Goal: Transaction & Acquisition: Purchase product/service

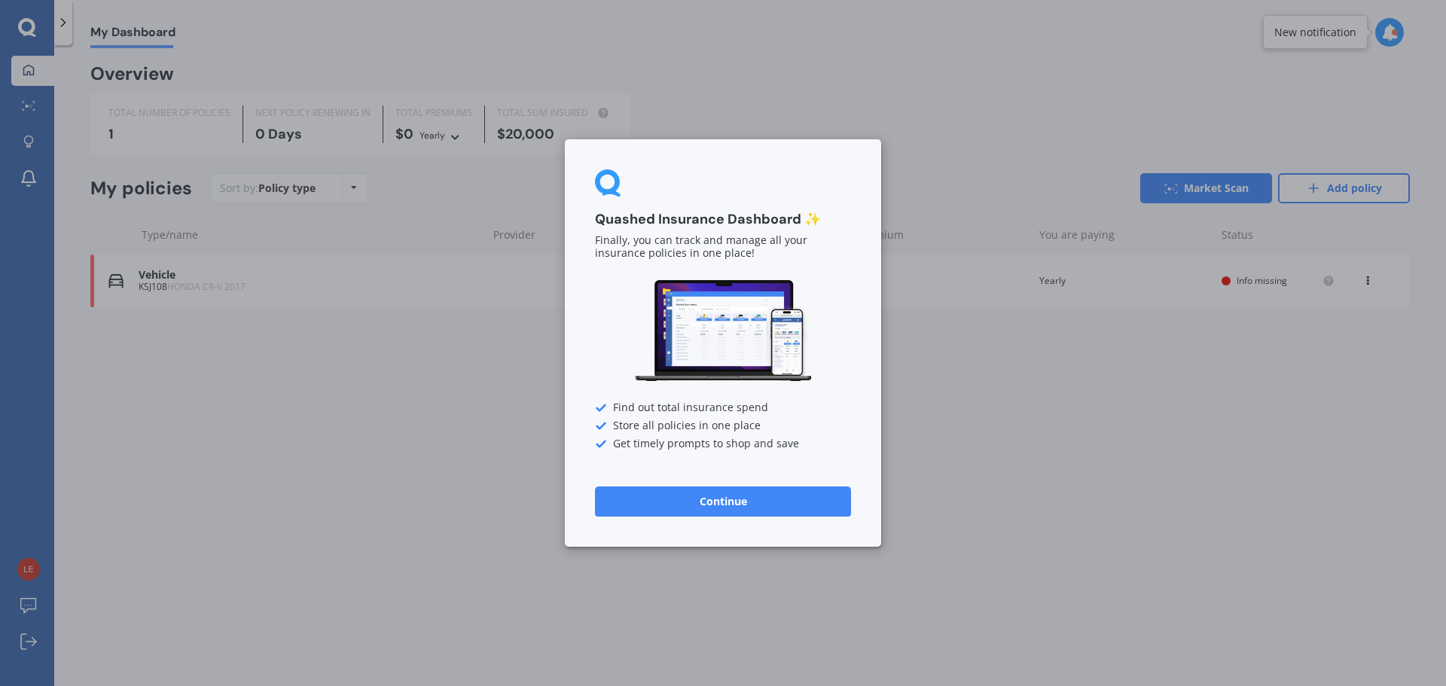
click at [700, 497] on button "Continue" at bounding box center [723, 501] width 256 height 30
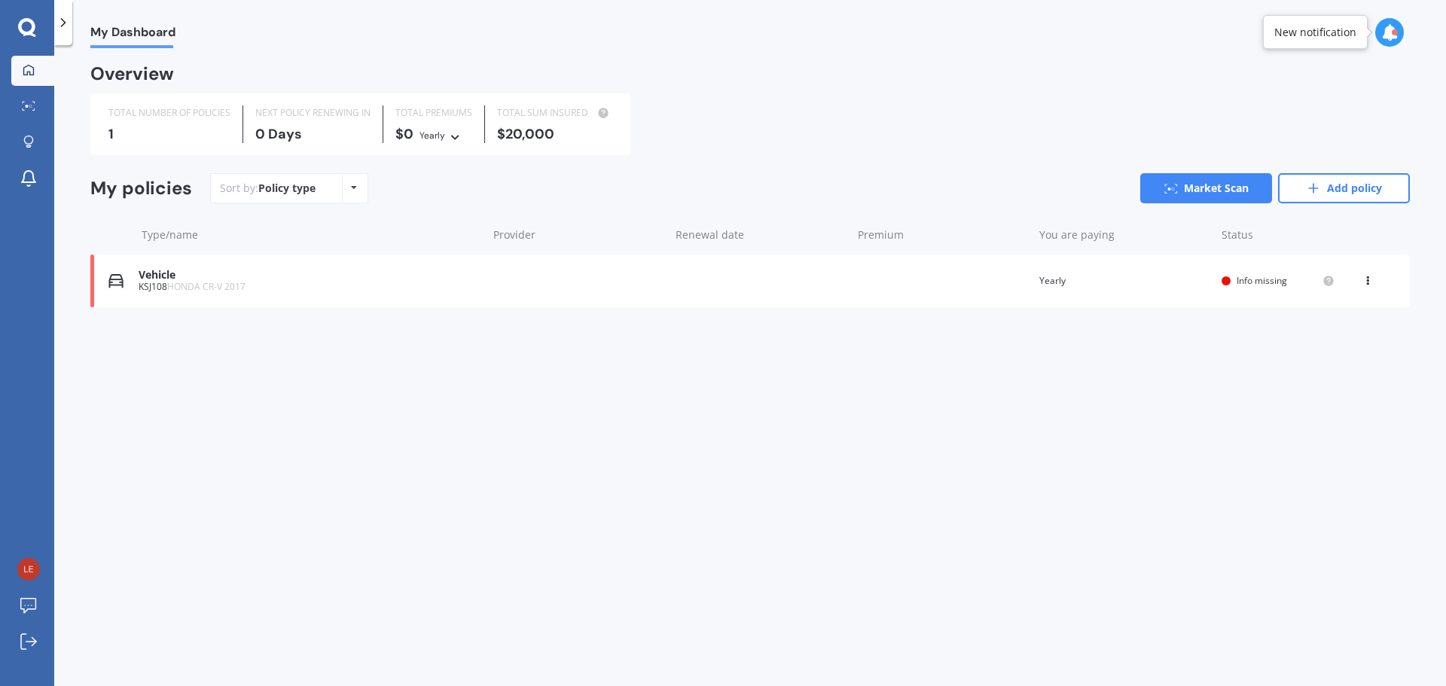
click at [163, 274] on div "Vehicle" at bounding box center [309, 275] width 341 height 13
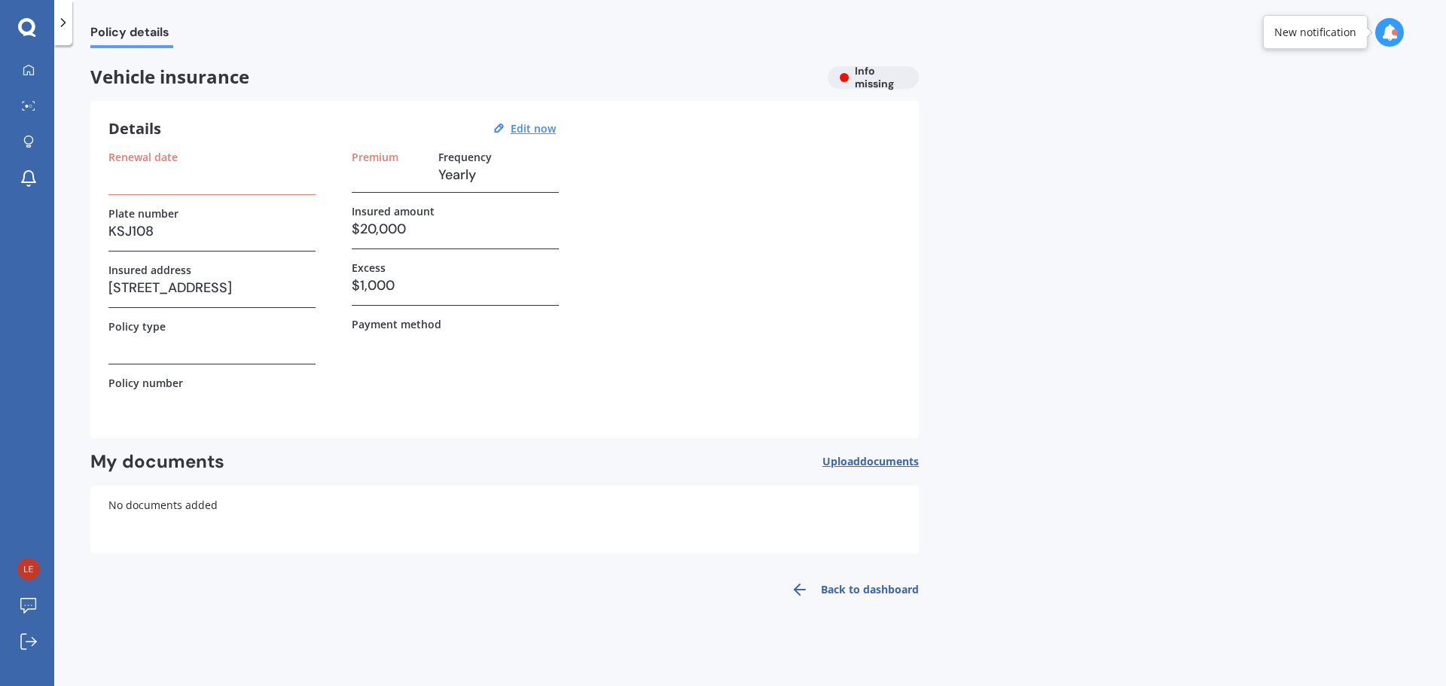
click at [131, 178] on h3 at bounding box center [211, 174] width 207 height 23
click at [129, 153] on label "Renewal date" at bounding box center [142, 157] width 69 height 13
click at [535, 129] on u "Edit now" at bounding box center [532, 128] width 45 height 14
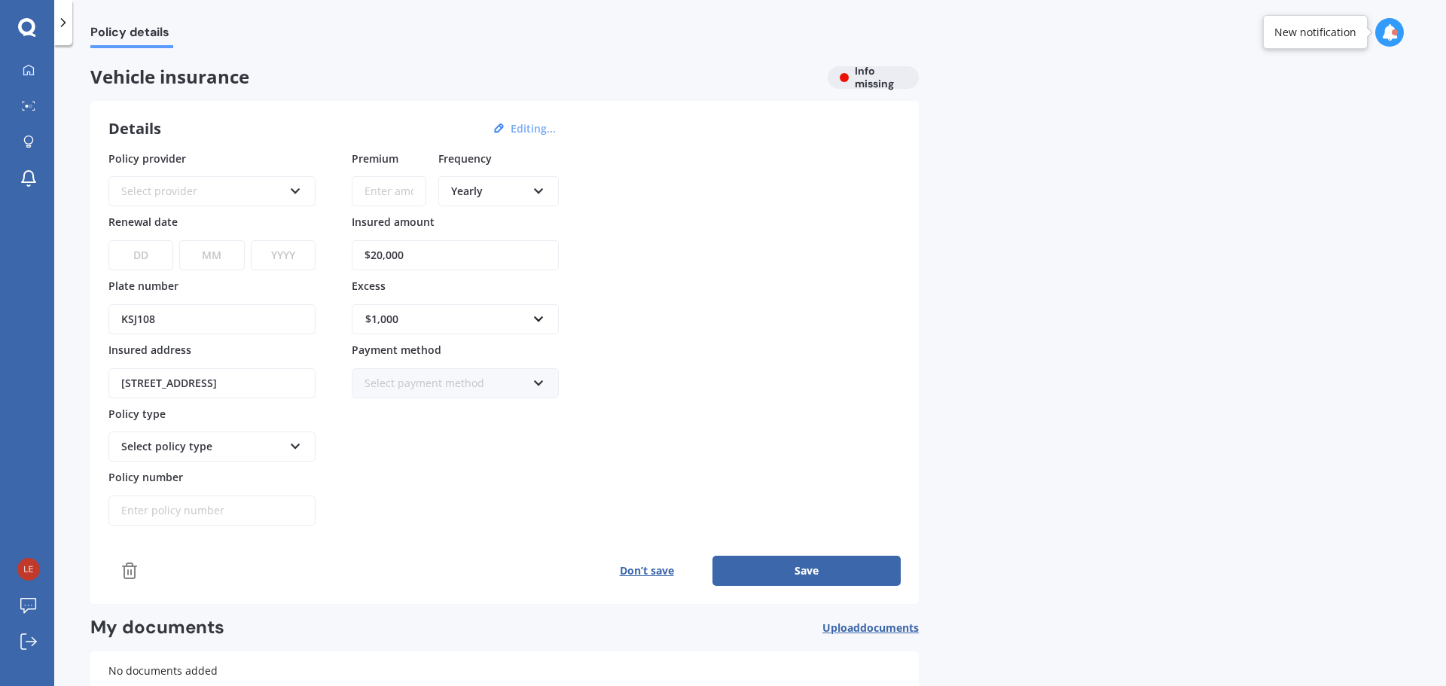
click at [160, 195] on div "Select provider" at bounding box center [202, 191] width 162 height 17
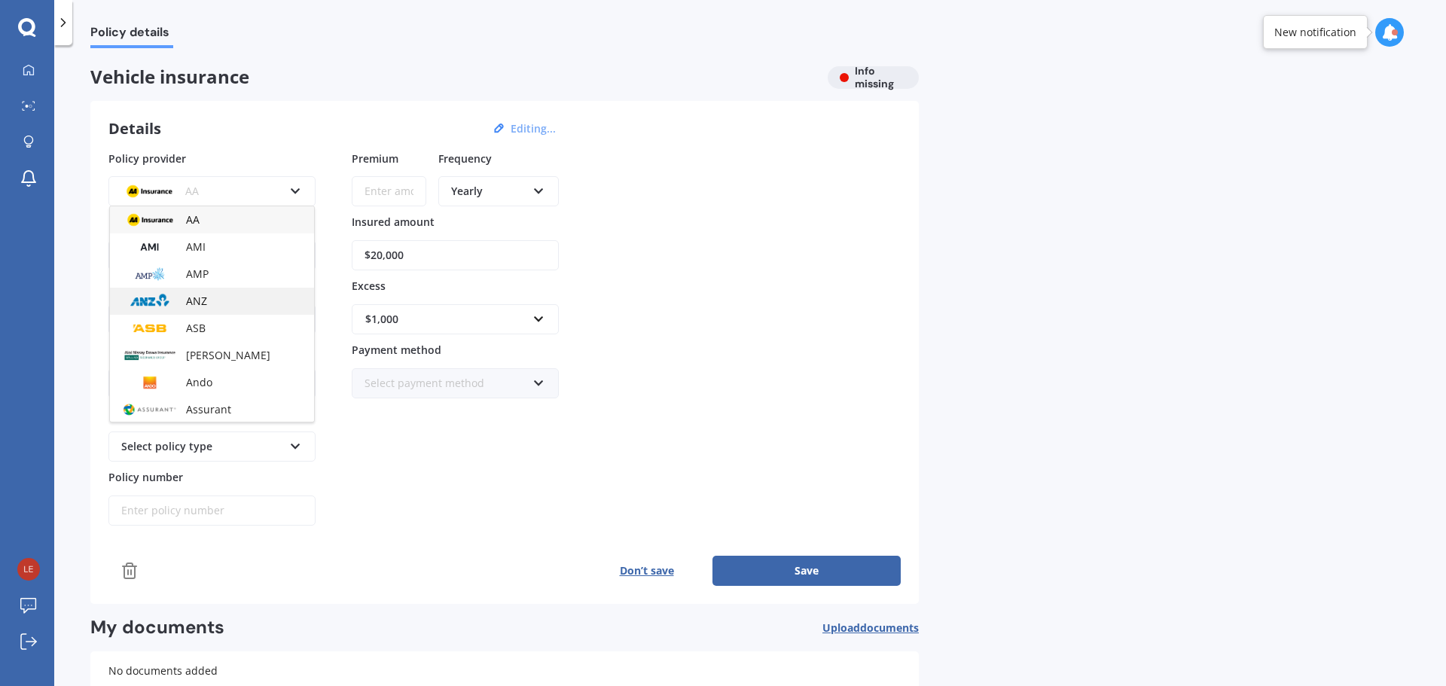
click at [214, 299] on div "ANZ" at bounding box center [212, 301] width 204 height 27
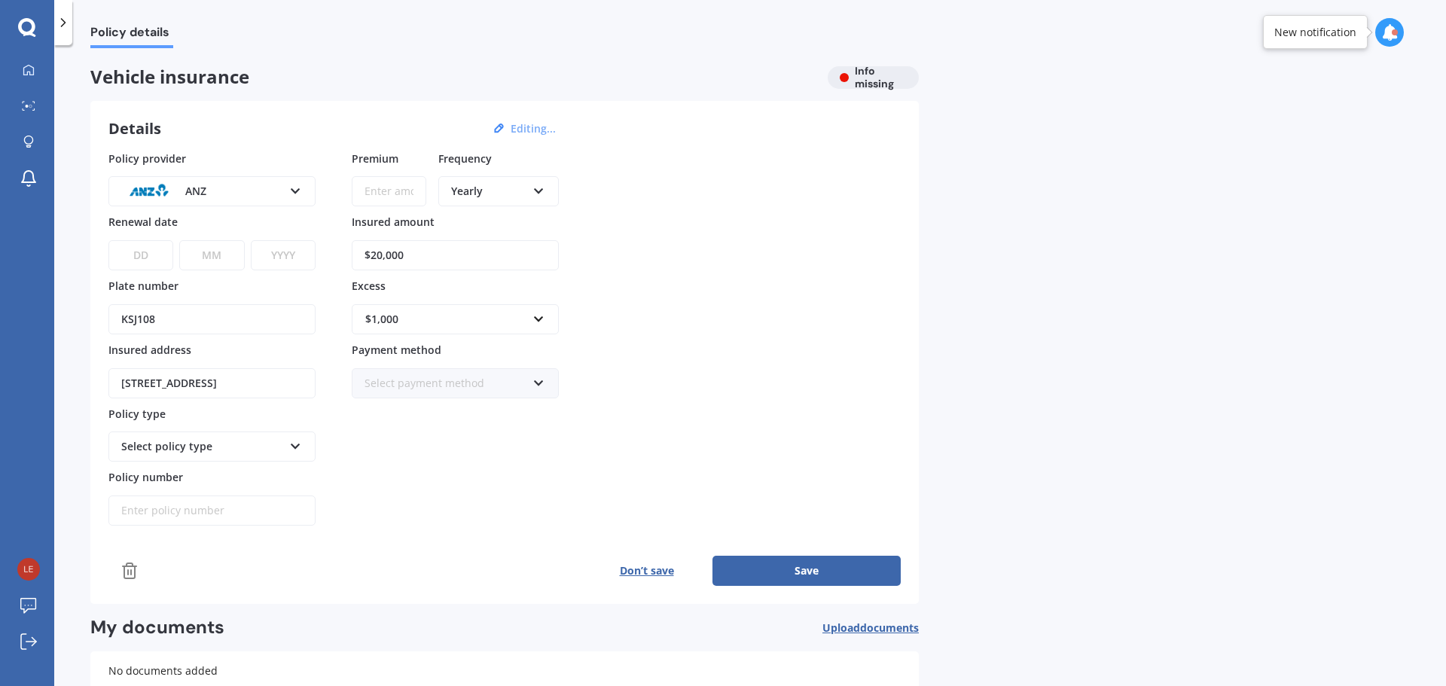
click at [133, 259] on select "DD 01 02 03 04 05 06 07 08 09 10 11 12 13 14 15 16 17 18 19 20 21 22 23 24 25 2…" at bounding box center [140, 255] width 65 height 30
click at [834, 294] on div "Policy provider ANZ AA AMI AMP ANZ ASB Aioi Nissay Dowa Ando Assurant Autosure …" at bounding box center [504, 339] width 792 height 376
click at [391, 191] on input "Premium" at bounding box center [389, 191] width 75 height 30
click at [263, 187] on div "ANZ" at bounding box center [202, 191] width 162 height 17
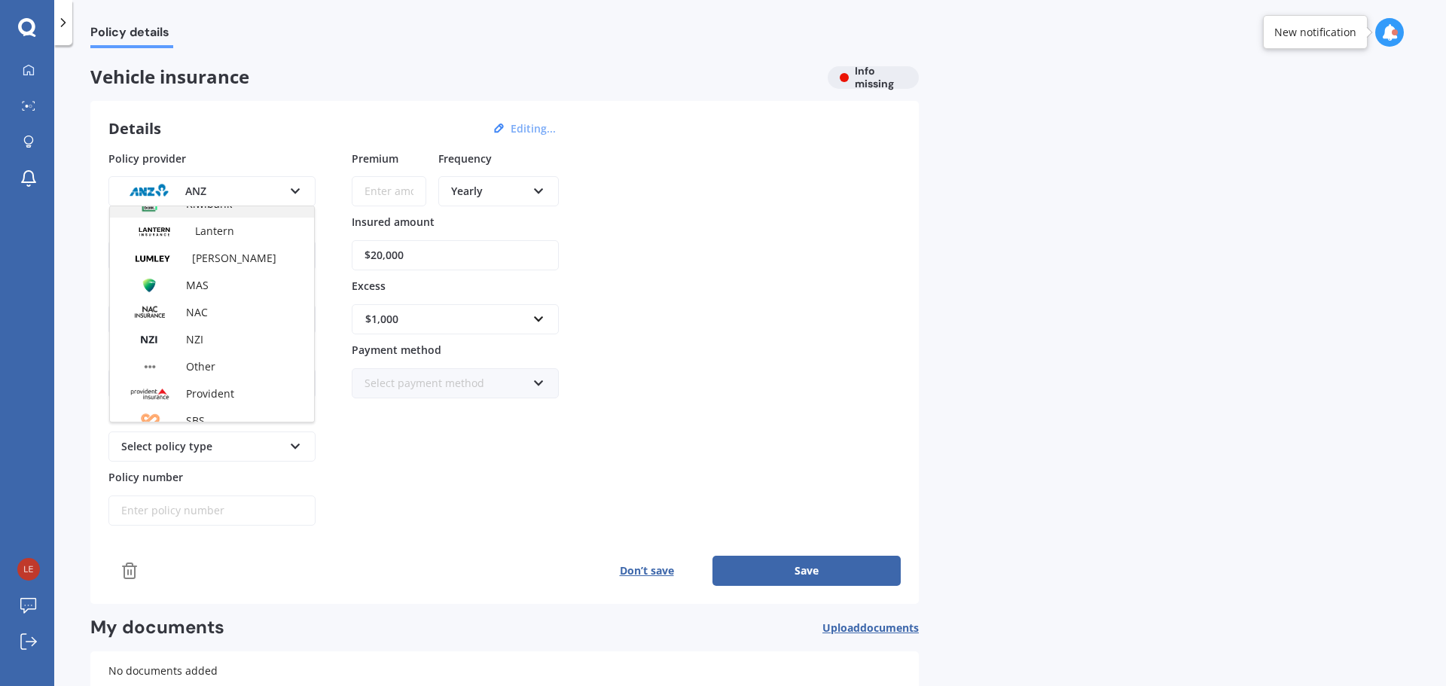
scroll to position [652, 0]
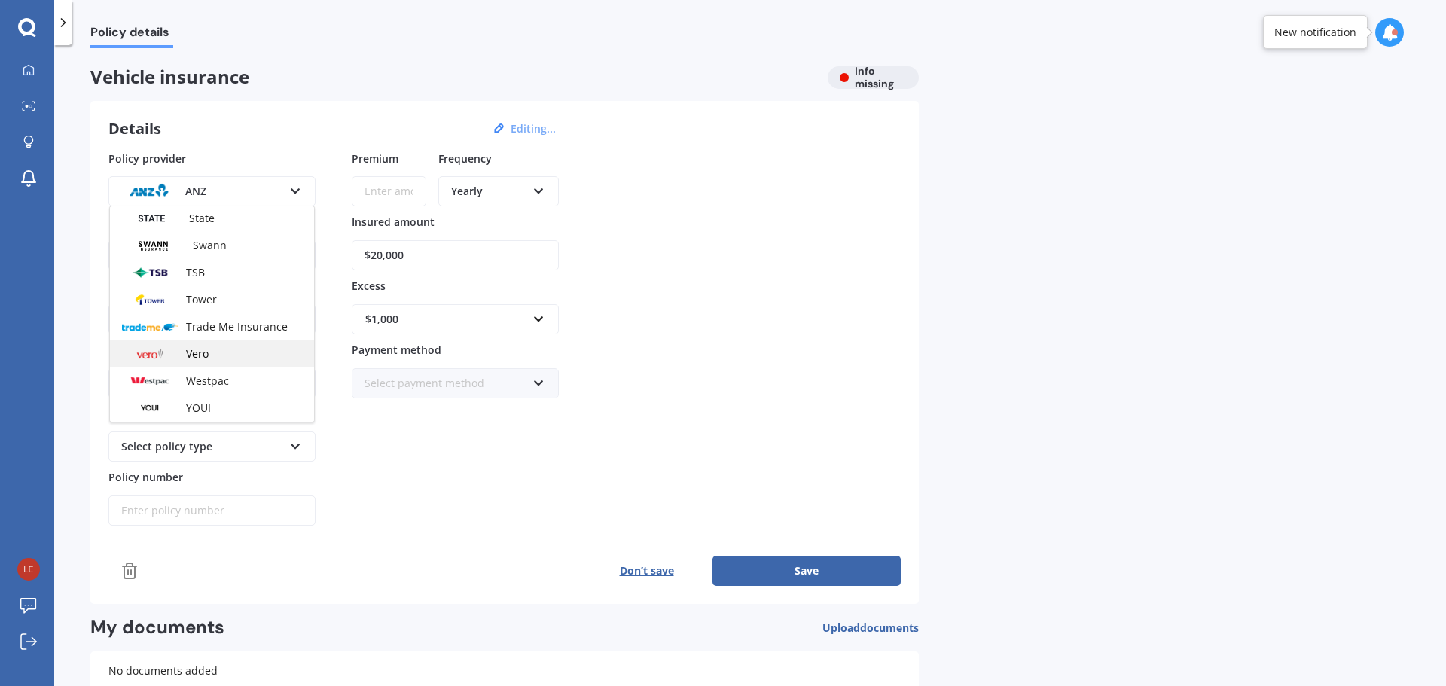
click at [209, 352] on div "Vero" at bounding box center [212, 353] width 204 height 27
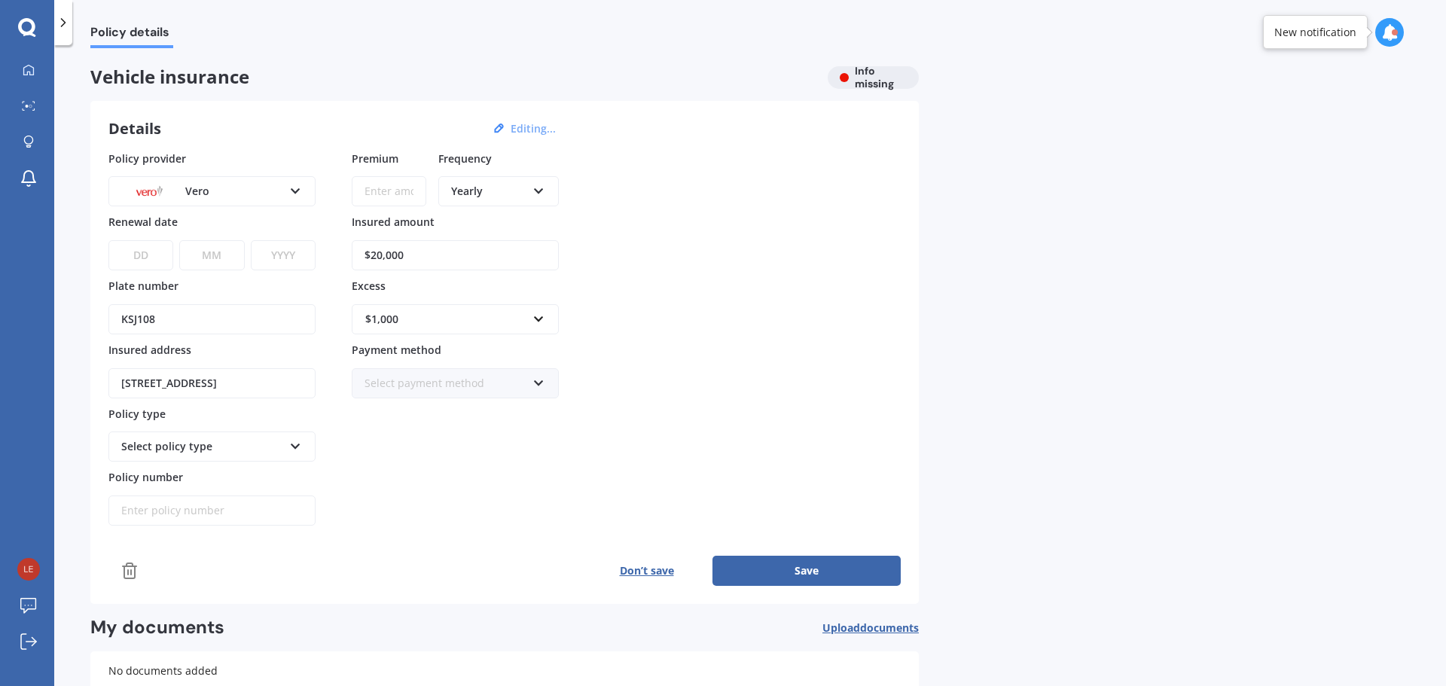
click at [263, 184] on div "Vero" at bounding box center [202, 191] width 162 height 17
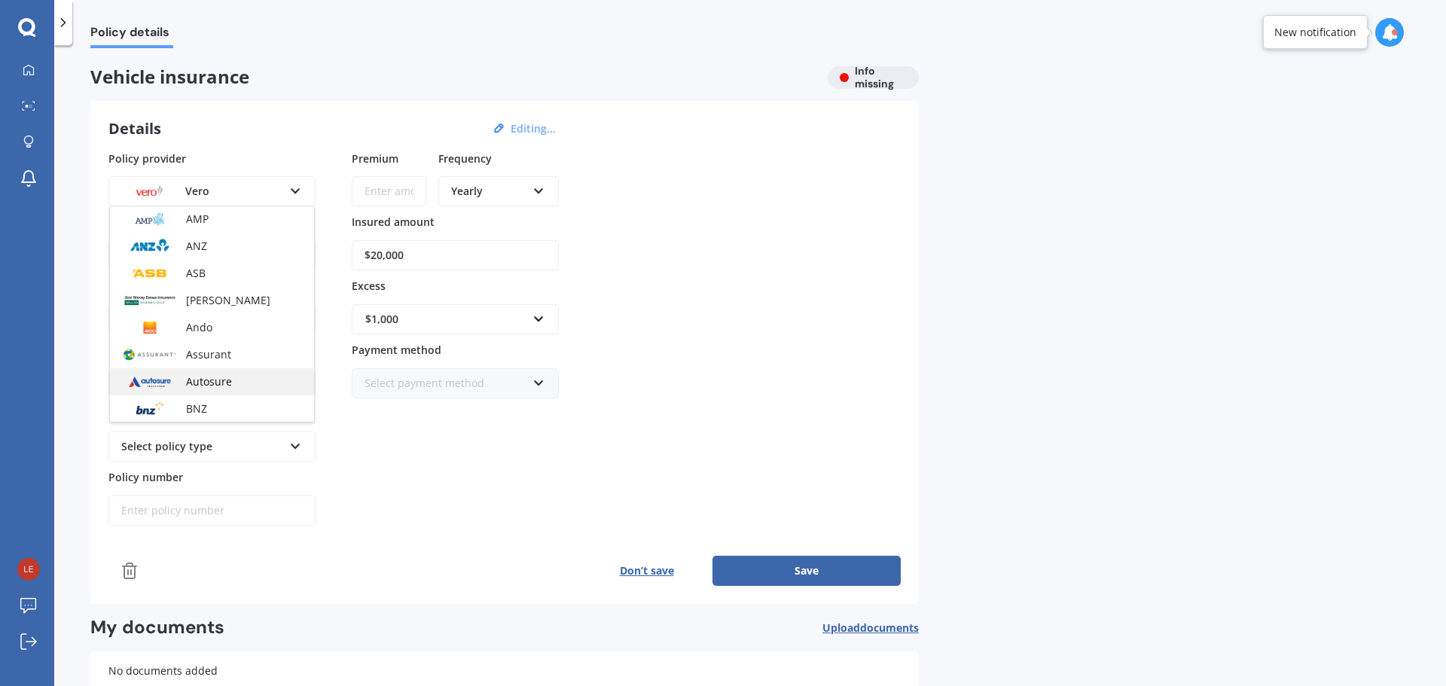
scroll to position [0, 0]
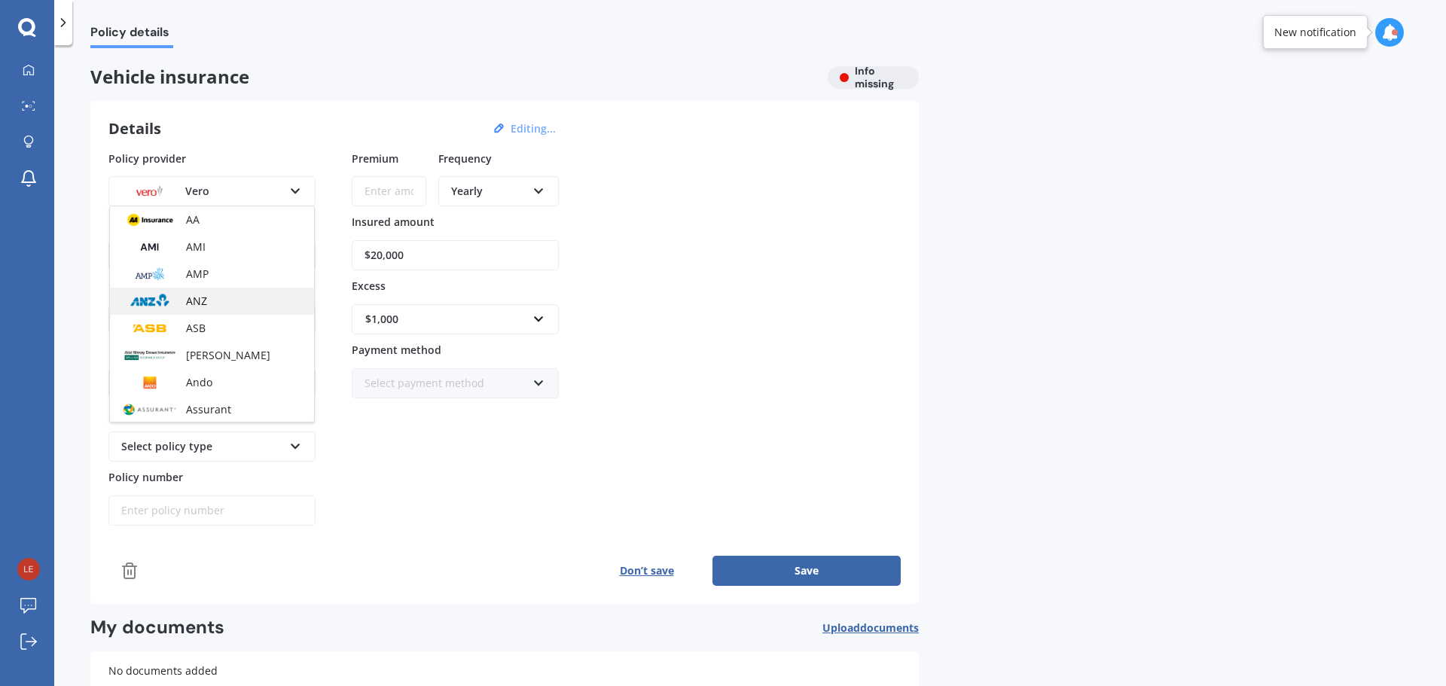
click at [212, 303] on div "ANZ" at bounding box center [212, 301] width 204 height 27
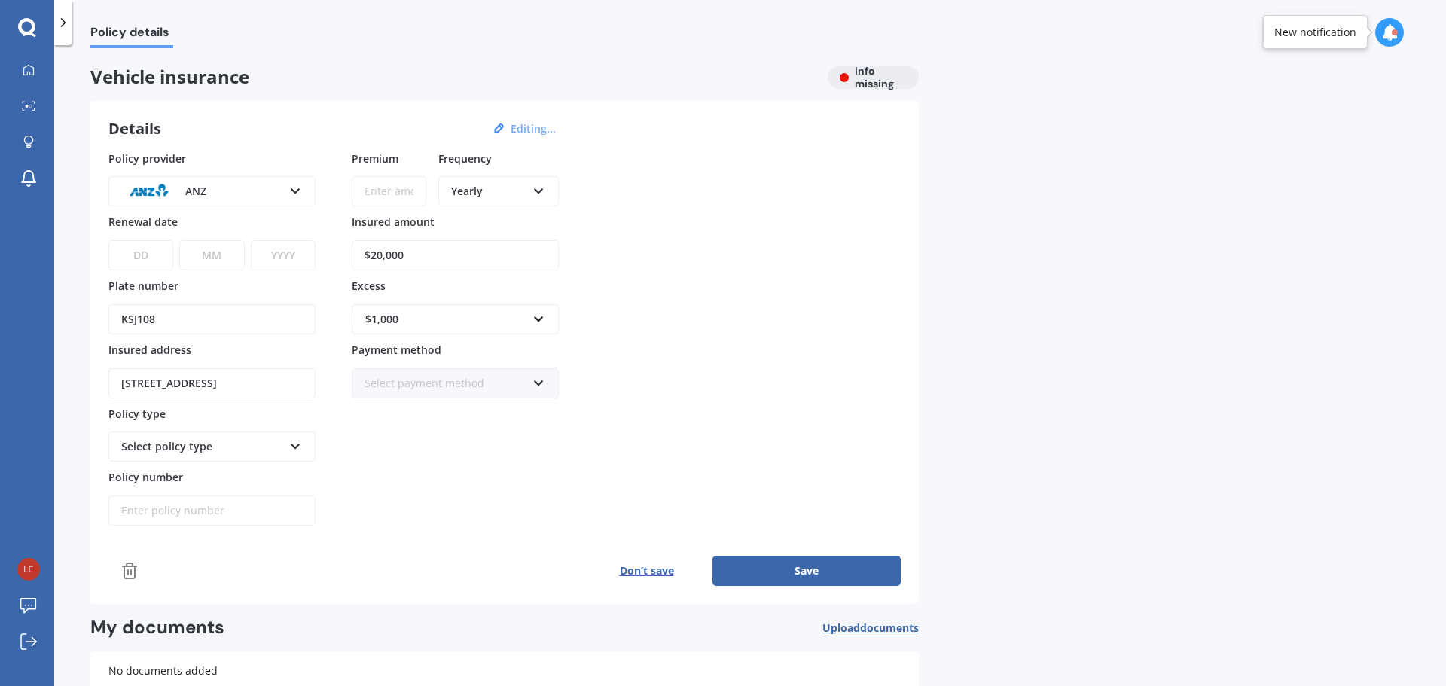
click at [171, 454] on div "Select policy type" at bounding box center [202, 446] width 162 height 17
click at [164, 530] on span "Comprehensive" at bounding box center [161, 529] width 79 height 14
click at [807, 558] on button "Save" at bounding box center [806, 571] width 188 height 30
click at [540, 190] on icon at bounding box center [538, 188] width 13 height 11
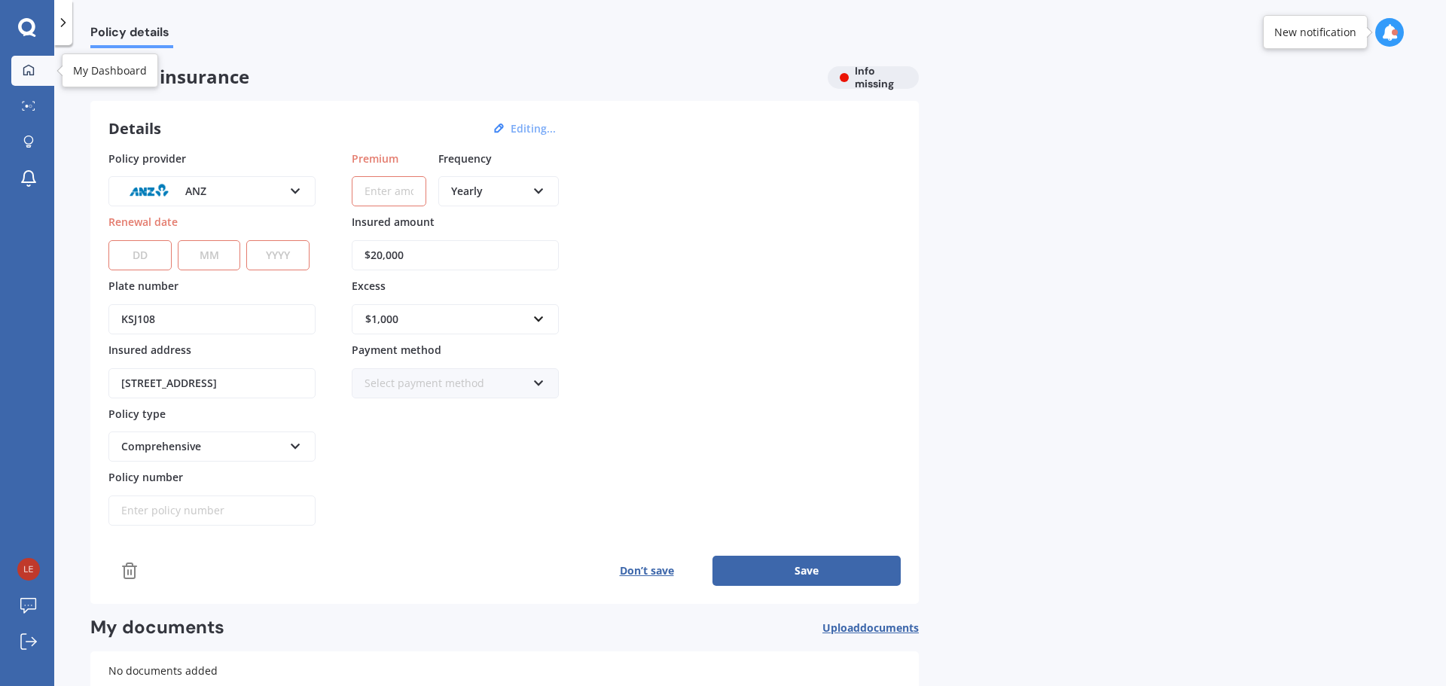
click at [26, 68] on icon at bounding box center [29, 70] width 12 height 12
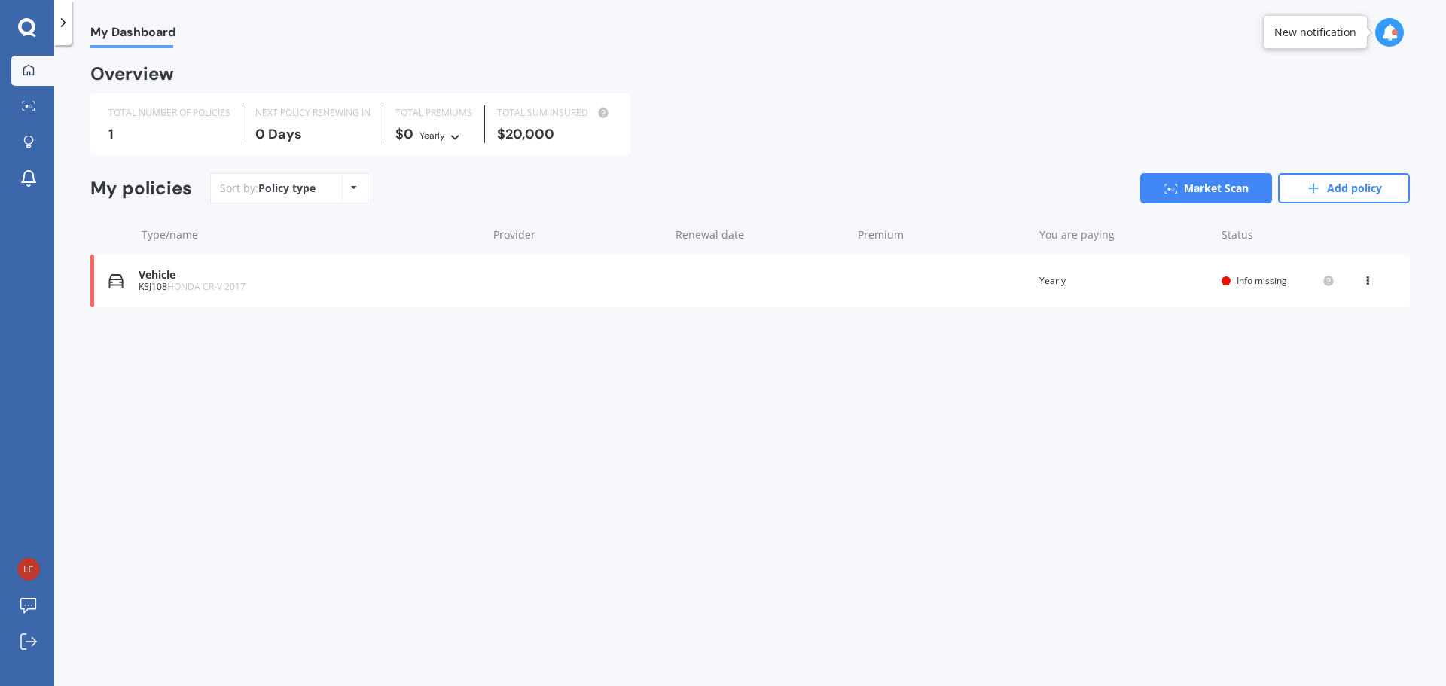
click at [1388, 33] on icon at bounding box center [1389, 32] width 17 height 17
click at [1238, 101] on b "Market Scan" at bounding box center [1238, 97] width 61 height 11
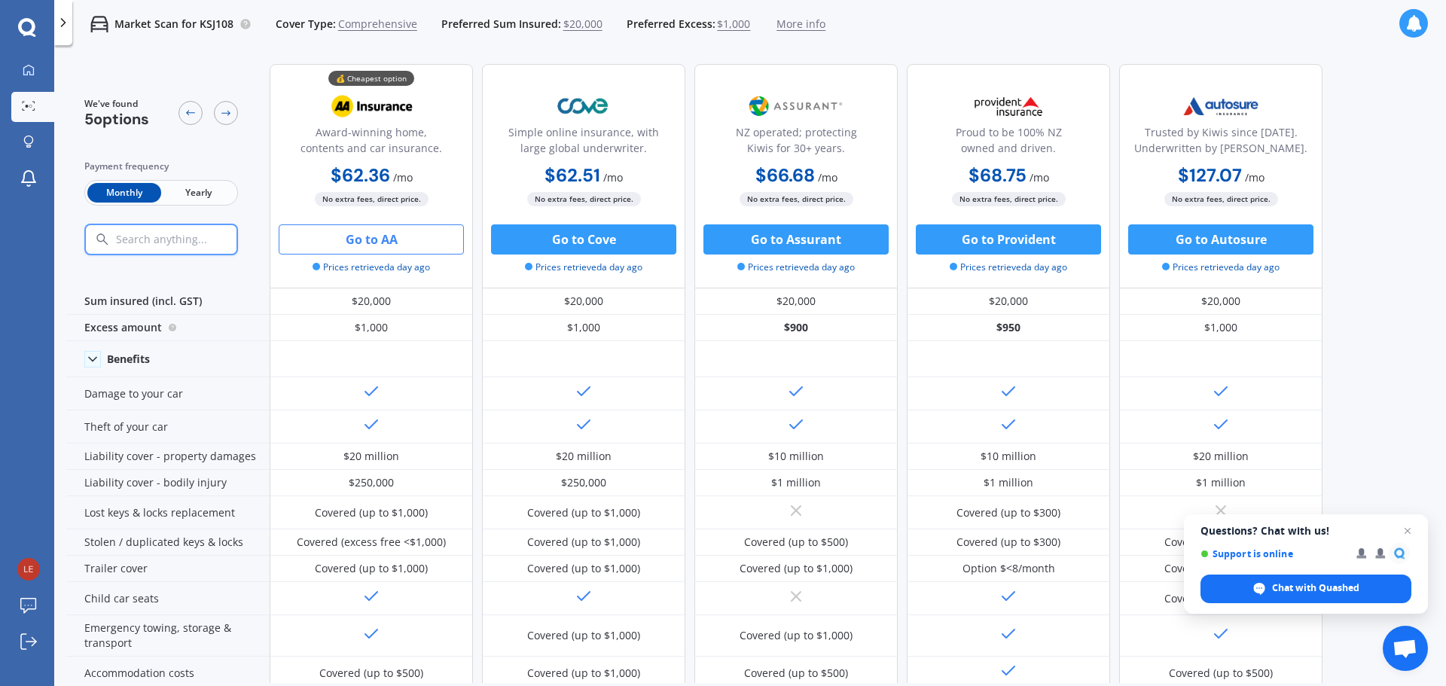
click at [20, 25] on icon at bounding box center [26, 26] width 17 height 17
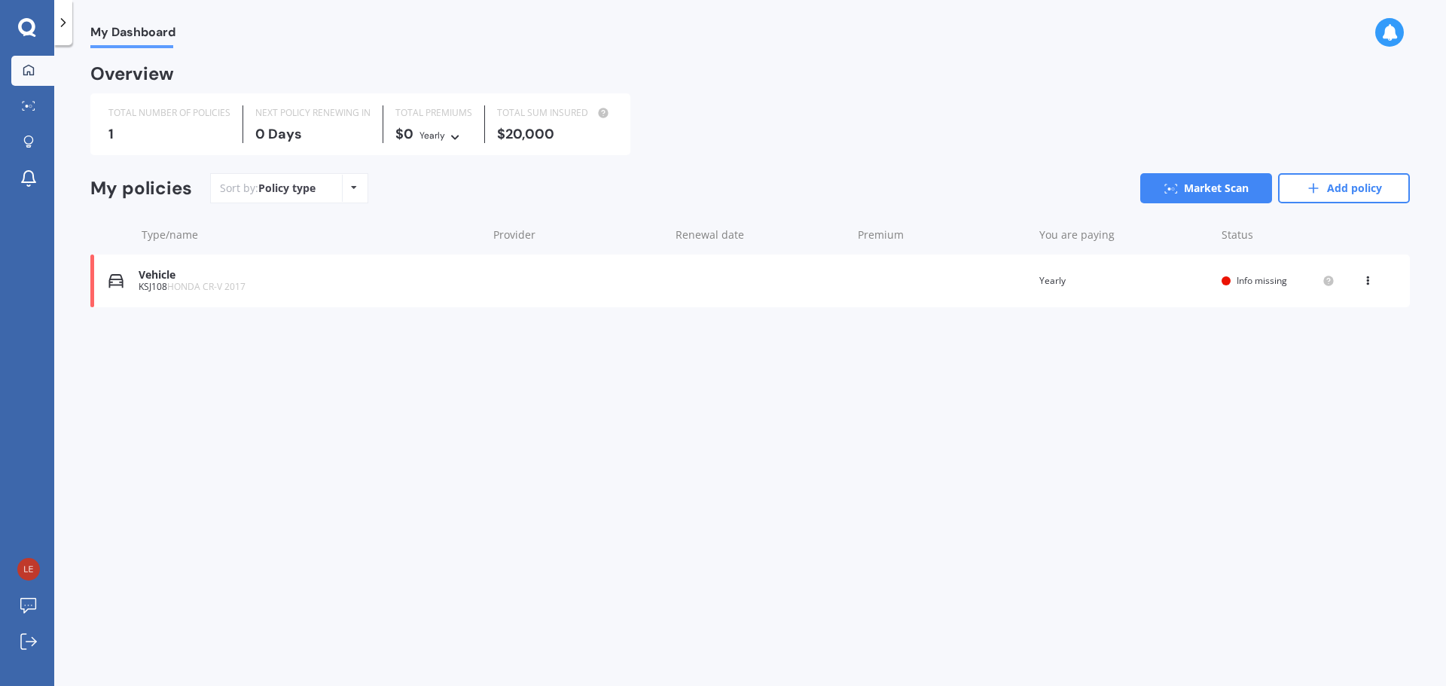
click at [59, 28] on icon at bounding box center [63, 22] width 15 height 15
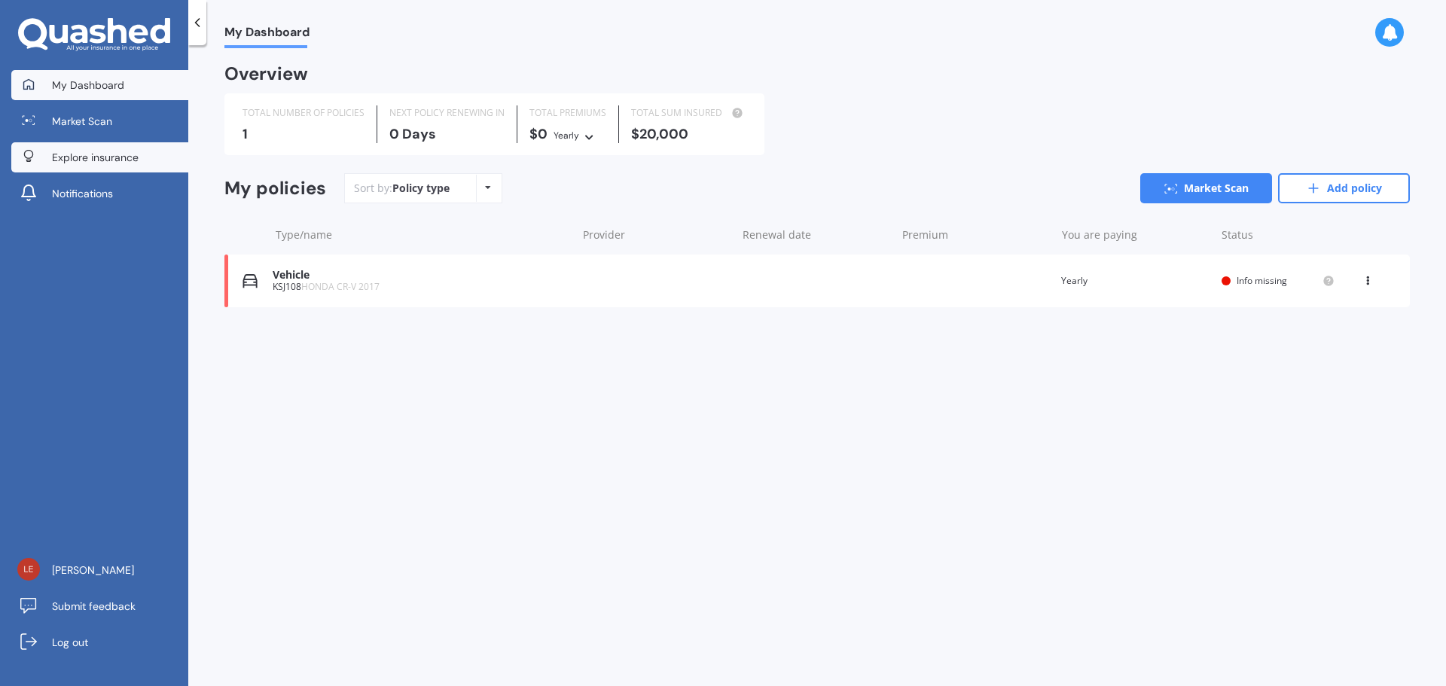
click at [89, 163] on span "Explore insurance" at bounding box center [95, 157] width 87 height 15
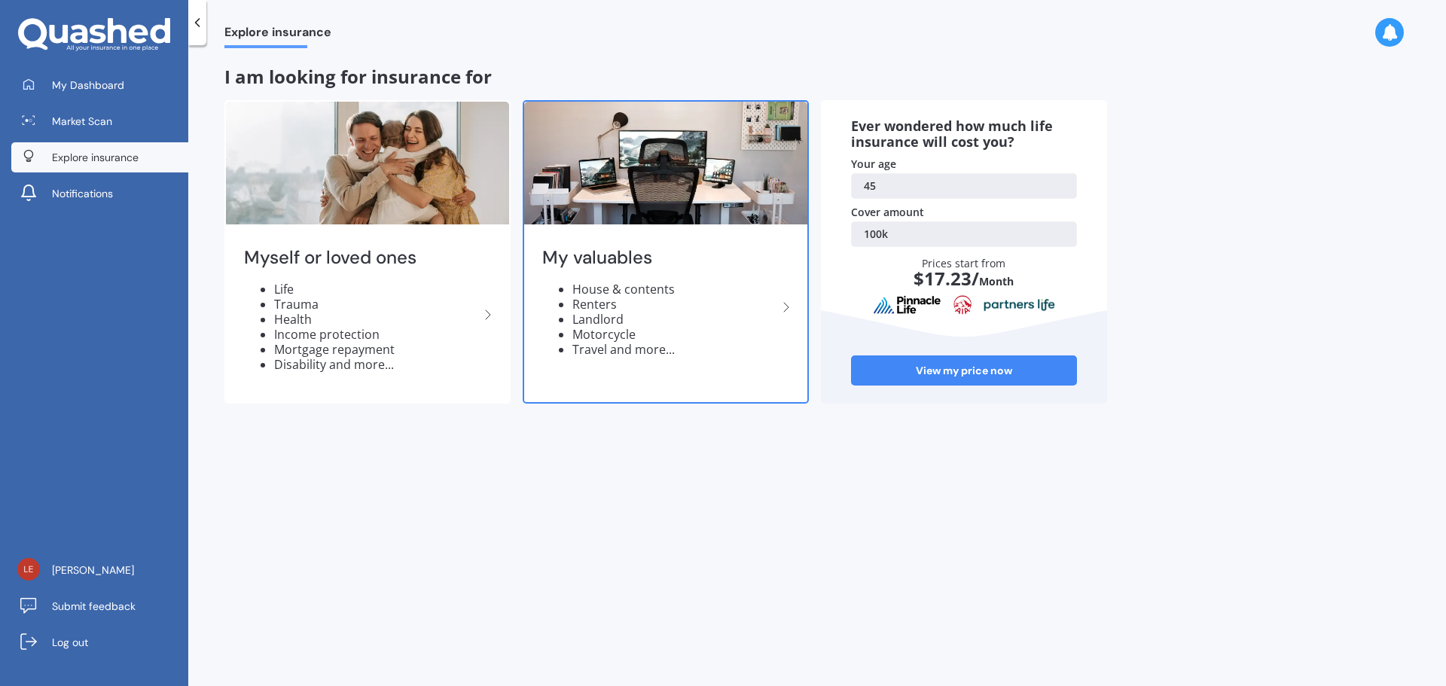
click at [620, 297] on li "House & contents" at bounding box center [674, 289] width 205 height 15
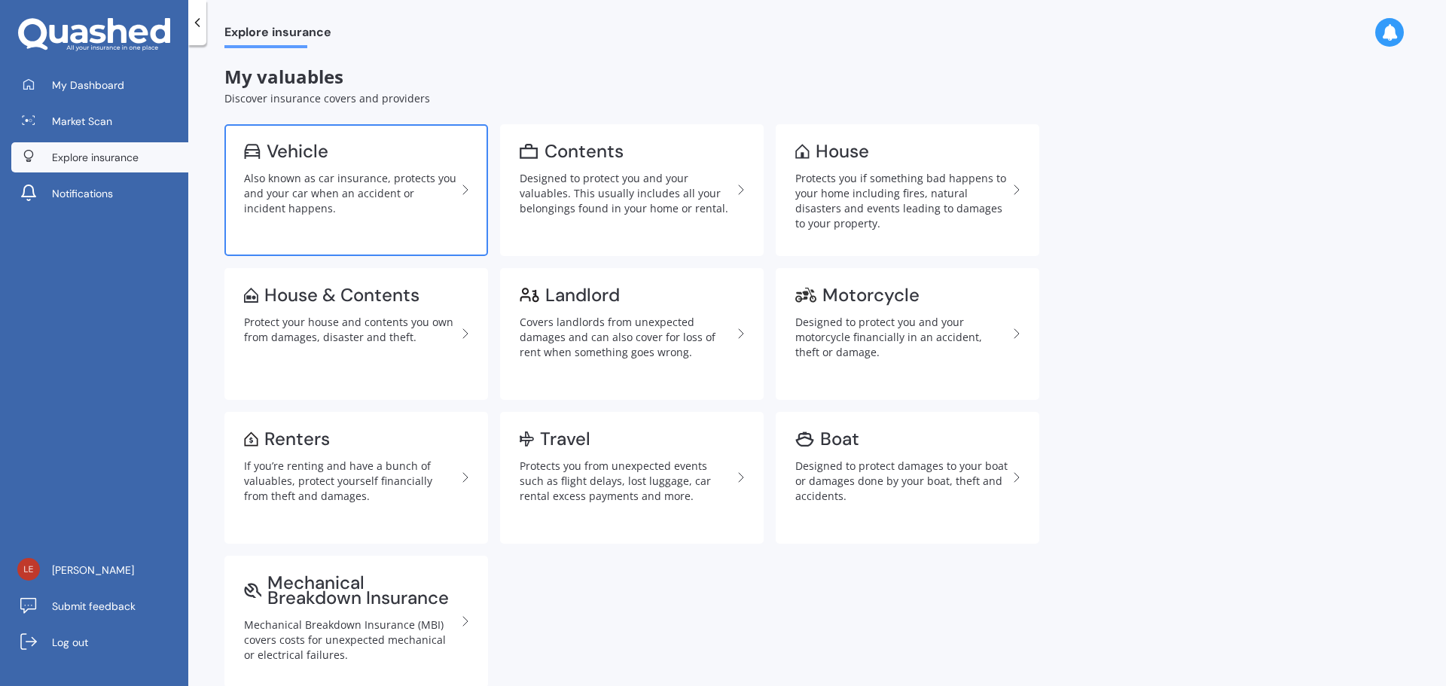
click at [311, 191] on div "Also known as car insurance, protects you and your car when an accident or inci…" at bounding box center [350, 193] width 212 height 45
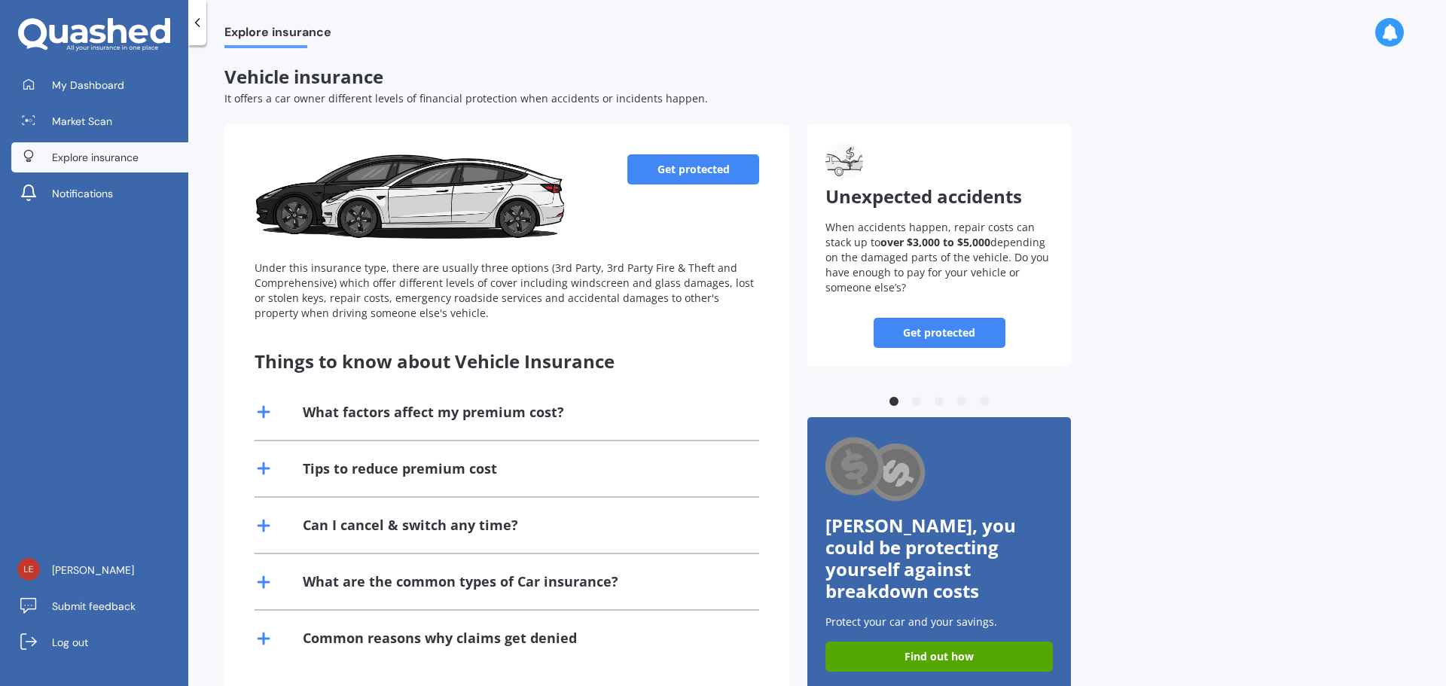
click at [197, 22] on polyline at bounding box center [198, 23] width 4 height 8
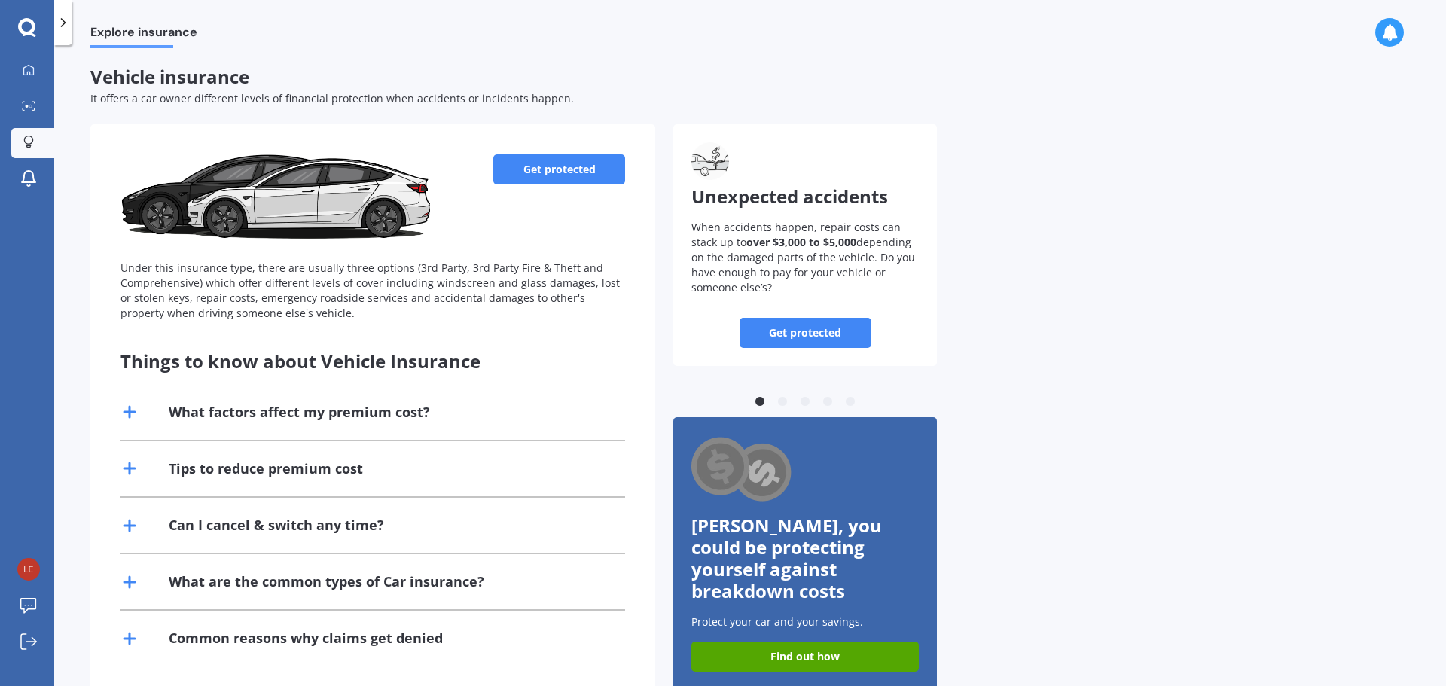
click at [59, 29] on icon at bounding box center [63, 22] width 15 height 15
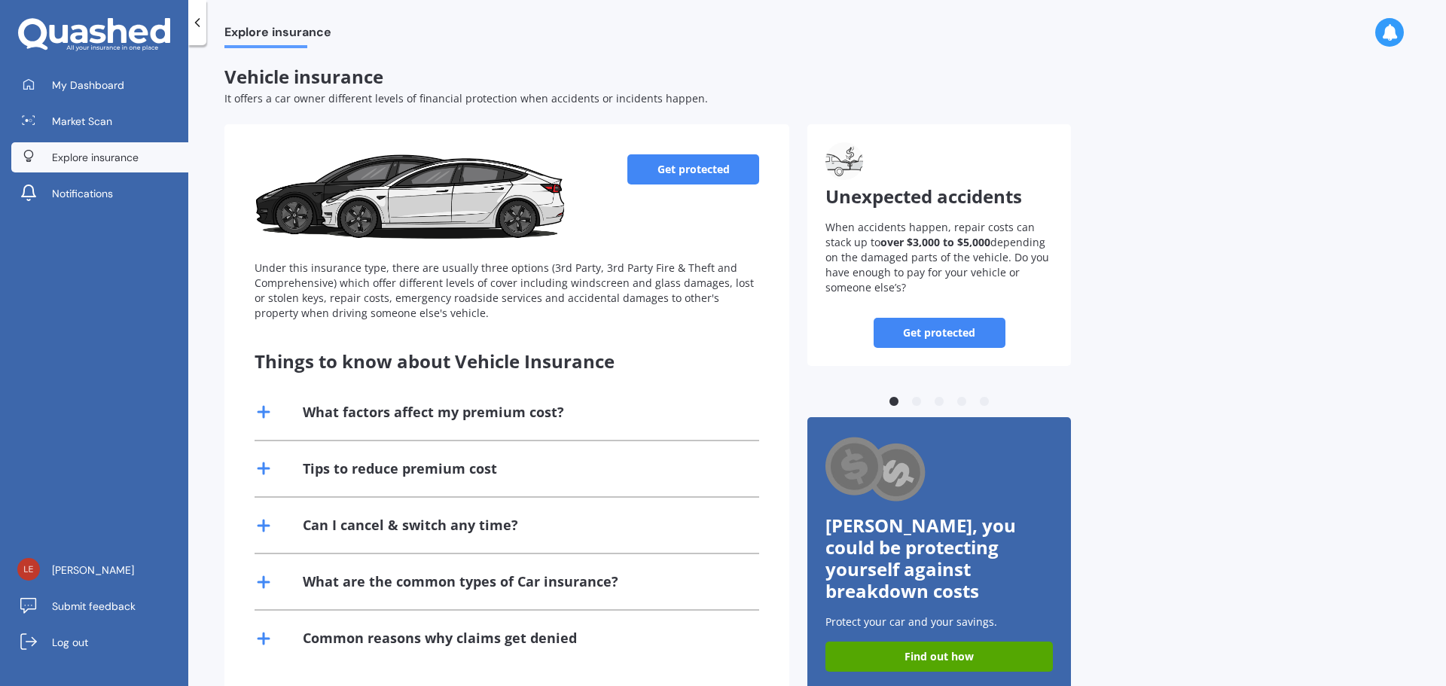
click at [81, 32] on icon at bounding box center [78, 34] width 17 height 19
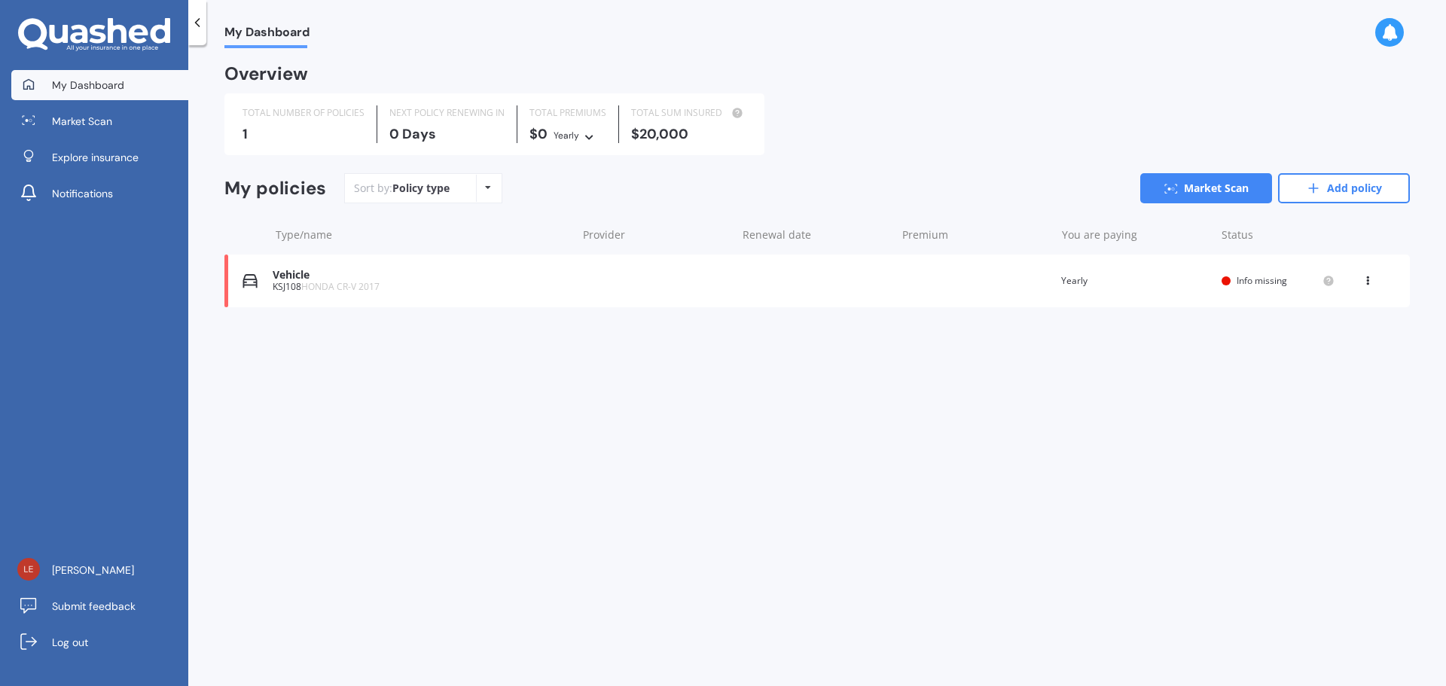
click at [197, 29] on icon at bounding box center [197, 22] width 15 height 15
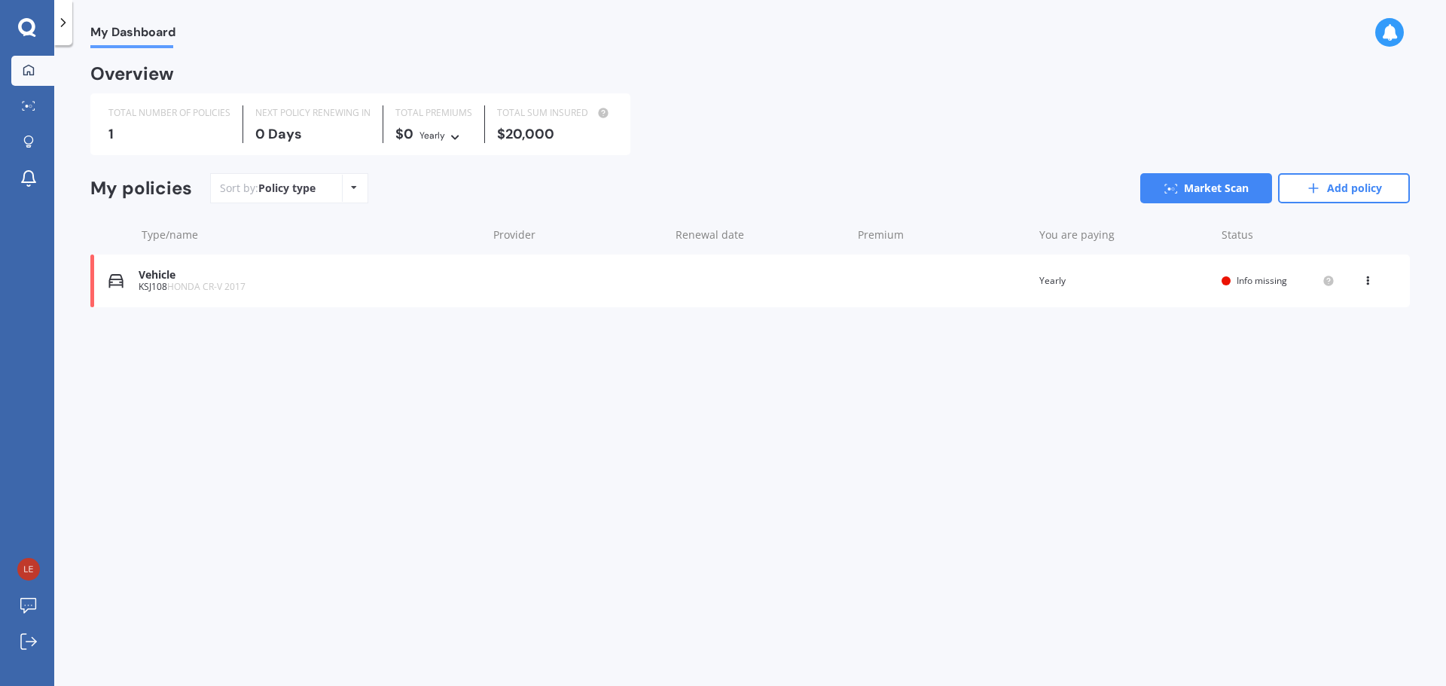
click at [26, 25] on icon at bounding box center [27, 28] width 18 height 20
click at [23, 33] on icon at bounding box center [26, 26] width 17 height 17
click at [136, 39] on span "My Dashboard" at bounding box center [132, 35] width 85 height 20
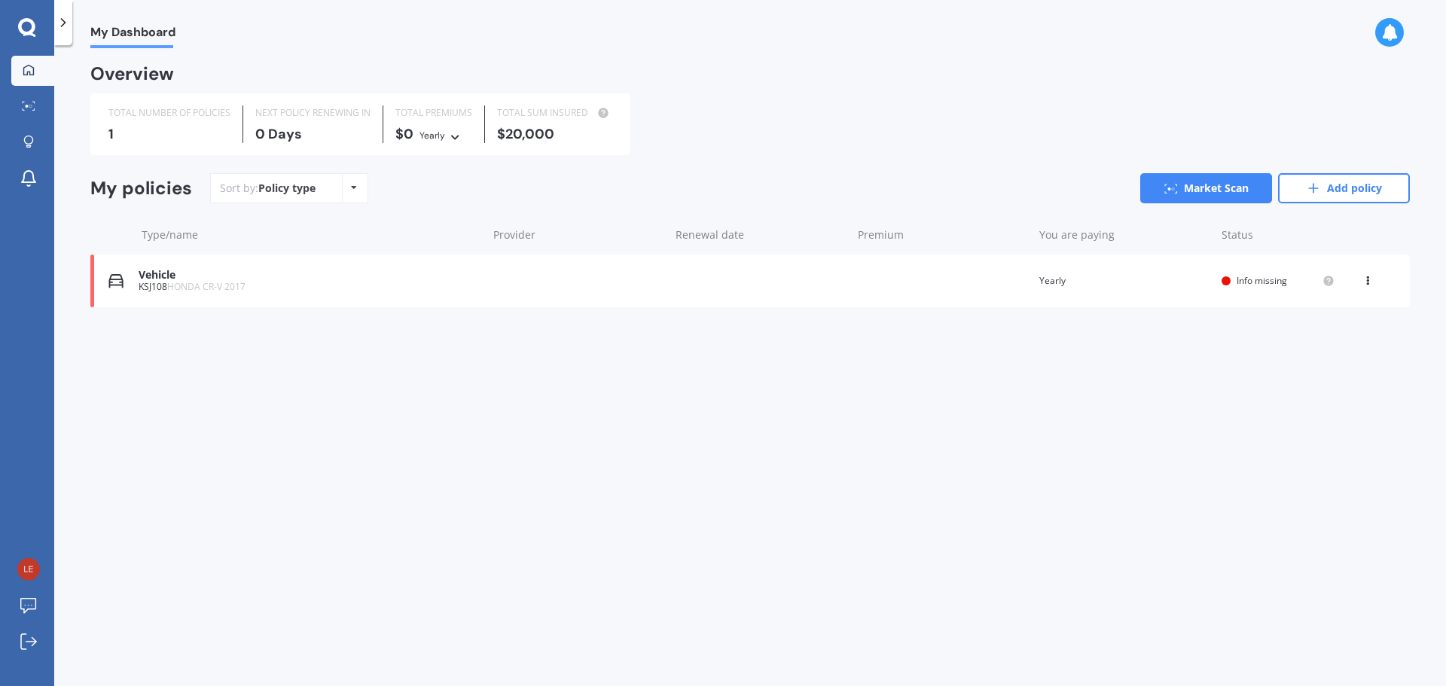
click at [23, 26] on icon at bounding box center [27, 28] width 18 height 20
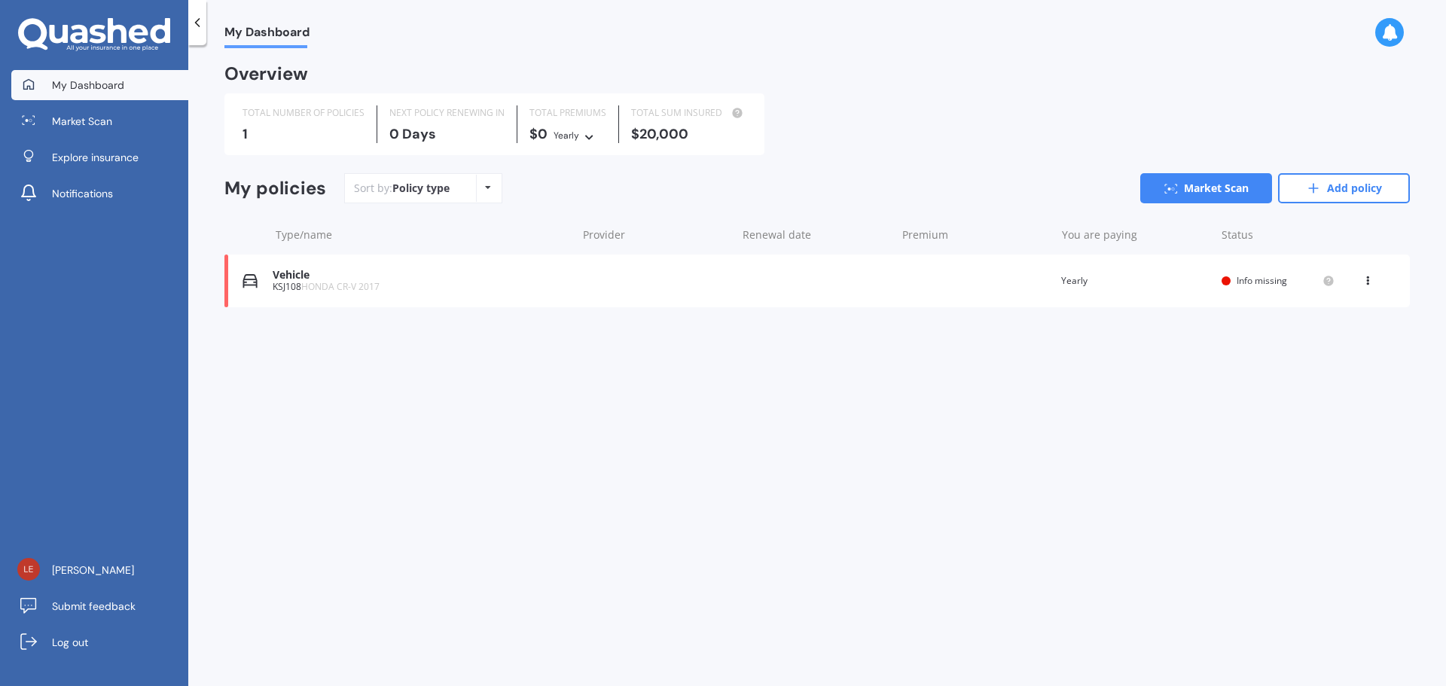
click at [193, 26] on icon at bounding box center [197, 22] width 15 height 15
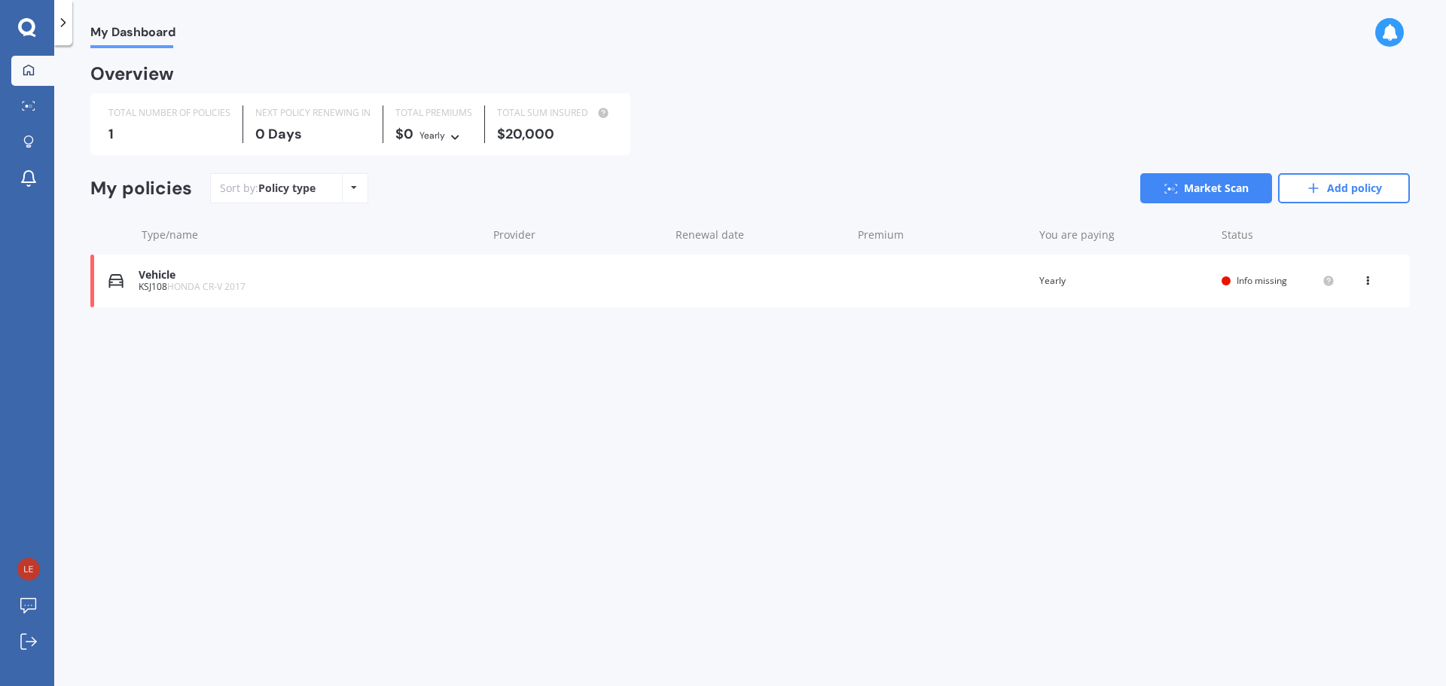
click at [68, 40] on div at bounding box center [63, 22] width 18 height 45
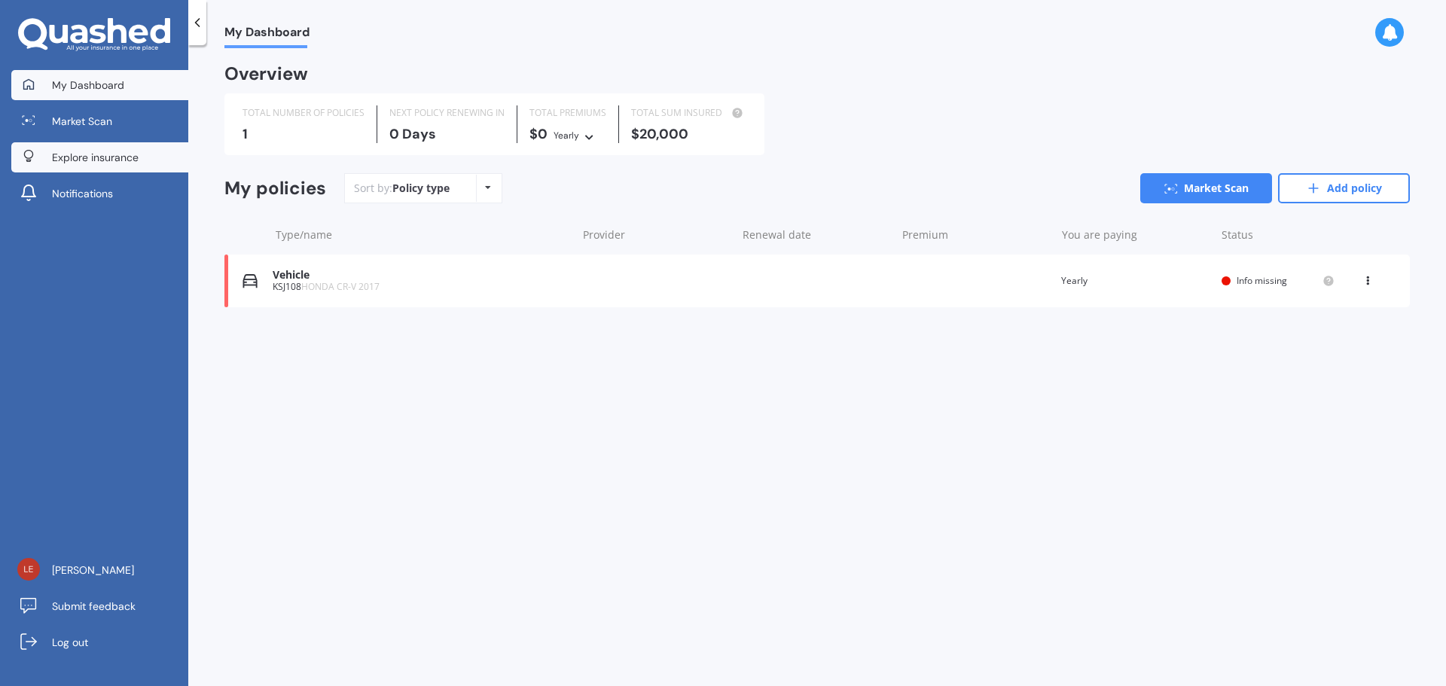
click at [109, 163] on span "Explore insurance" at bounding box center [95, 157] width 87 height 15
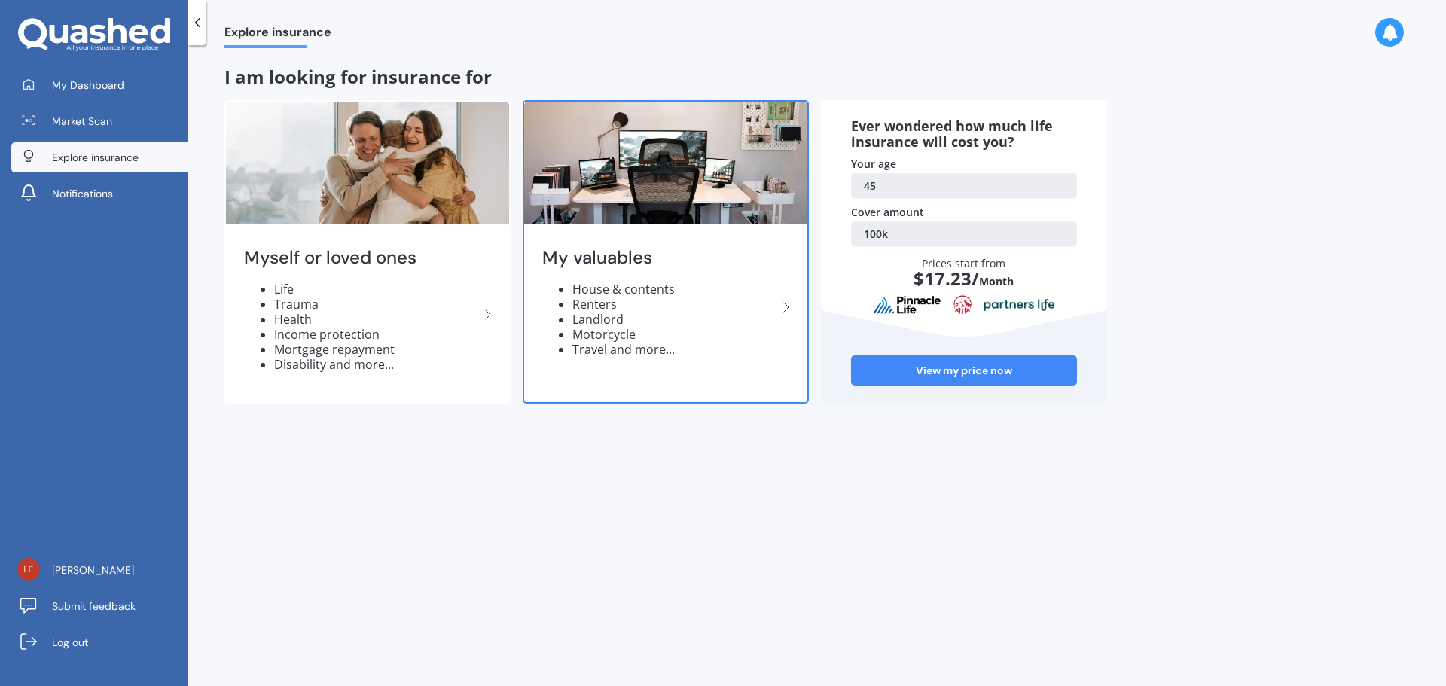
click at [652, 312] on li "Landlord" at bounding box center [674, 319] width 205 height 15
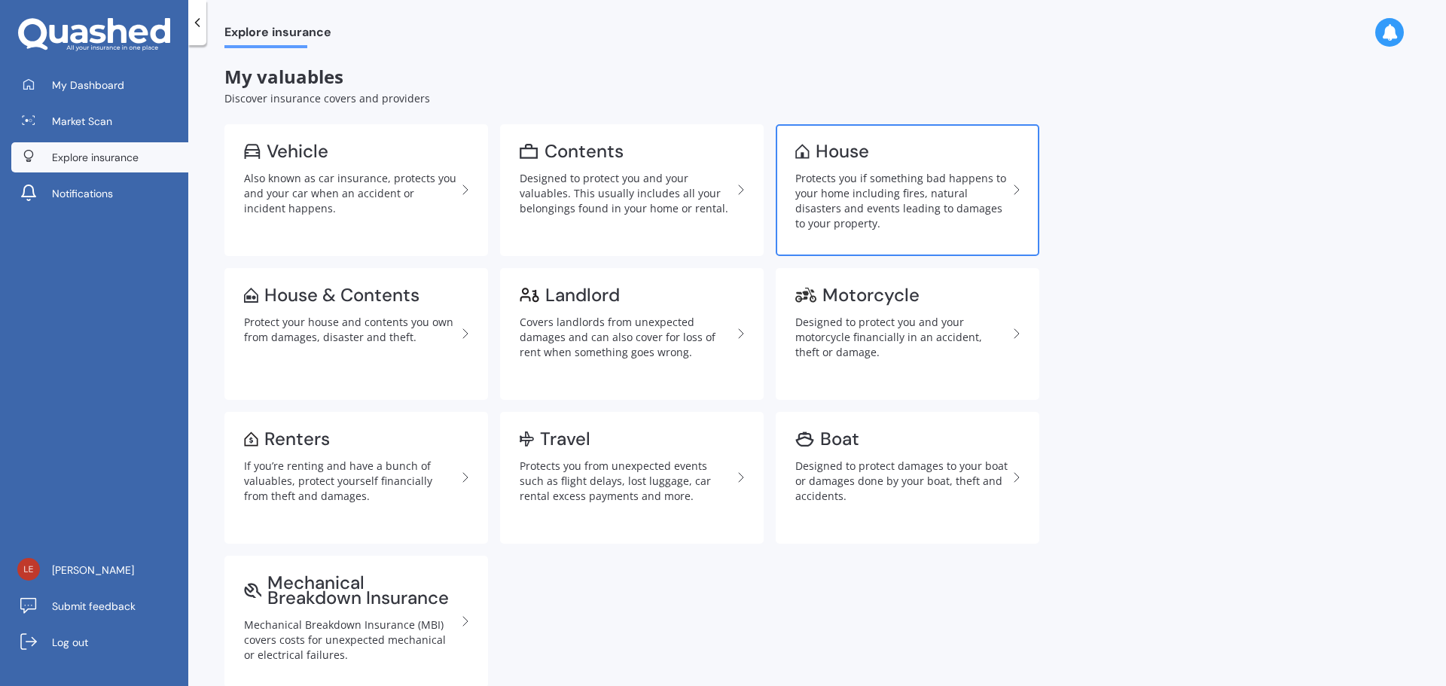
click at [907, 178] on div "Protects you if something bad happens to your home including fires, natural dis…" at bounding box center [901, 201] width 212 height 60
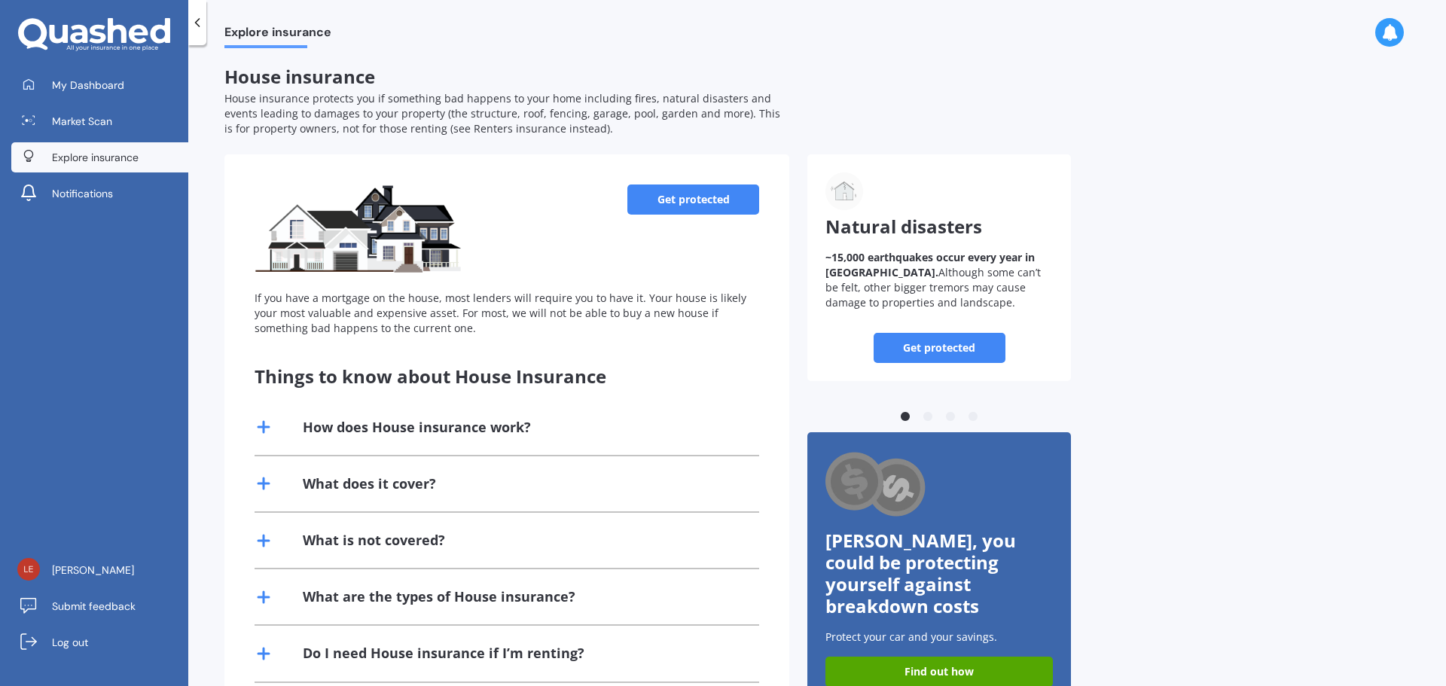
click at [684, 206] on link "Get protected" at bounding box center [693, 199] width 132 height 30
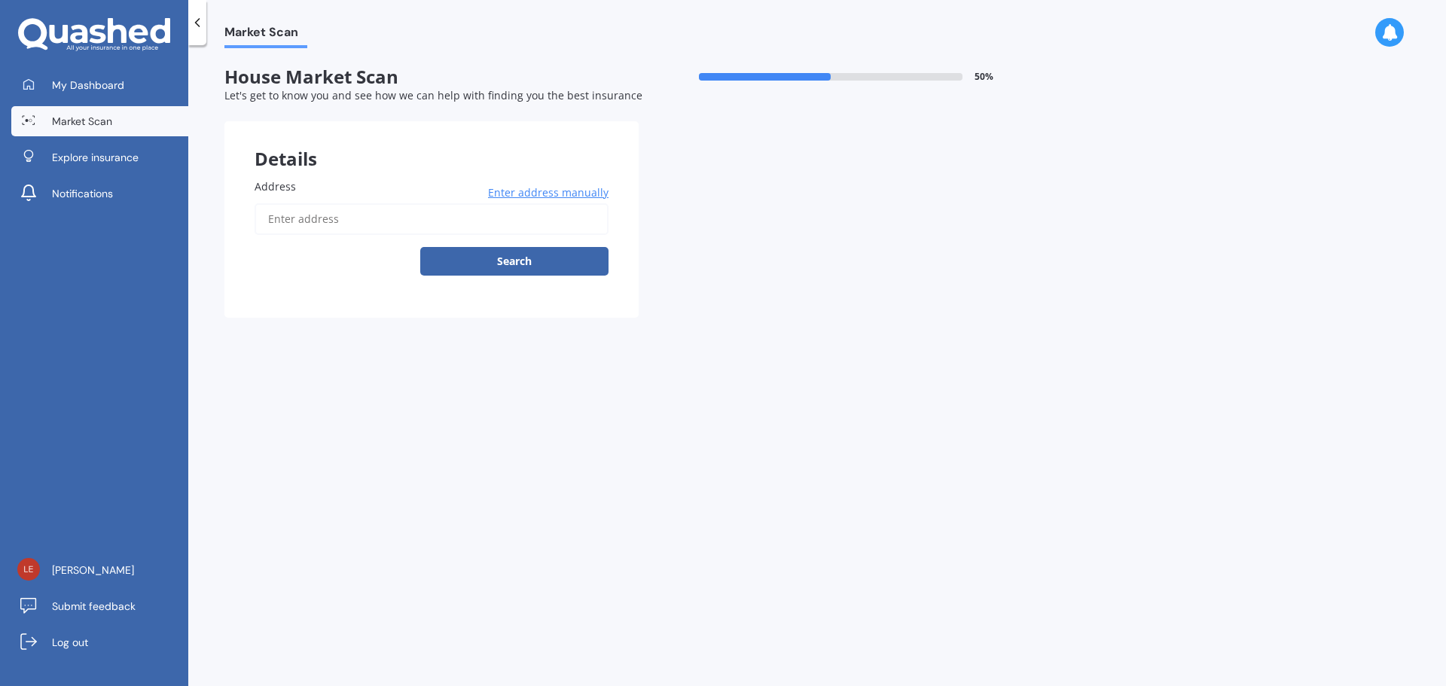
click at [547, 196] on span "Enter address manually" at bounding box center [548, 192] width 120 height 15
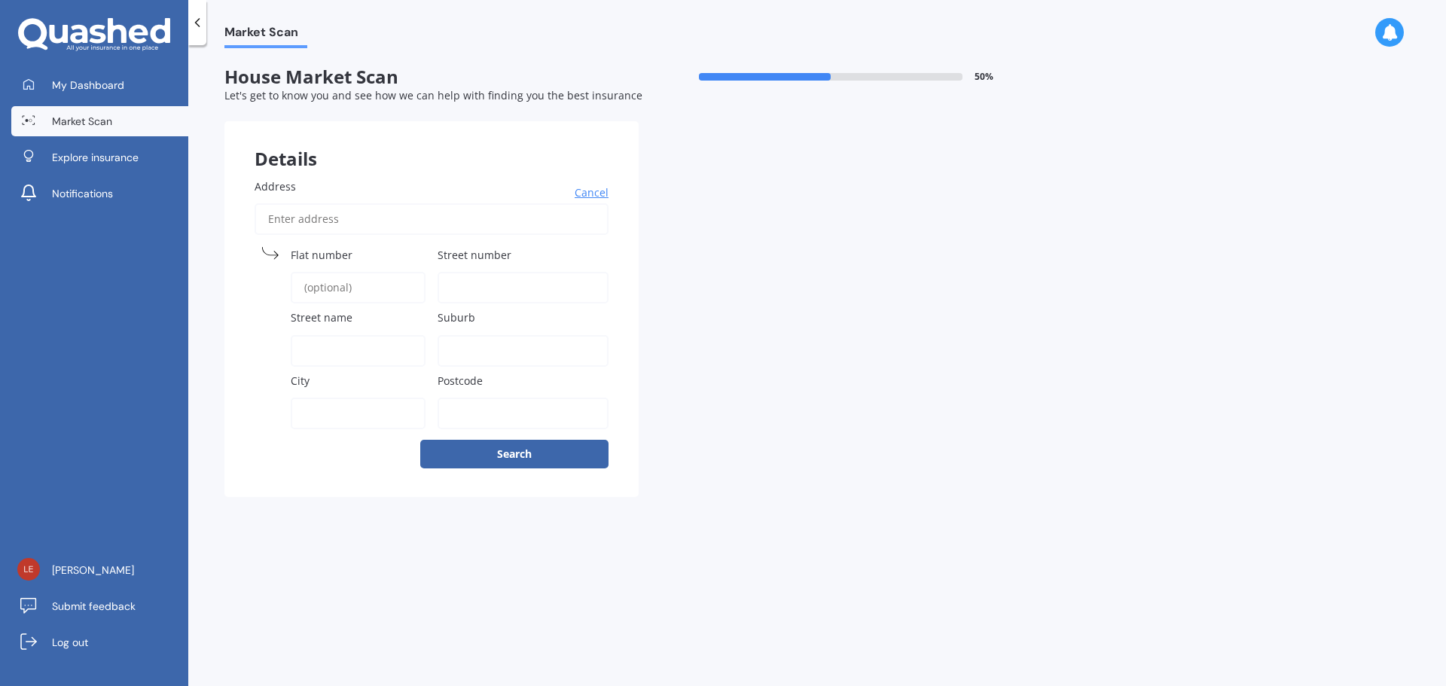
click at [270, 225] on input "Address" at bounding box center [431, 219] width 354 height 32
type input "[STREET_ADDRESS]"
type input "49"
type input "[GEOGRAPHIC_DATA]"
type input "Oamaru"
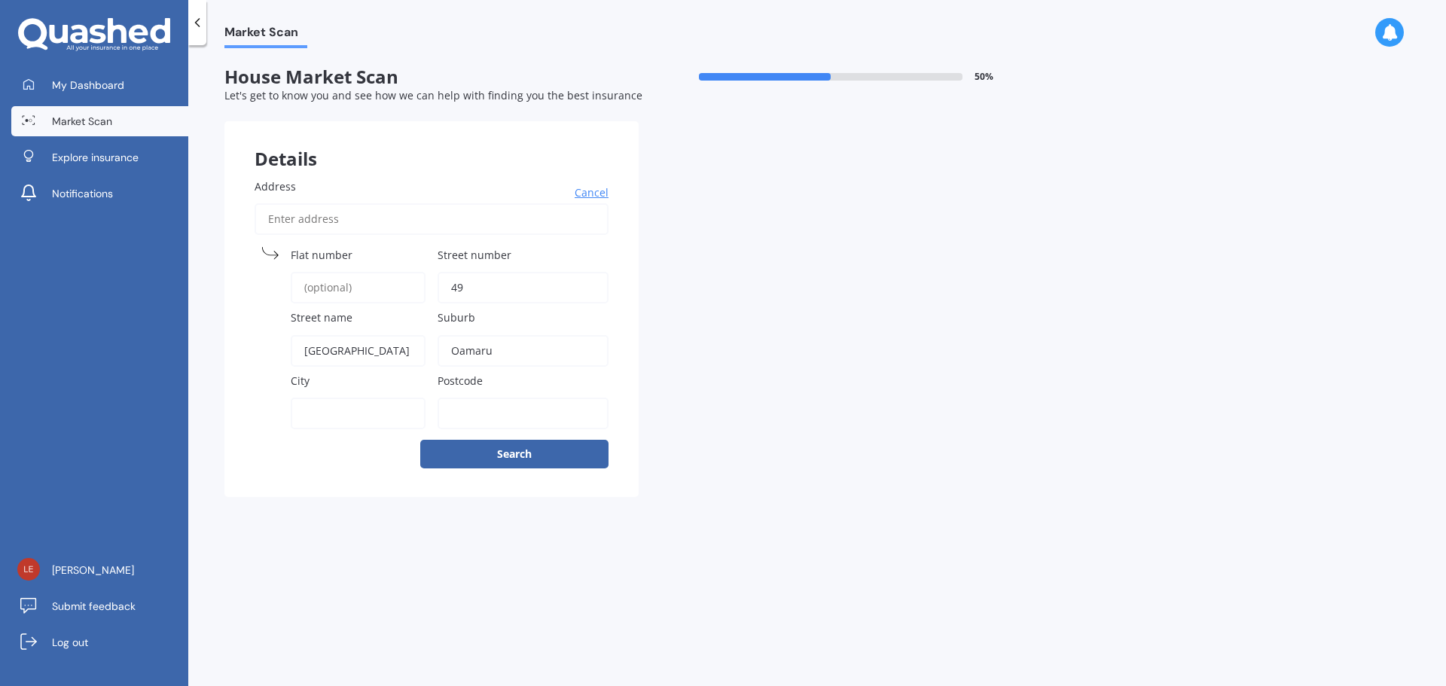
type input "Oamaru"
type input "9401"
click at [517, 462] on button "Search" at bounding box center [514, 454] width 188 height 29
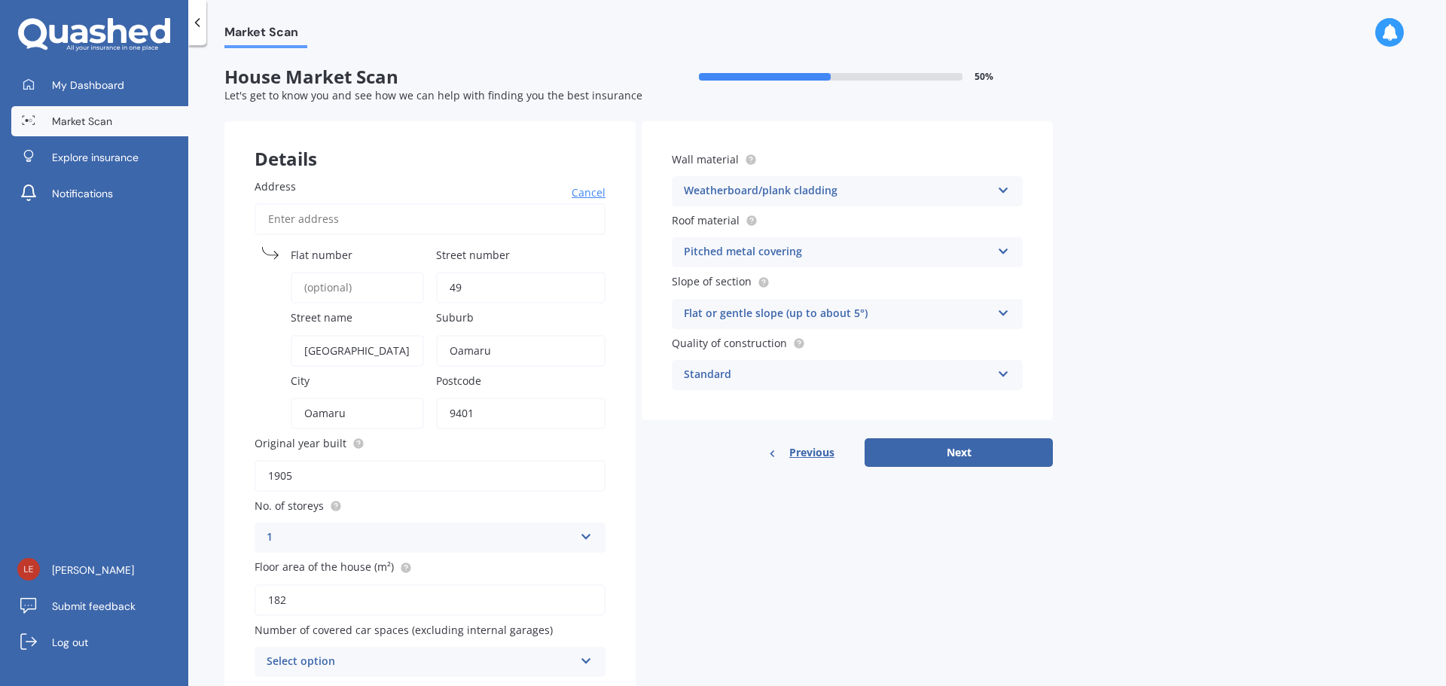
scroll to position [60, 0]
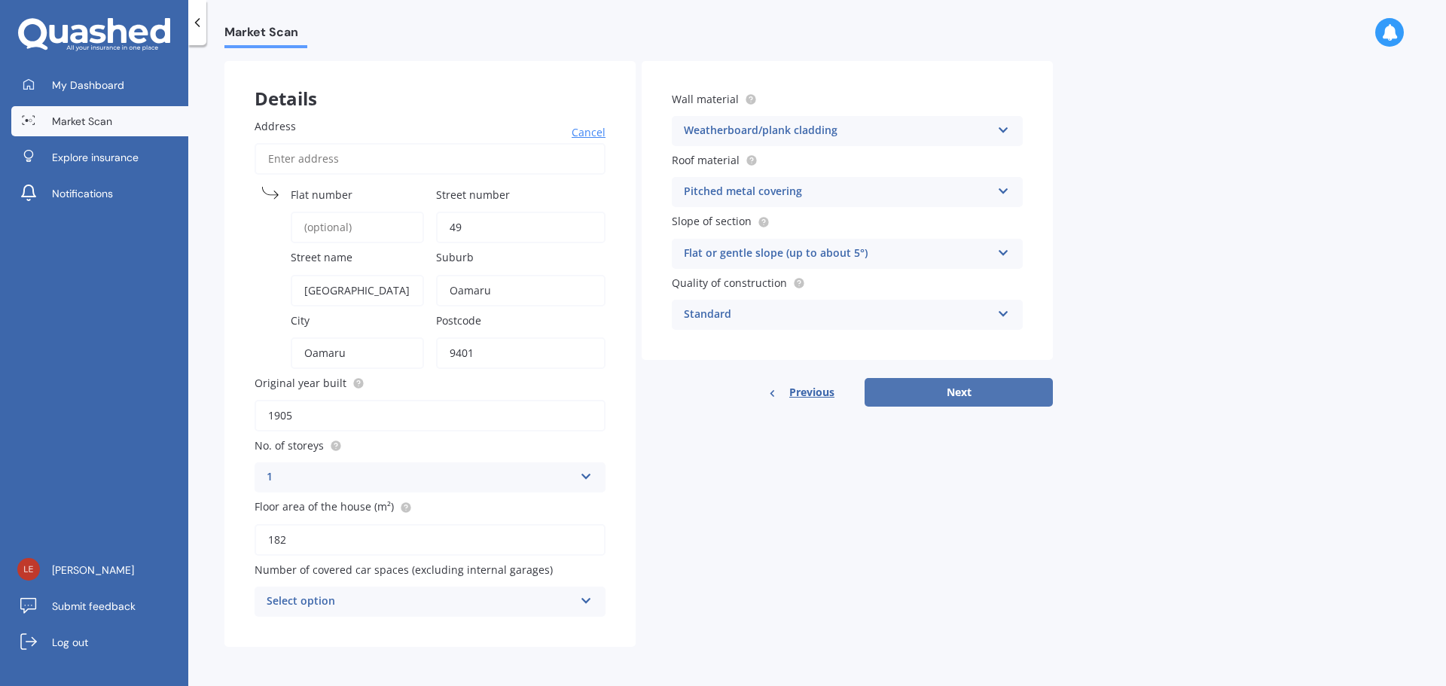
click at [964, 393] on button "Next" at bounding box center [958, 392] width 188 height 29
click at [460, 600] on div "Select option" at bounding box center [423, 601] width 300 height 17
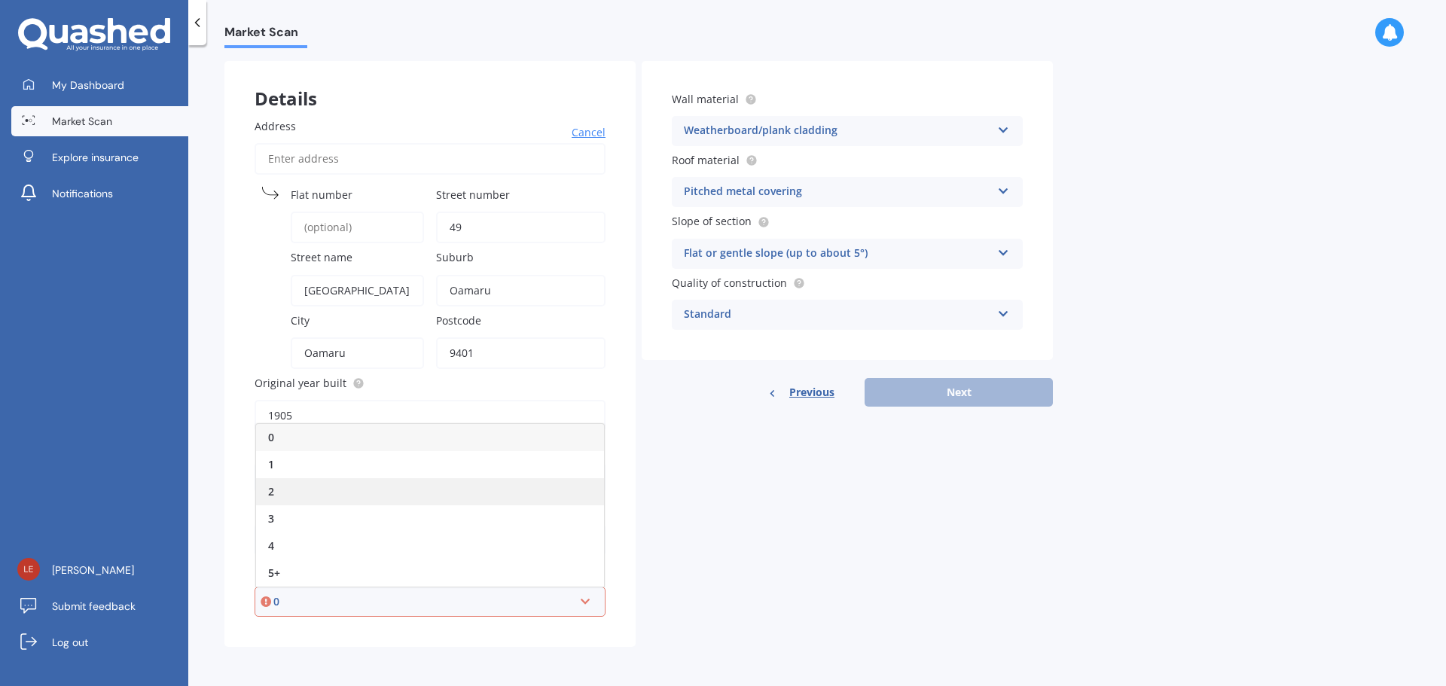
click at [358, 486] on div "2" at bounding box center [430, 491] width 348 height 27
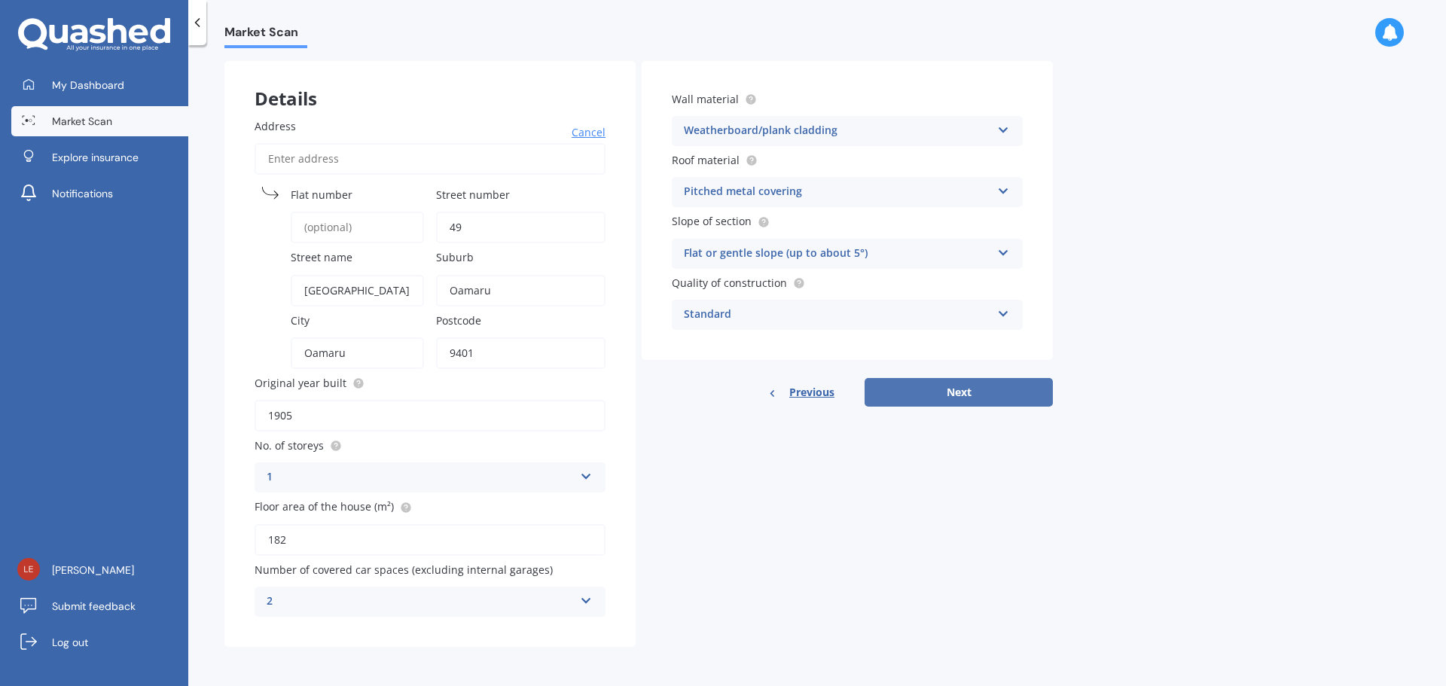
click at [955, 393] on button "Next" at bounding box center [958, 392] width 188 height 29
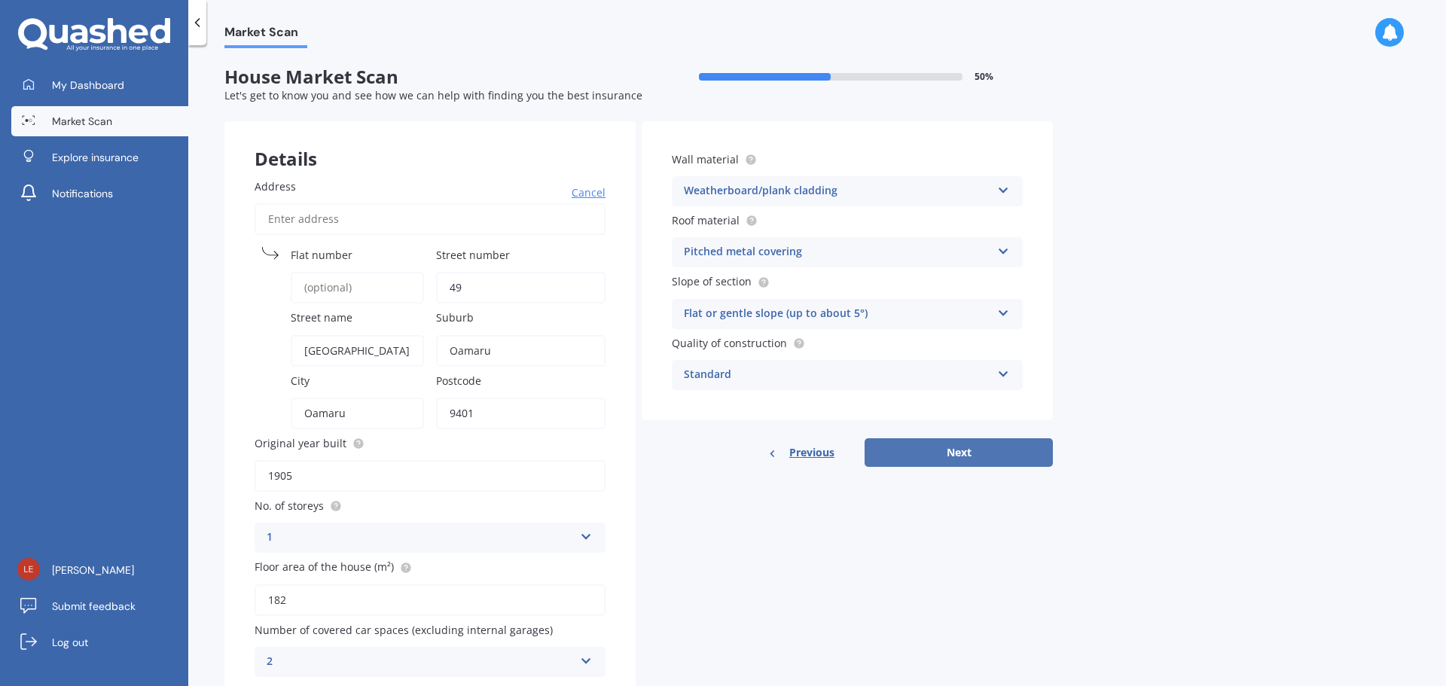
select select "28"
select select "01"
select select "1980"
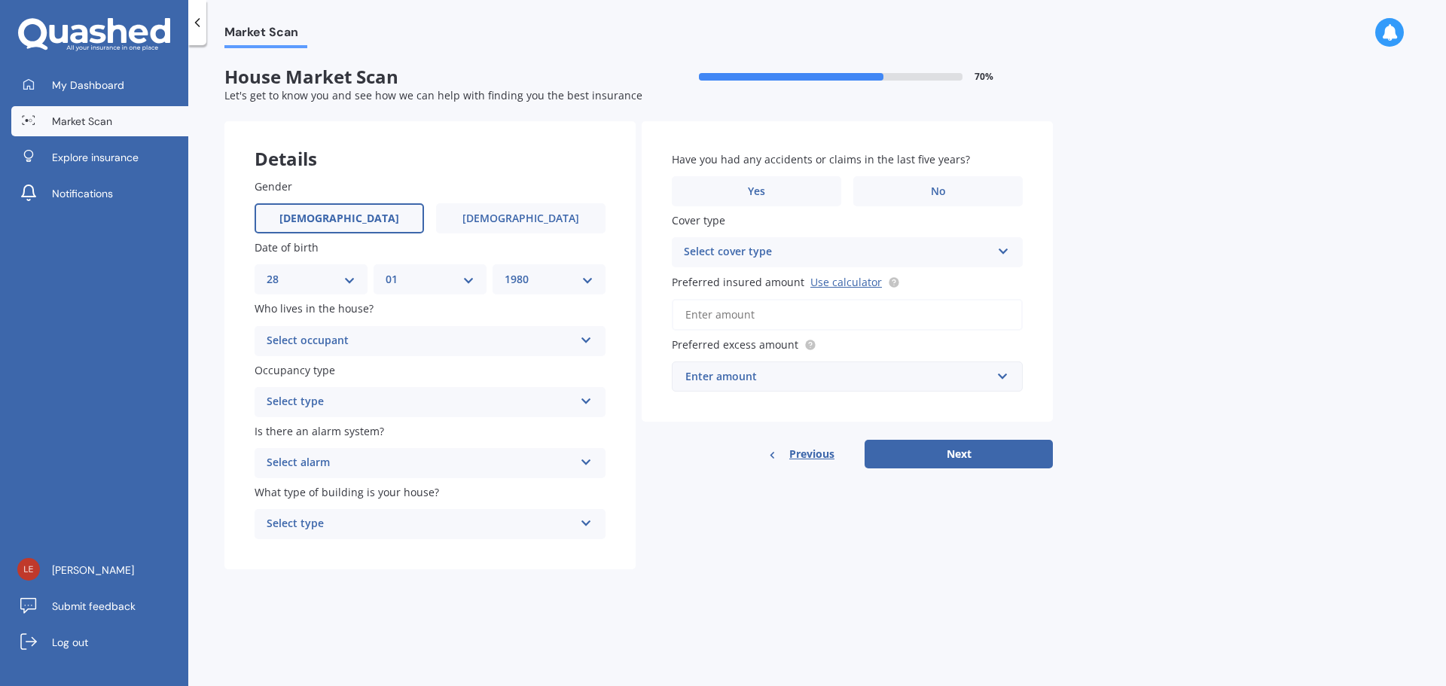
click at [309, 341] on div "Select occupant" at bounding box center [420, 341] width 307 height 18
click at [296, 372] on span "Owner" at bounding box center [284, 370] width 34 height 14
click at [303, 401] on div "Select type" at bounding box center [420, 402] width 307 height 18
click at [309, 430] on span "Permanent" at bounding box center [295, 431] width 57 height 14
click at [299, 465] on div "Select alarm" at bounding box center [420, 463] width 307 height 18
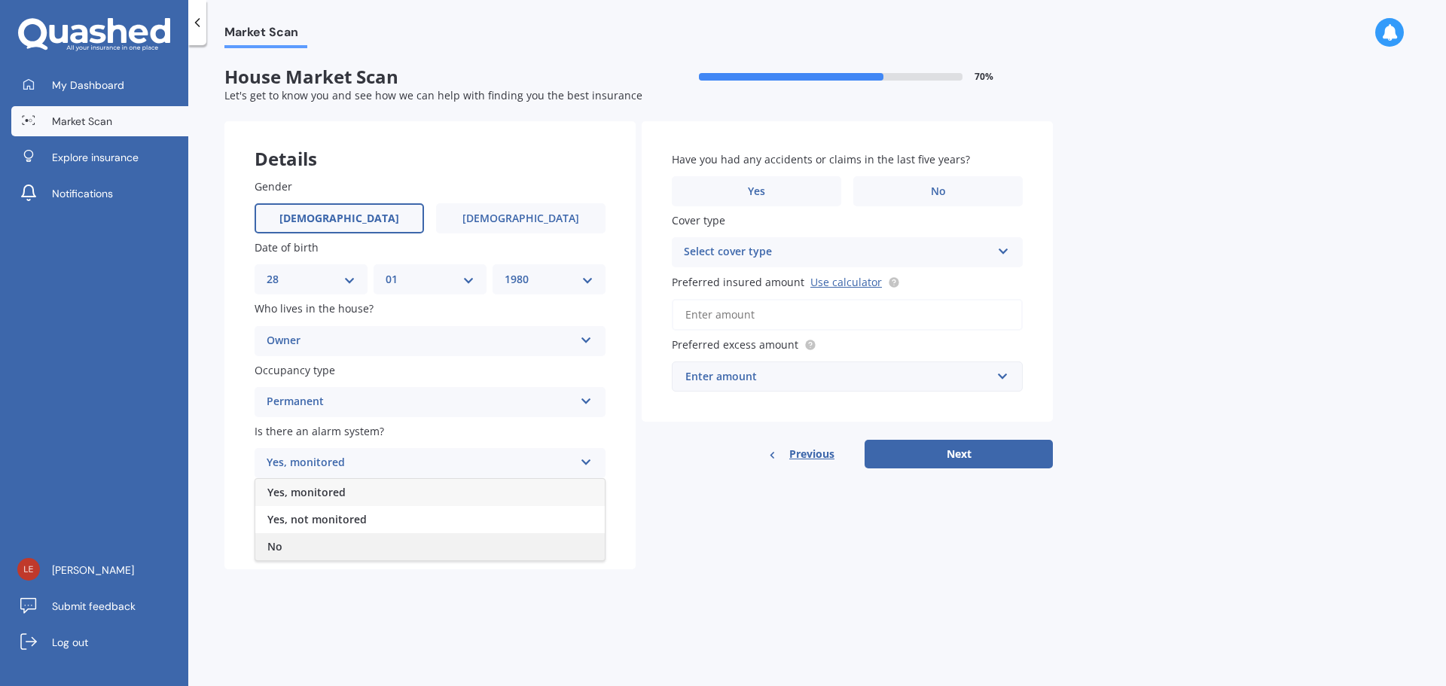
click at [288, 551] on div "No" at bounding box center [429, 546] width 349 height 27
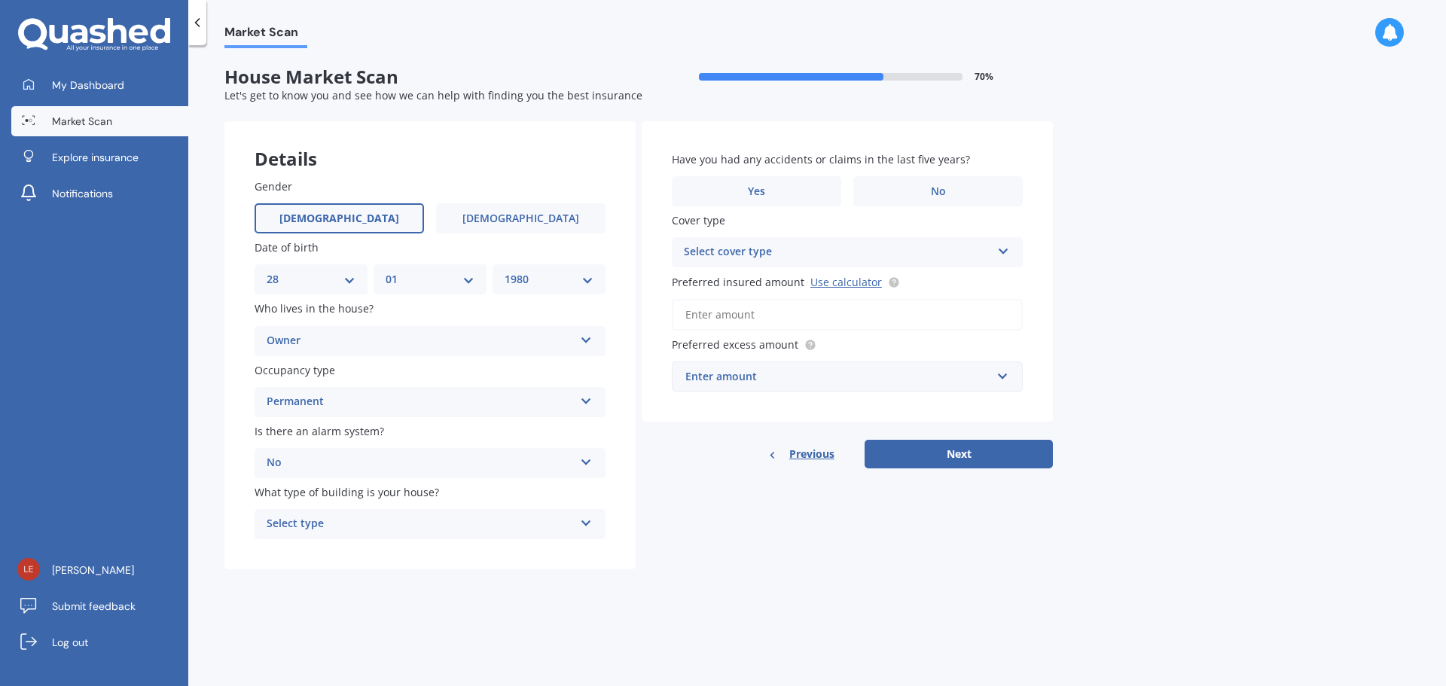
click at [305, 527] on div "Select type" at bounding box center [420, 524] width 307 height 18
click at [317, 552] on span "Freestanding" at bounding box center [300, 553] width 67 height 14
click at [931, 190] on span "No" at bounding box center [938, 191] width 15 height 13
click at [0, 0] on input "No" at bounding box center [0, 0] width 0 height 0
click at [727, 248] on div "Select cover type" at bounding box center [837, 252] width 307 height 18
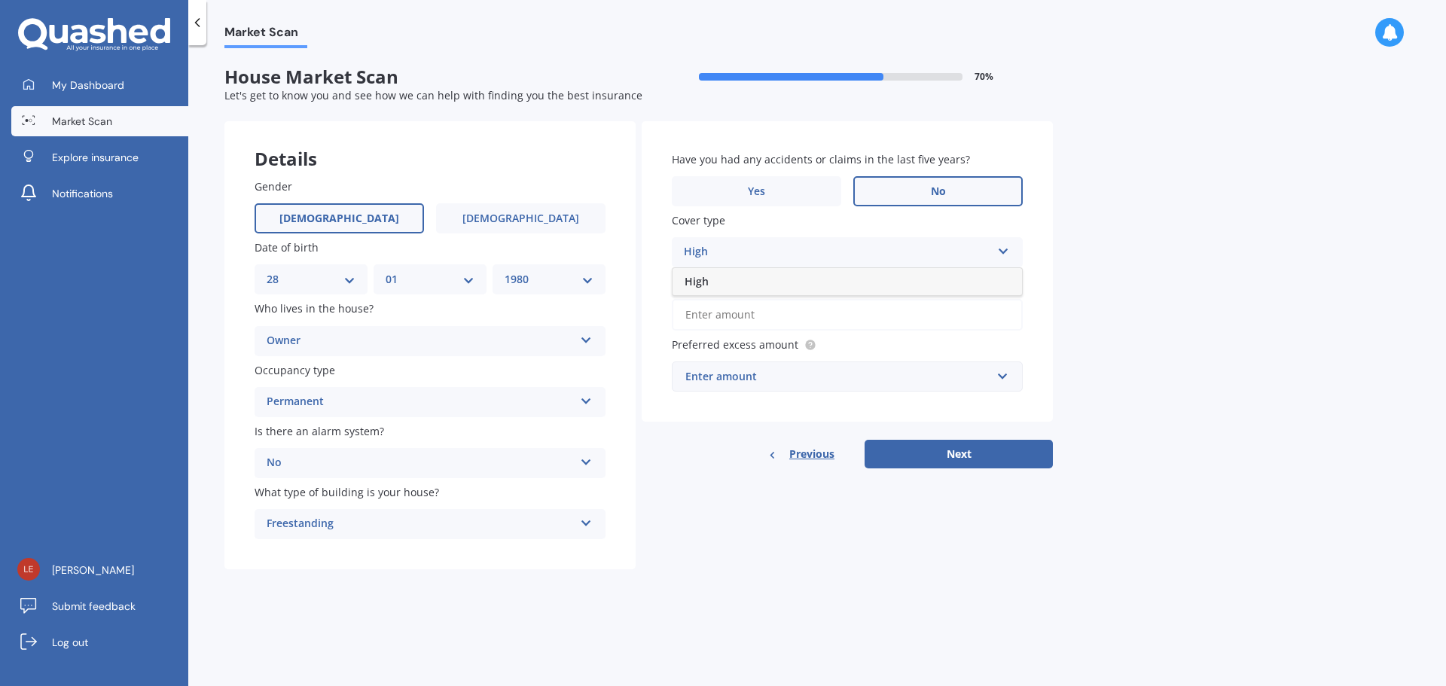
click at [706, 254] on div "High" at bounding box center [837, 252] width 307 height 18
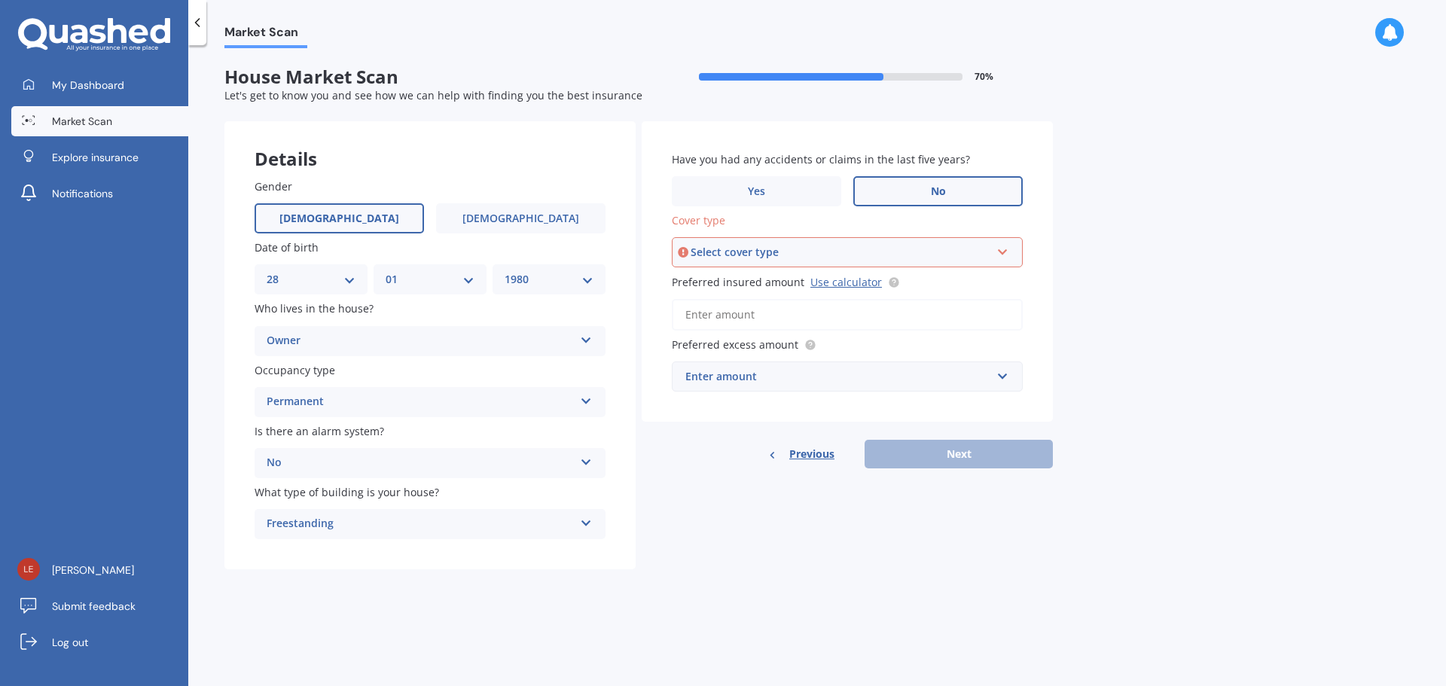
click at [716, 253] on div "Select cover type" at bounding box center [840, 252] width 300 height 17
click at [711, 284] on div "High" at bounding box center [847, 280] width 348 height 27
click at [740, 372] on div "Enter amount" at bounding box center [838, 376] width 306 height 17
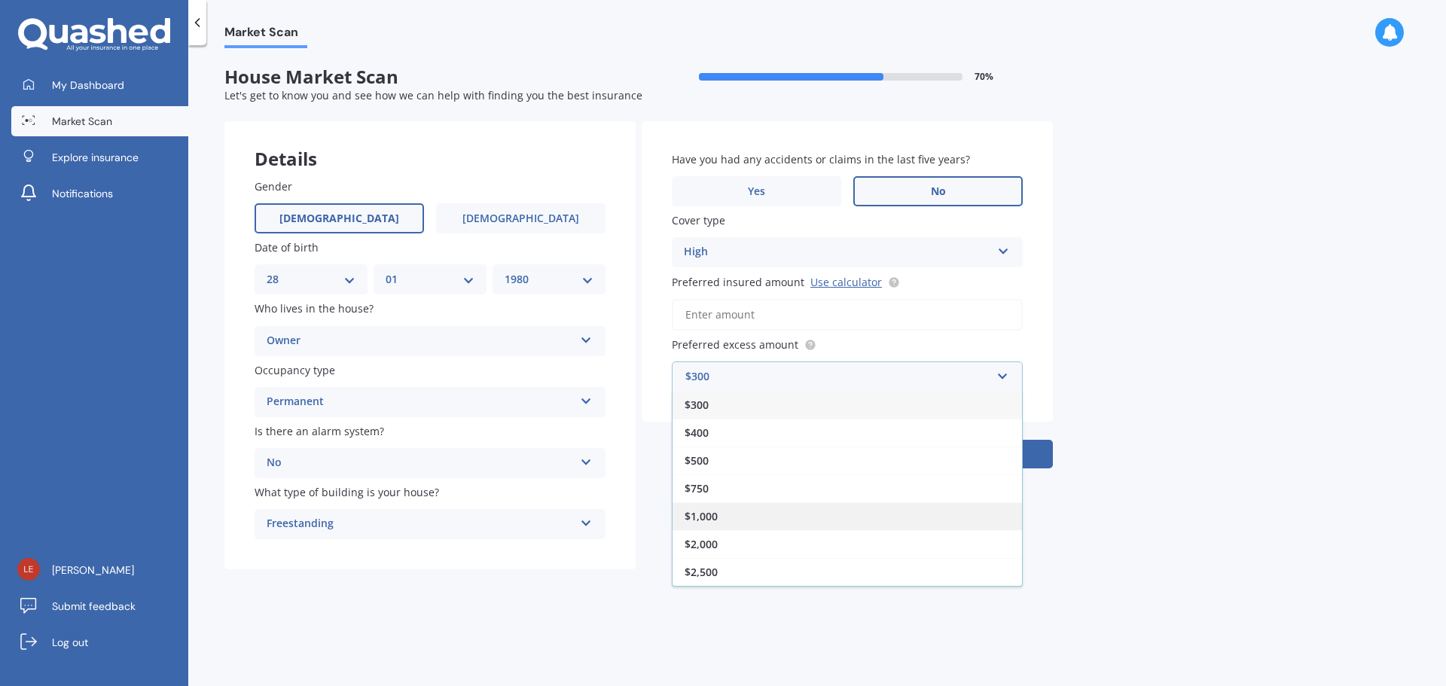
click at [717, 511] on span "$1,000" at bounding box center [700, 516] width 33 height 14
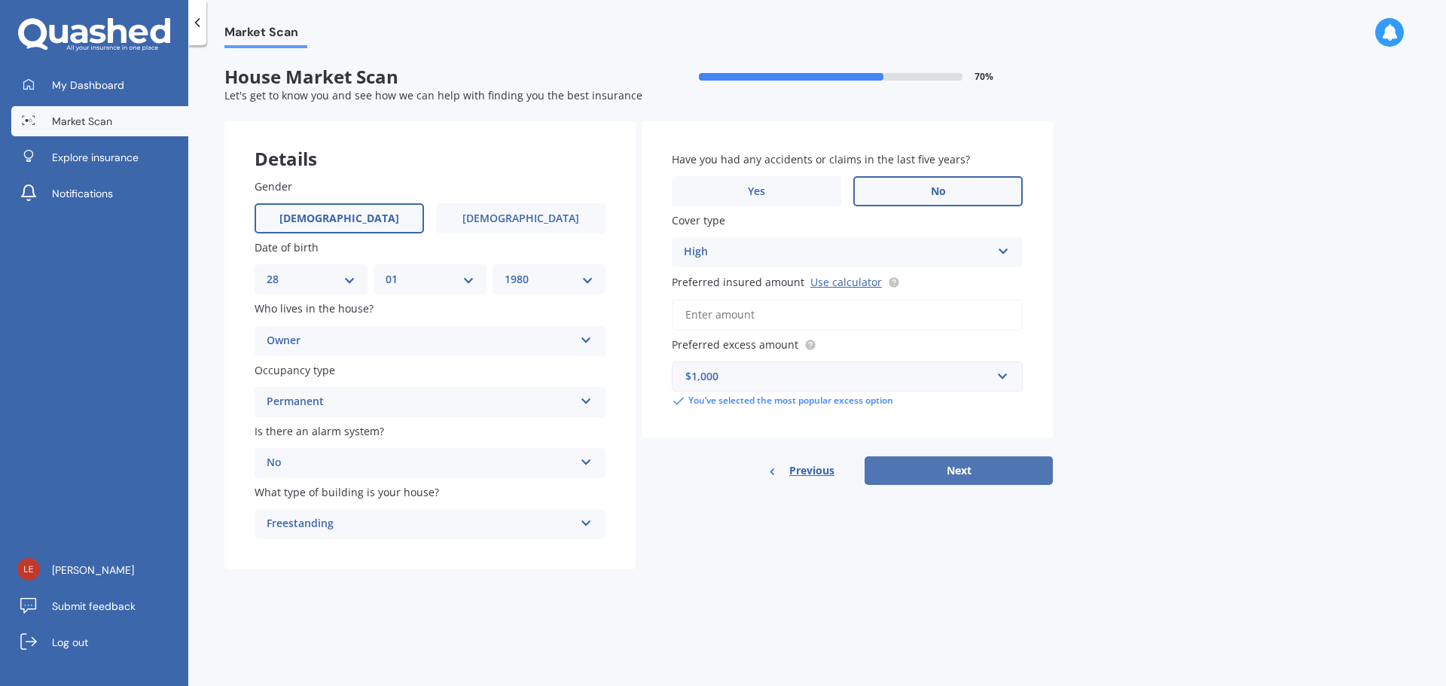
click at [958, 474] on button "Next" at bounding box center [958, 470] width 188 height 29
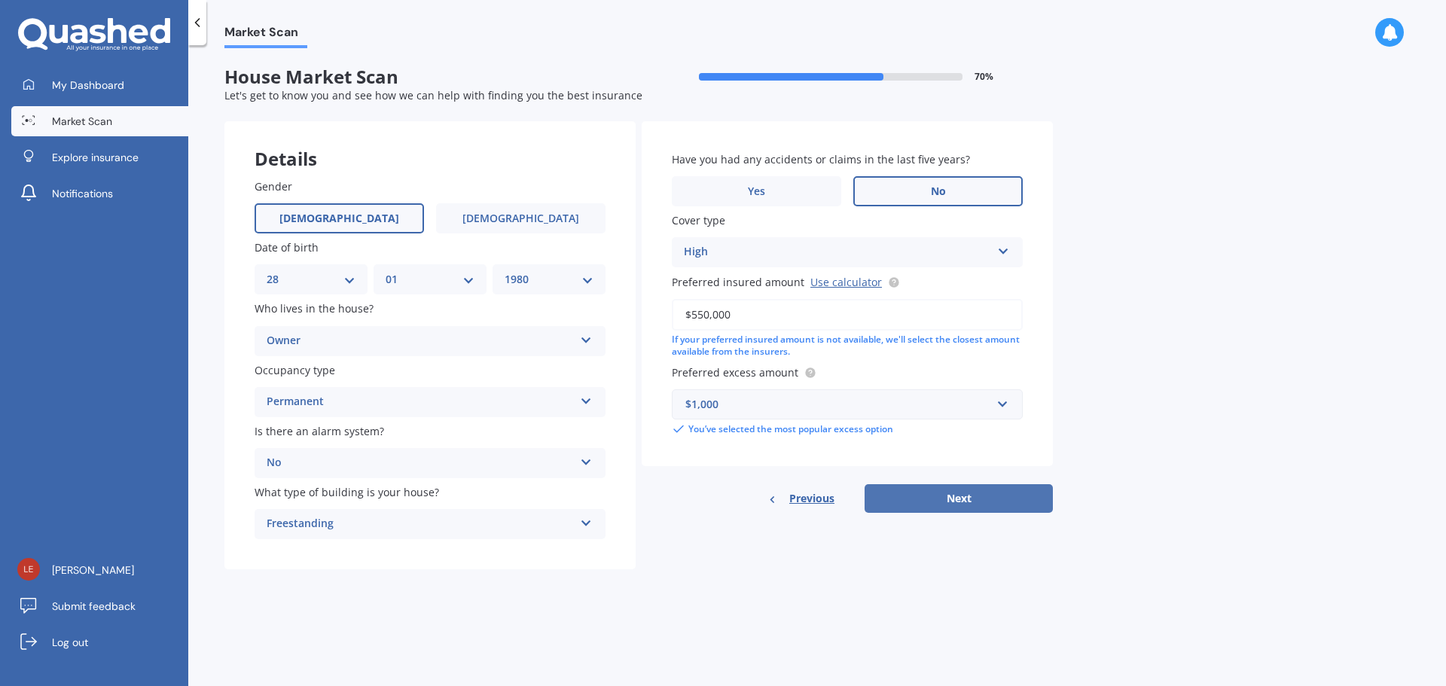
type input "$550,000"
click at [949, 498] on button "Next" at bounding box center [958, 498] width 188 height 29
select select "28"
select select "01"
select select "1980"
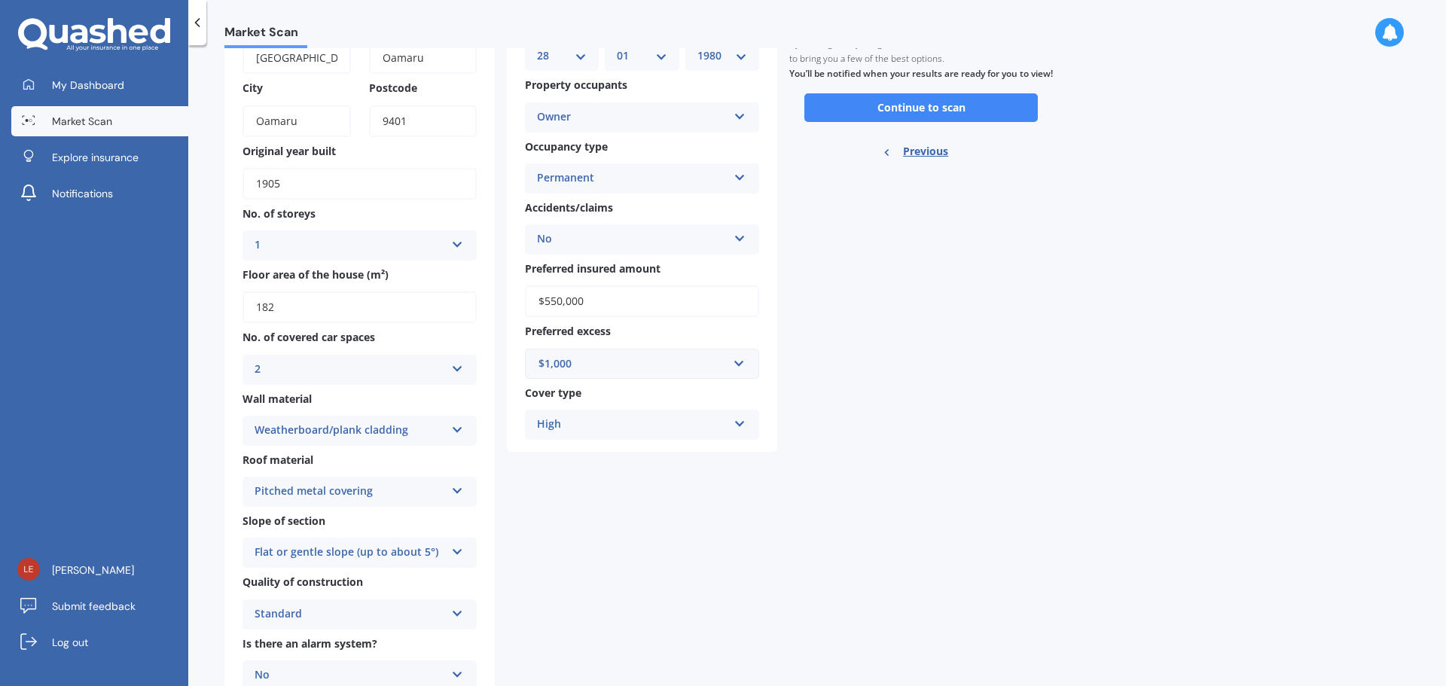
scroll to position [226, 0]
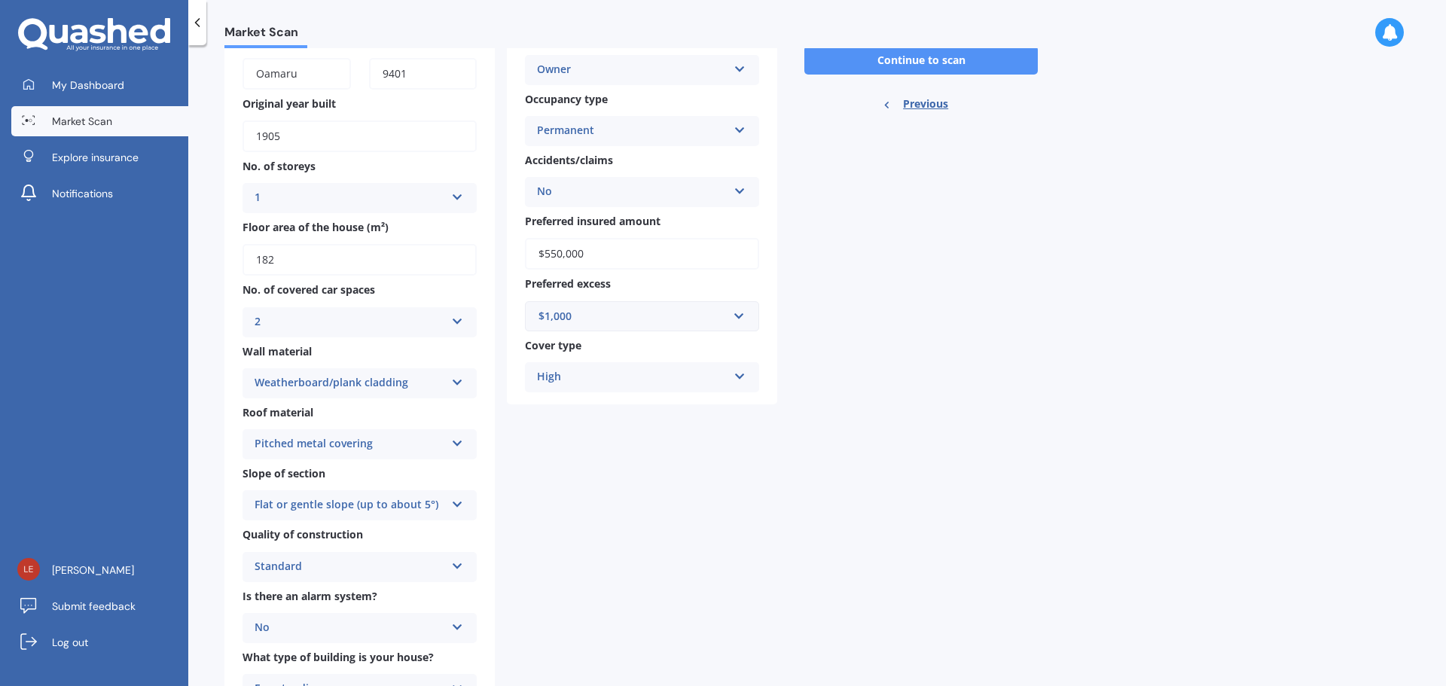
click at [921, 74] on button "Continue to scan" at bounding box center [920, 60] width 233 height 29
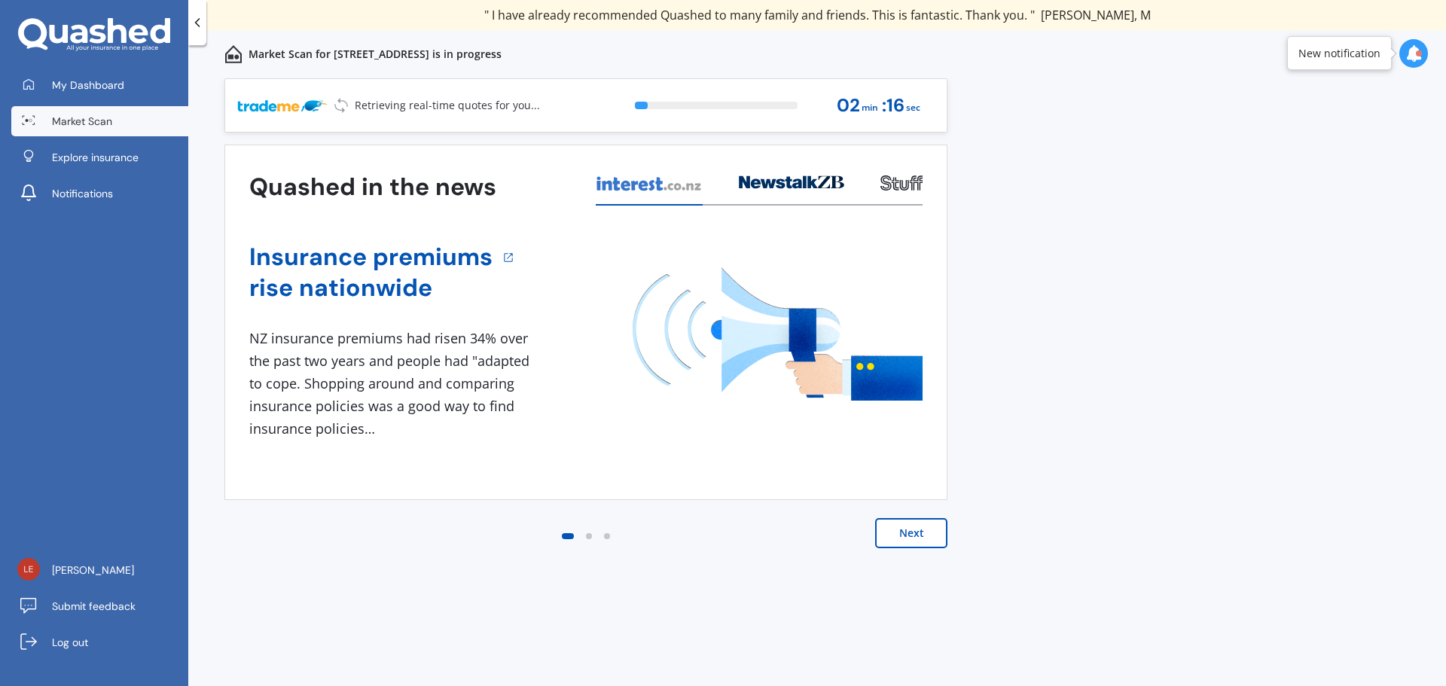
click at [922, 533] on button "Next" at bounding box center [911, 533] width 72 height 30
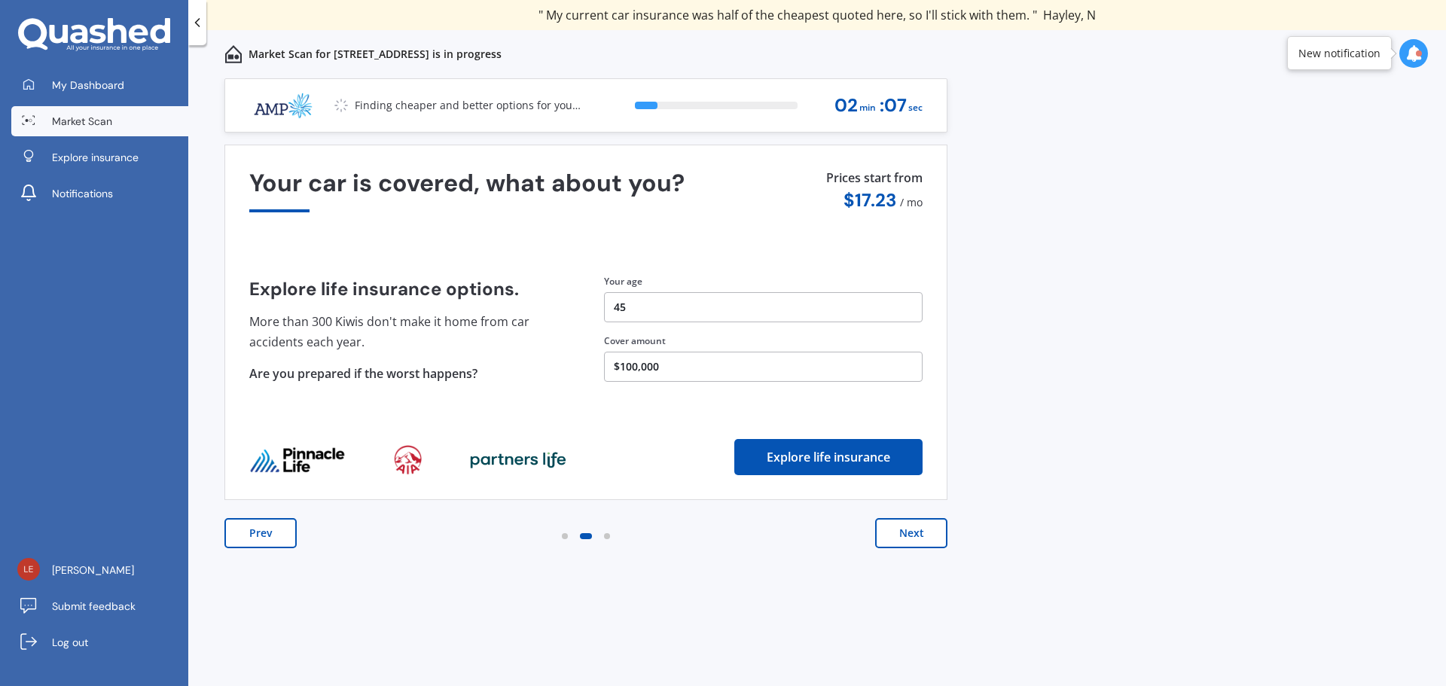
click at [906, 536] on button "Next" at bounding box center [911, 533] width 72 height 30
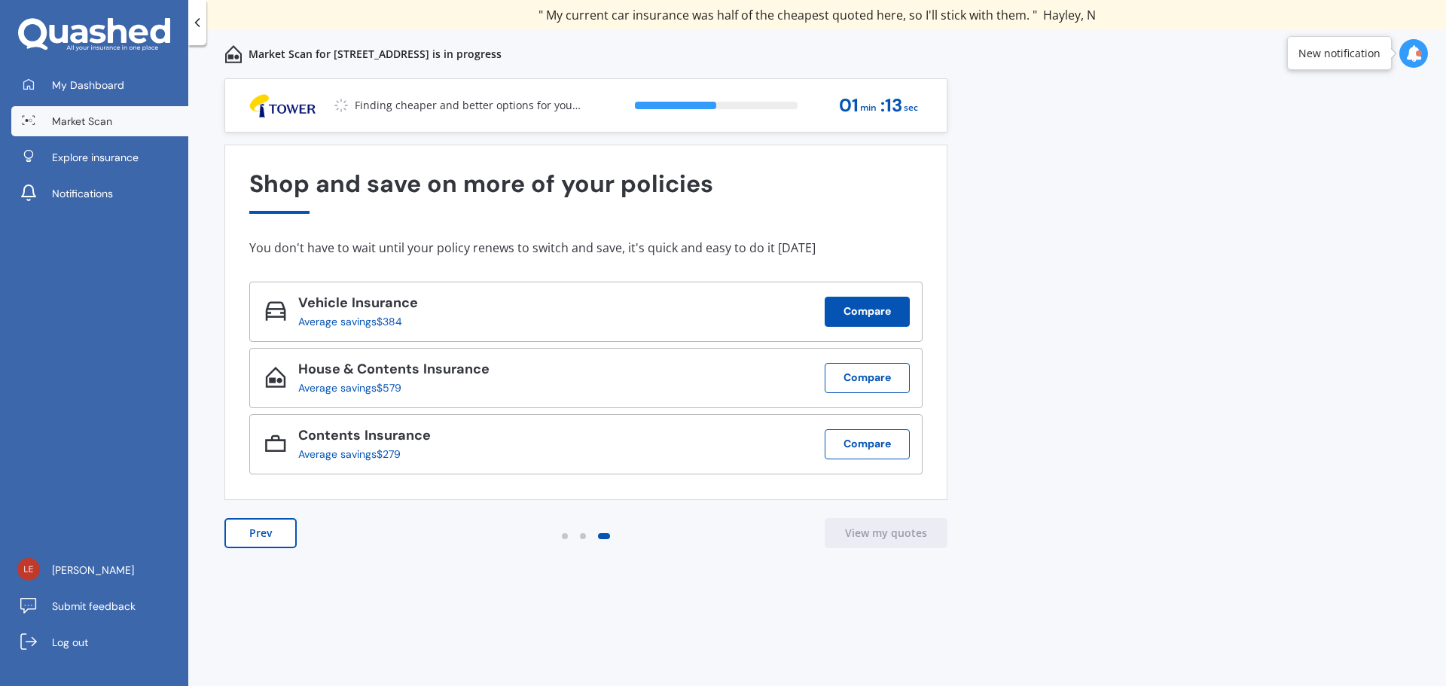
click at [856, 321] on button "Compare" at bounding box center [866, 312] width 85 height 30
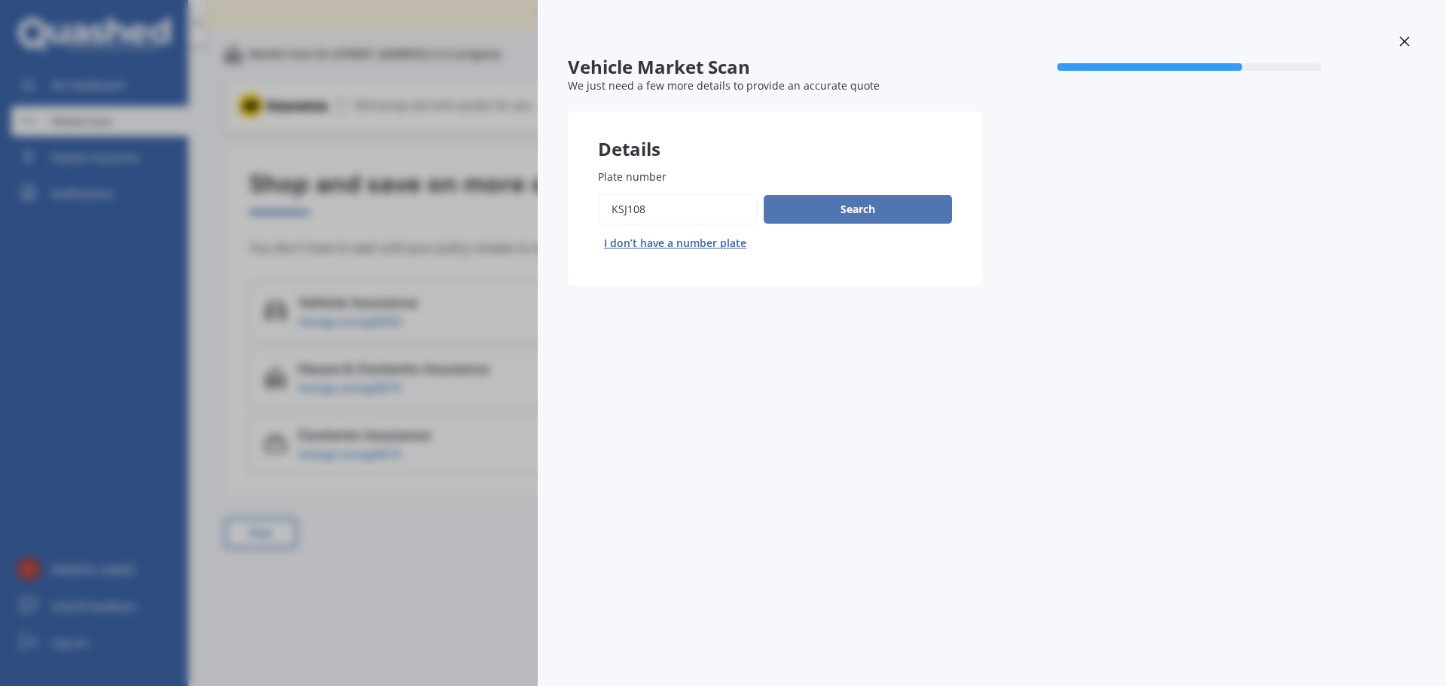
click at [853, 215] on button "Search" at bounding box center [857, 209] width 188 height 29
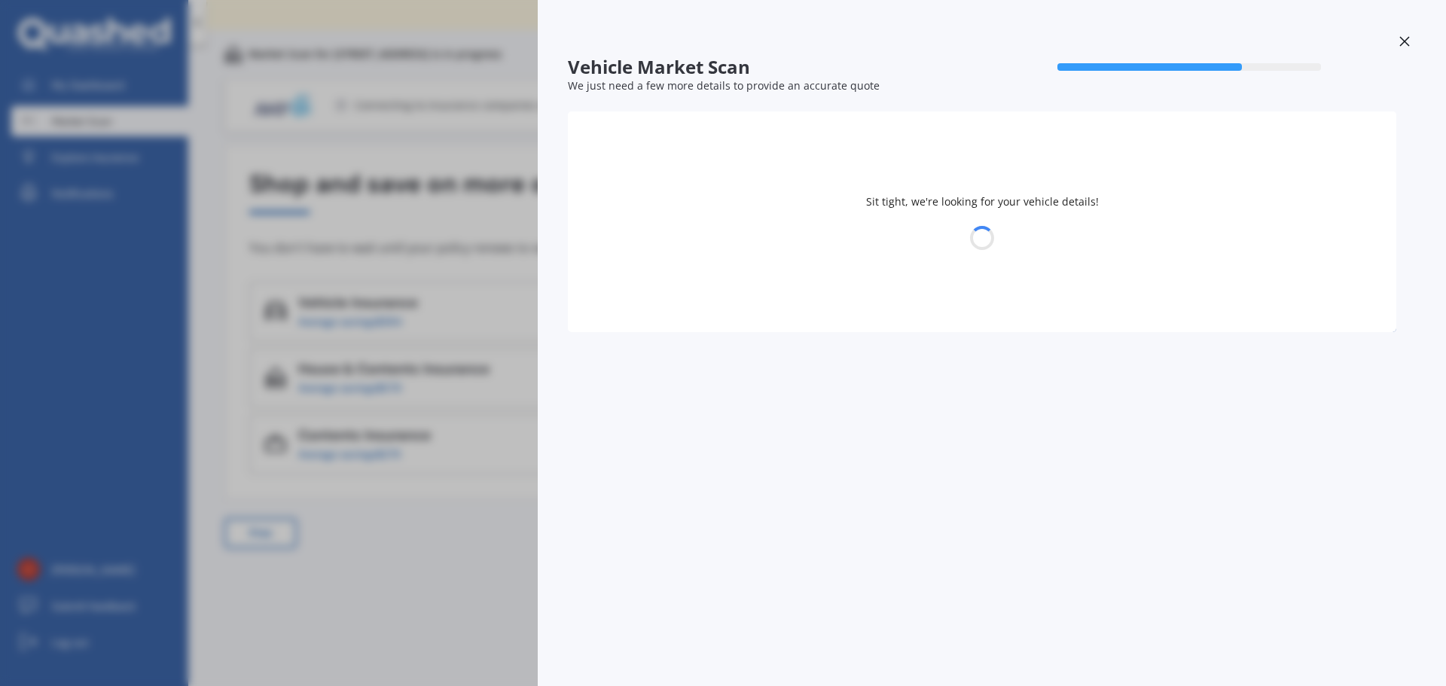
select select "HONDA"
select select "28"
select select "01"
select select "1980"
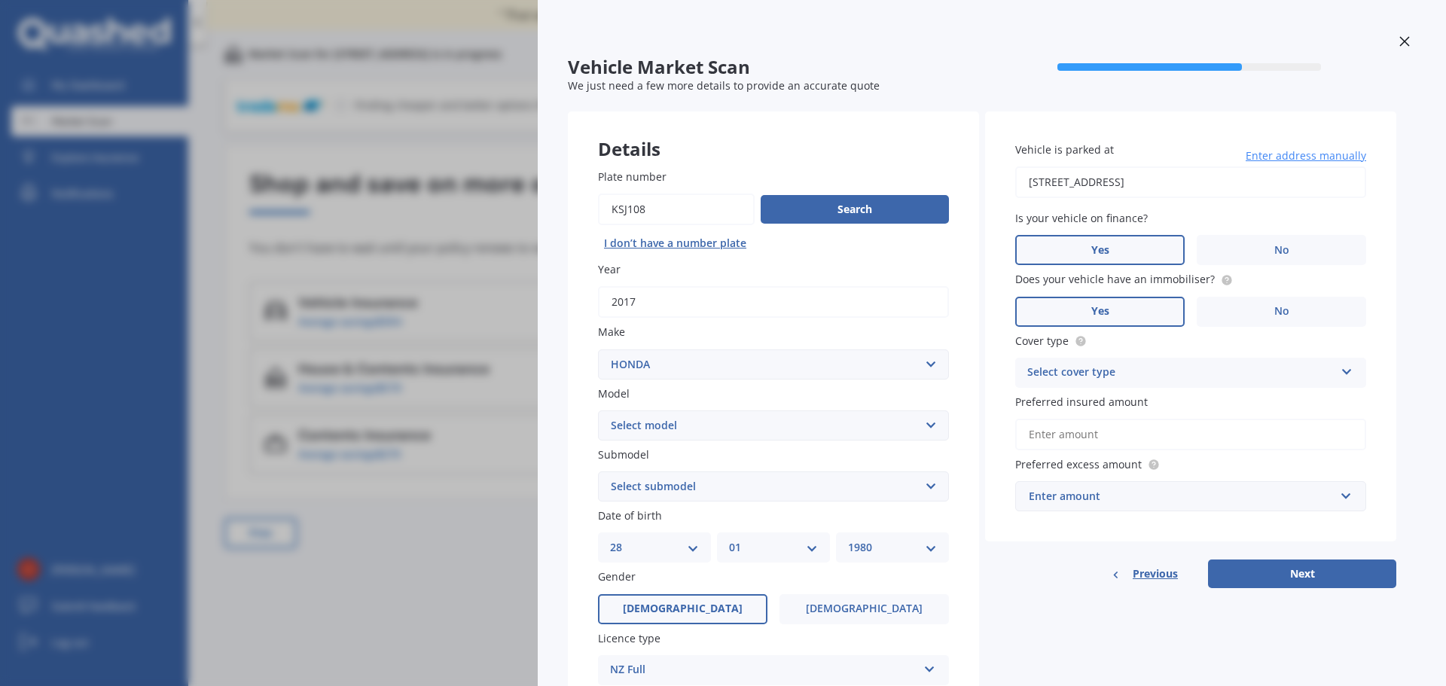
click at [1058, 368] on div "Select cover type" at bounding box center [1180, 373] width 307 height 18
click at [1050, 404] on span "Comprehensive" at bounding box center [1068, 402] width 80 height 14
click at [1274, 310] on span "No" at bounding box center [1281, 311] width 15 height 13
click at [0, 0] on input "No" at bounding box center [0, 0] width 0 height 0
click at [1097, 321] on label "Yes" at bounding box center [1099, 312] width 169 height 30
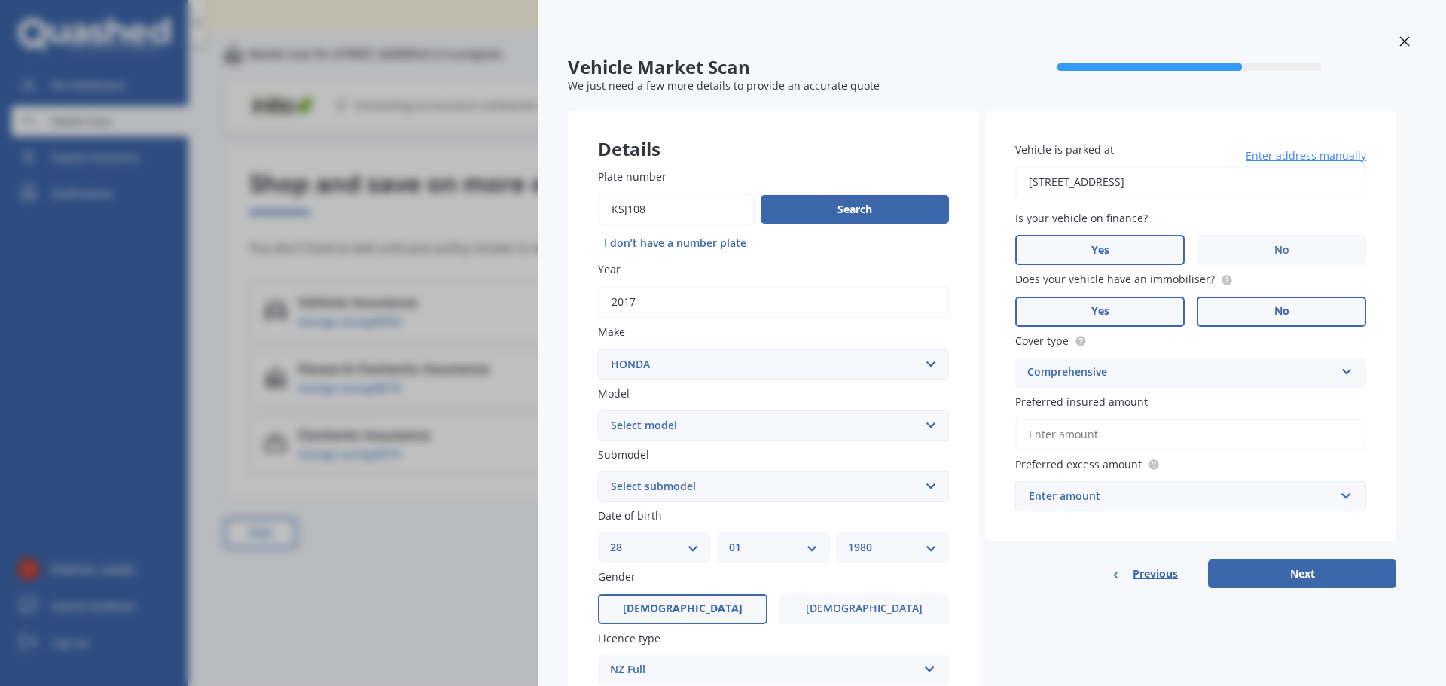
click at [0, 0] on input "Yes" at bounding box center [0, 0] width 0 height 0
click at [1052, 449] on input "Preferred insured amount" at bounding box center [1190, 435] width 351 height 32
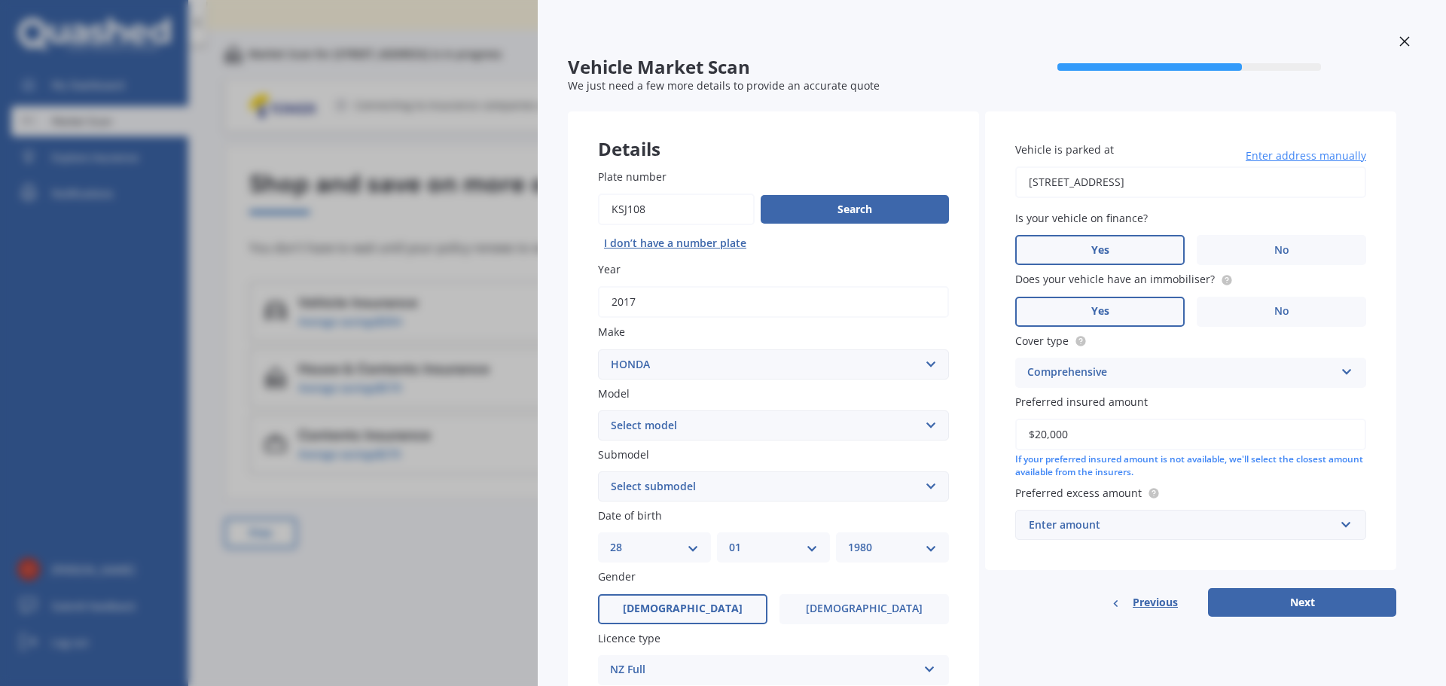
type input "$20,000"
click at [1110, 529] on div "Enter amount" at bounding box center [1181, 524] width 306 height 17
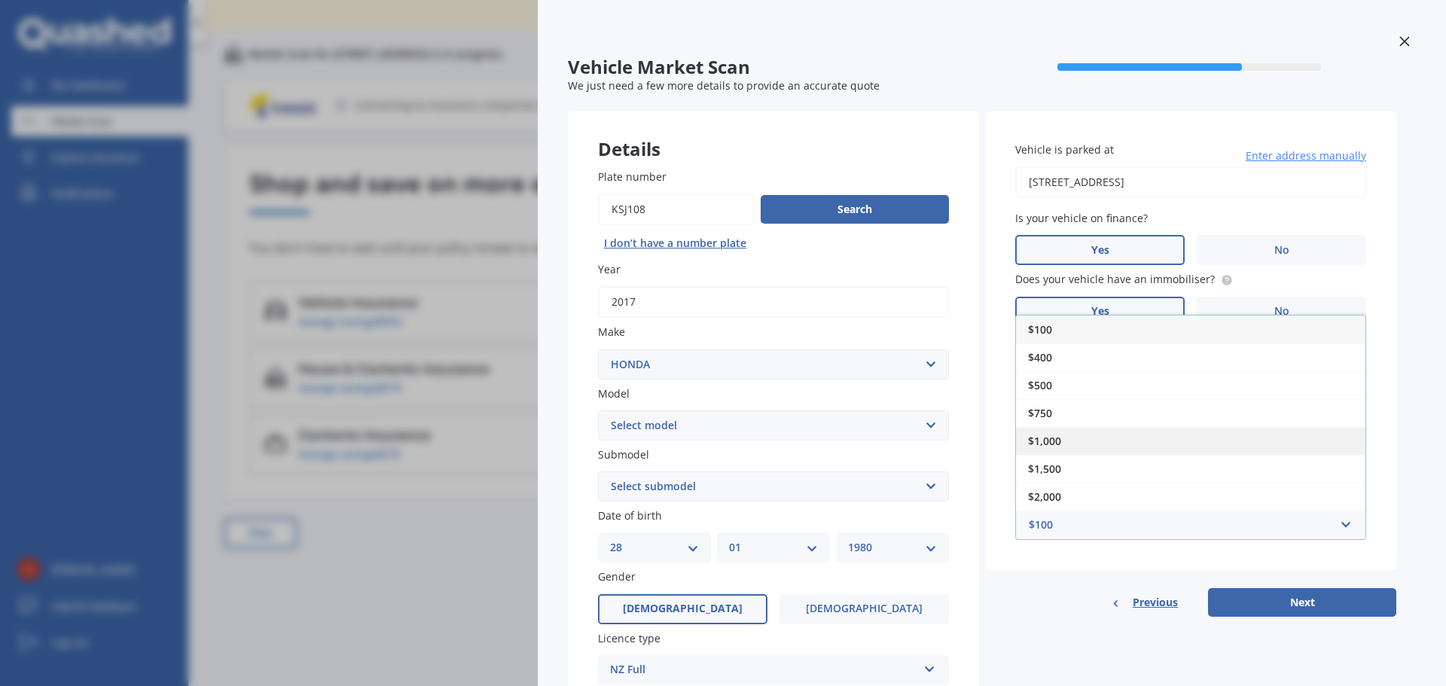
click at [1053, 432] on div "$1,000" at bounding box center [1190, 441] width 349 height 28
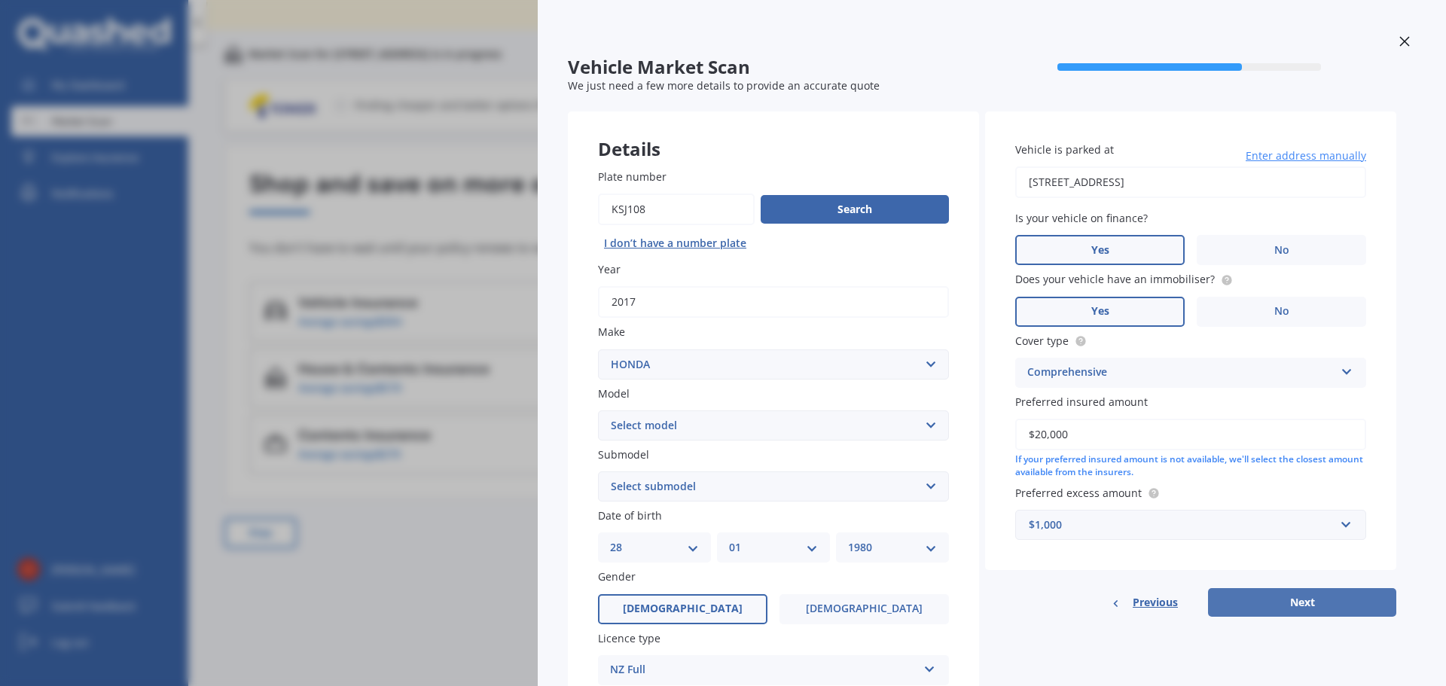
click at [1294, 600] on button "Next" at bounding box center [1302, 602] width 188 height 29
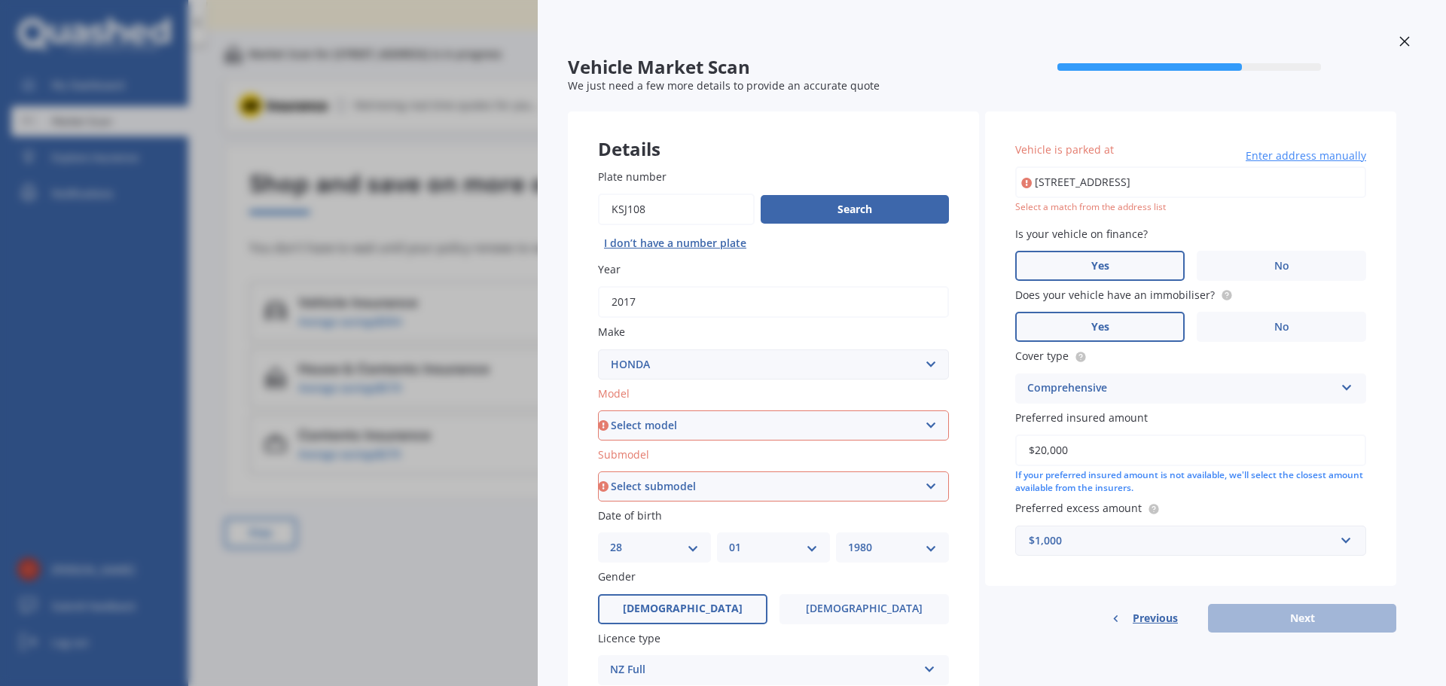
click at [769, 426] on select "Select model Accord Acty Acura Airwave Ascot Avancier Beat Capa City Civic Conc…" at bounding box center [773, 425] width 351 height 30
click at [598, 410] on select "Select model Accord Acty Acura Airwave Ascot Avancier Beat Capa City Civic Conc…" at bounding box center [773, 425] width 351 height 30
click at [705, 420] on select "Select model Accord Acty Acura Airwave Ascot Avancier Beat Capa City Civic Conc…" at bounding box center [773, 425] width 351 height 30
select select "CR-V"
click at [598, 410] on select "Select model Accord Acty Acura Airwave Ascot Avancier Beat Capa City Civic Conc…" at bounding box center [773, 425] width 351 height 30
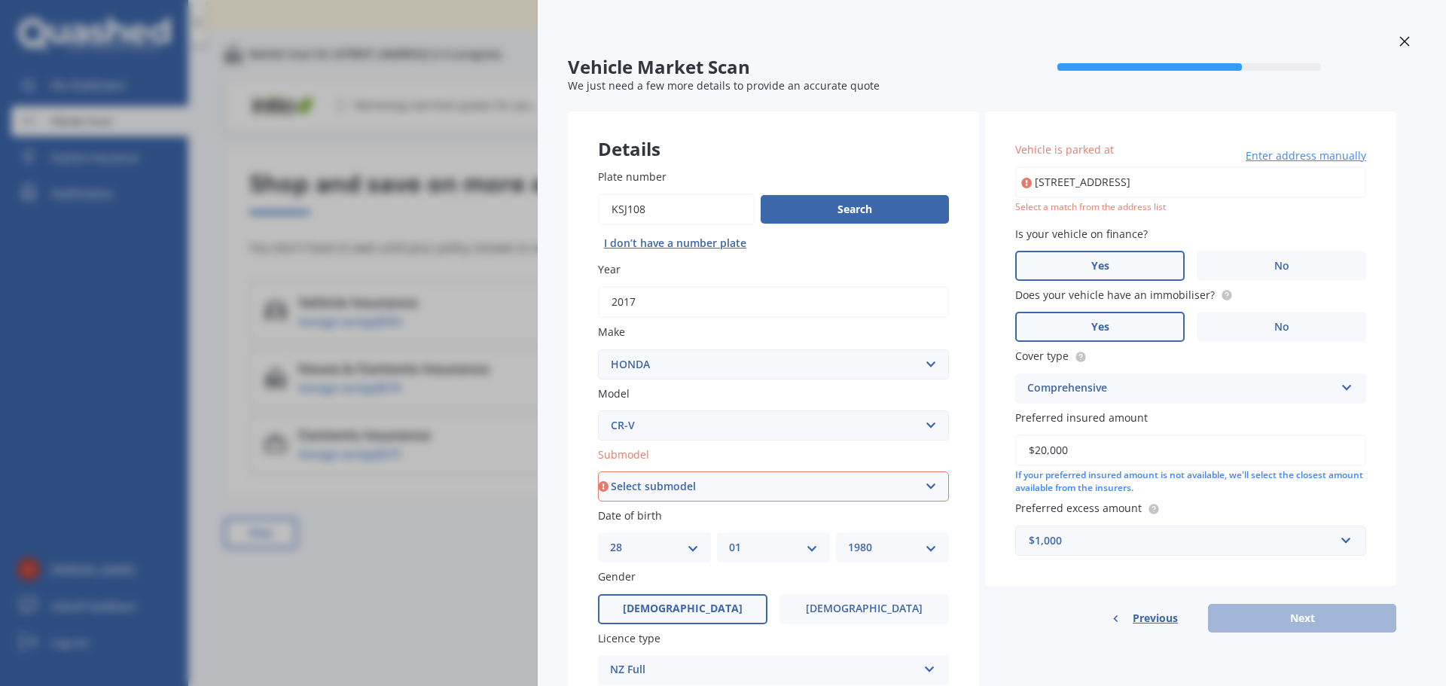
click at [737, 486] on select "Select submodel (All)" at bounding box center [773, 486] width 351 height 30
select select "AWD SPORT SENSING 1.5"
click at [598, 471] on select "Select submodel (all other) 2WD 2WD Sport 7 1.5 2WD Touring 1.5 4WD AWD AWD Spo…" at bounding box center [773, 486] width 351 height 30
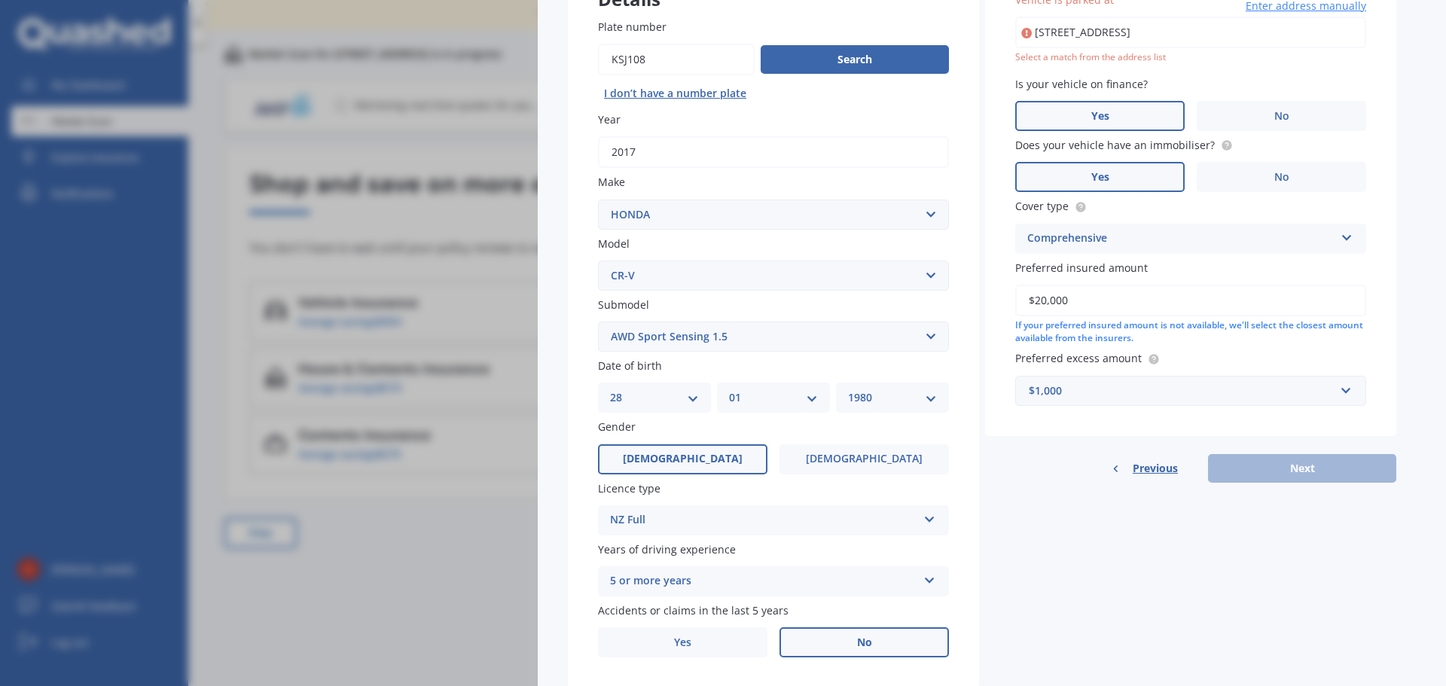
scroll to position [151, 0]
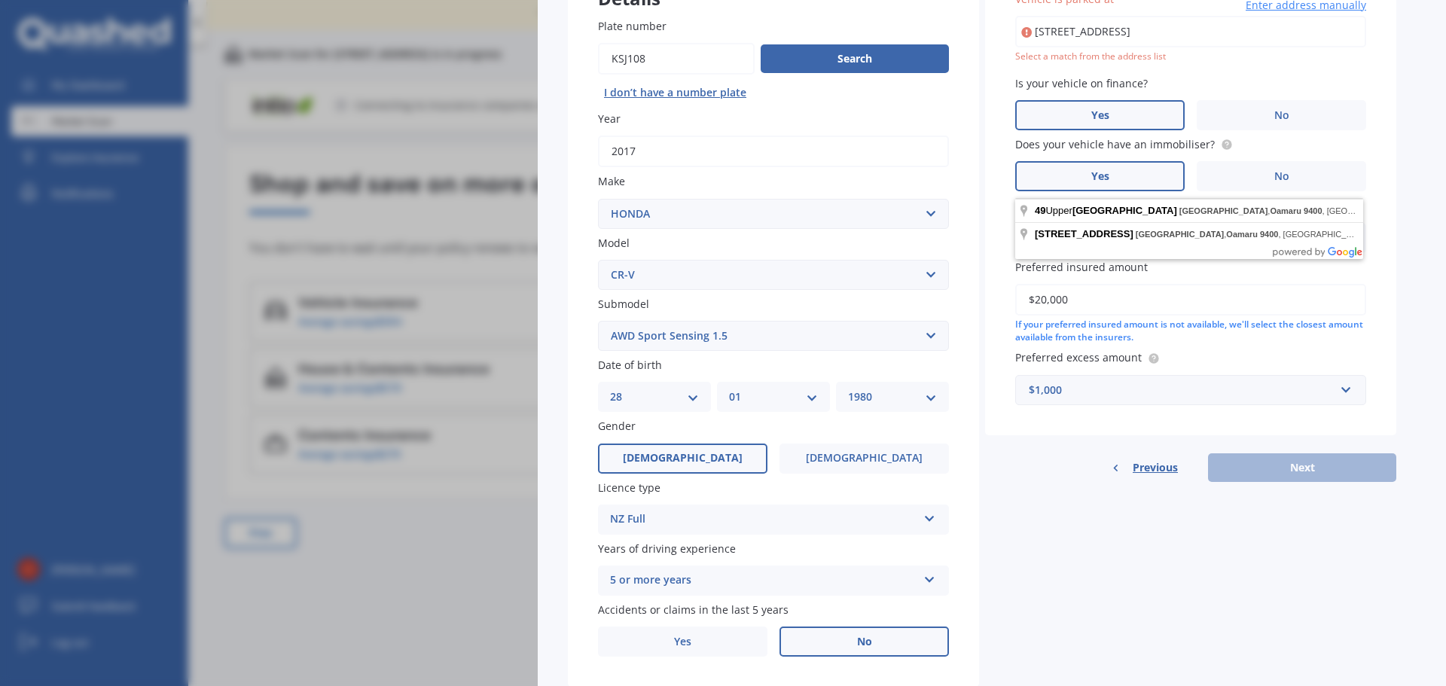
click at [687, 461] on span "[DEMOGRAPHIC_DATA]" at bounding box center [683, 458] width 120 height 13
click at [0, 0] on input "[DEMOGRAPHIC_DATA]" at bounding box center [0, 0] width 0 height 0
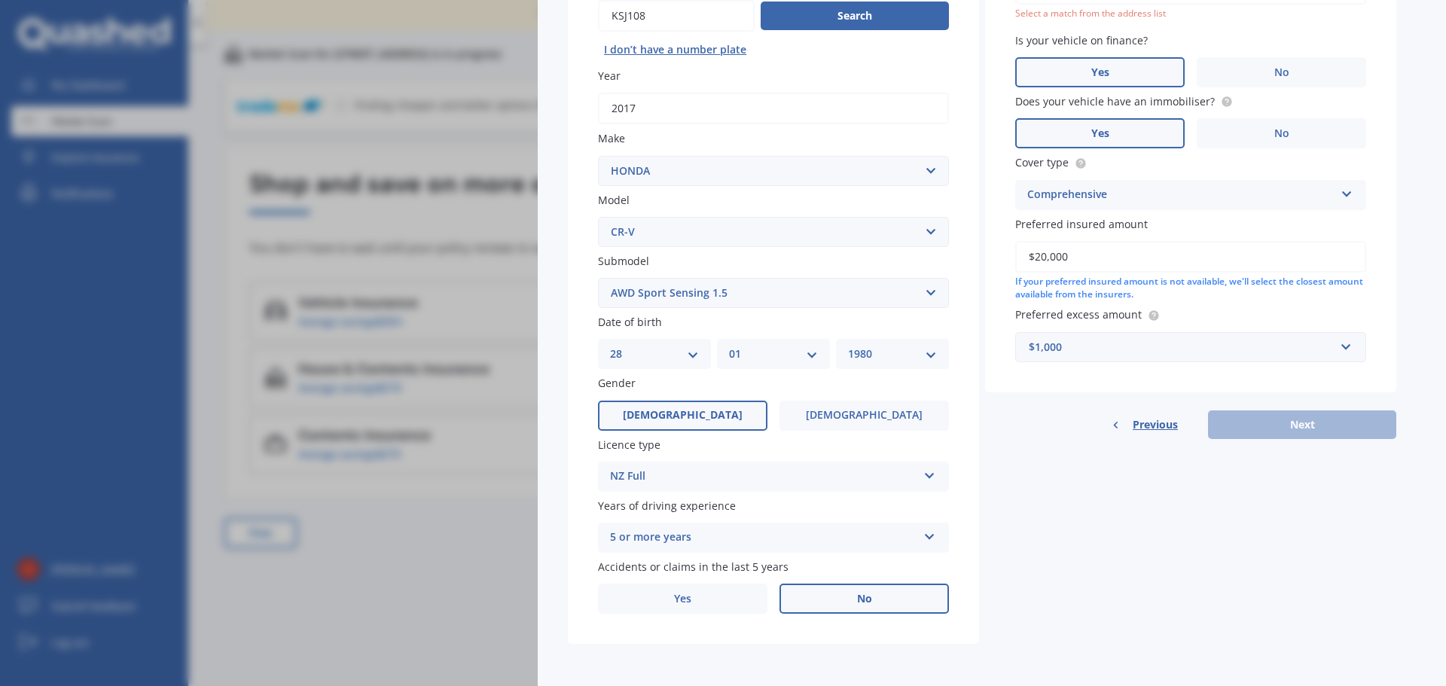
scroll to position [0, 0]
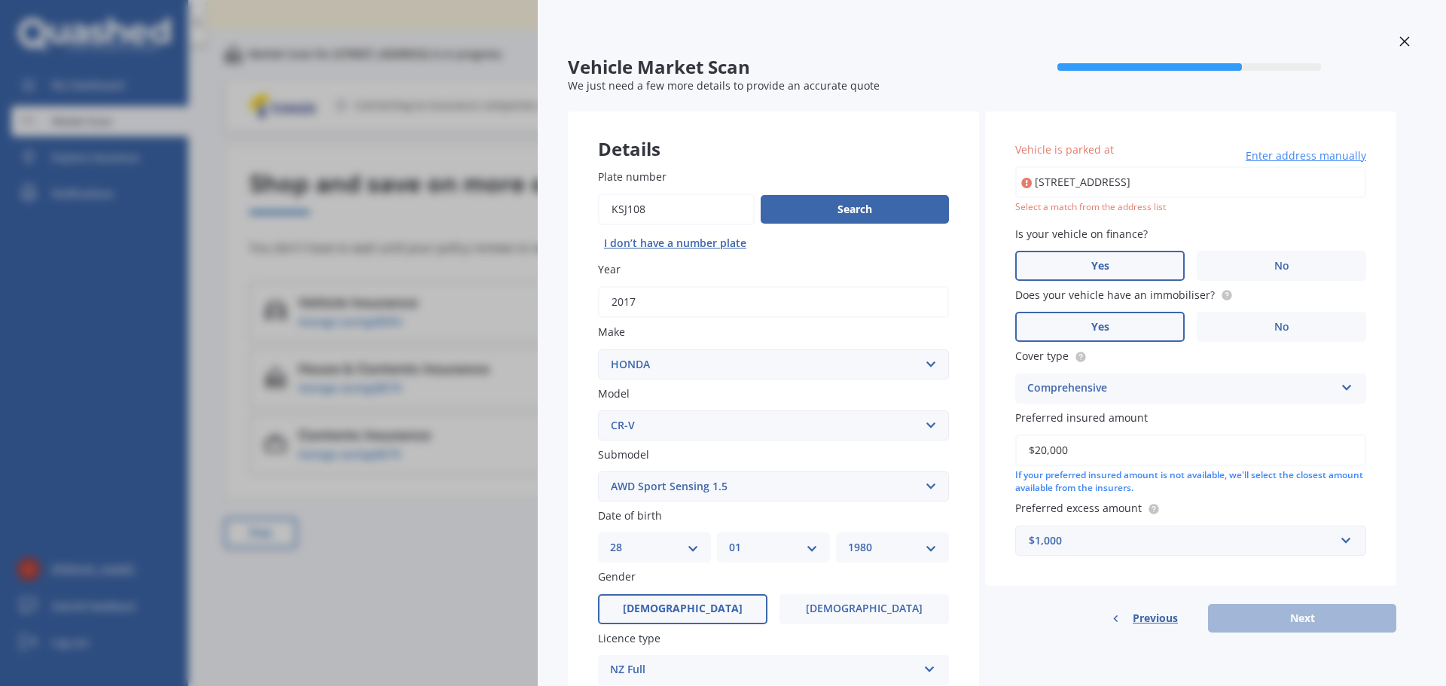
click at [1320, 158] on span "Enter address manually" at bounding box center [1305, 155] width 120 height 15
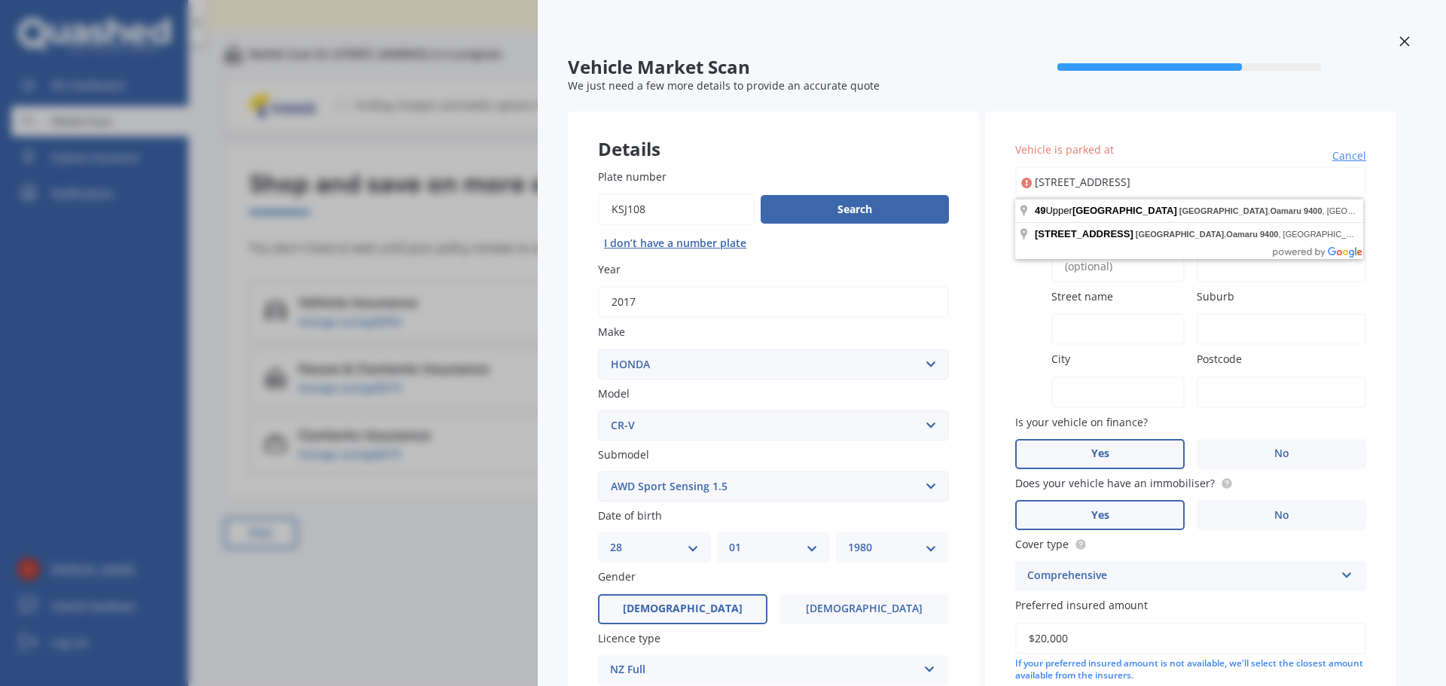
click at [1137, 171] on input "[STREET_ADDRESS]" at bounding box center [1190, 182] width 351 height 32
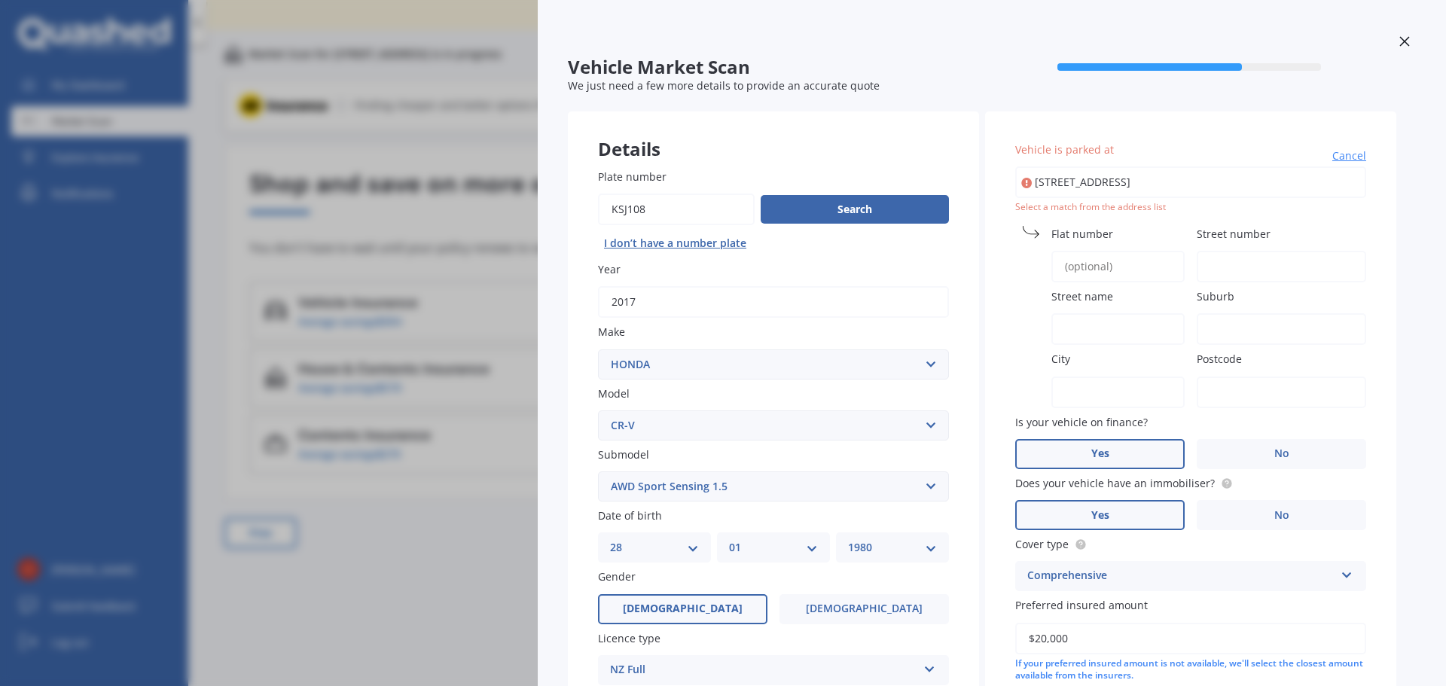
type input "[STREET_ADDRESS]"
type input "49"
type input "[GEOGRAPHIC_DATA]"
type input "Otago Region"
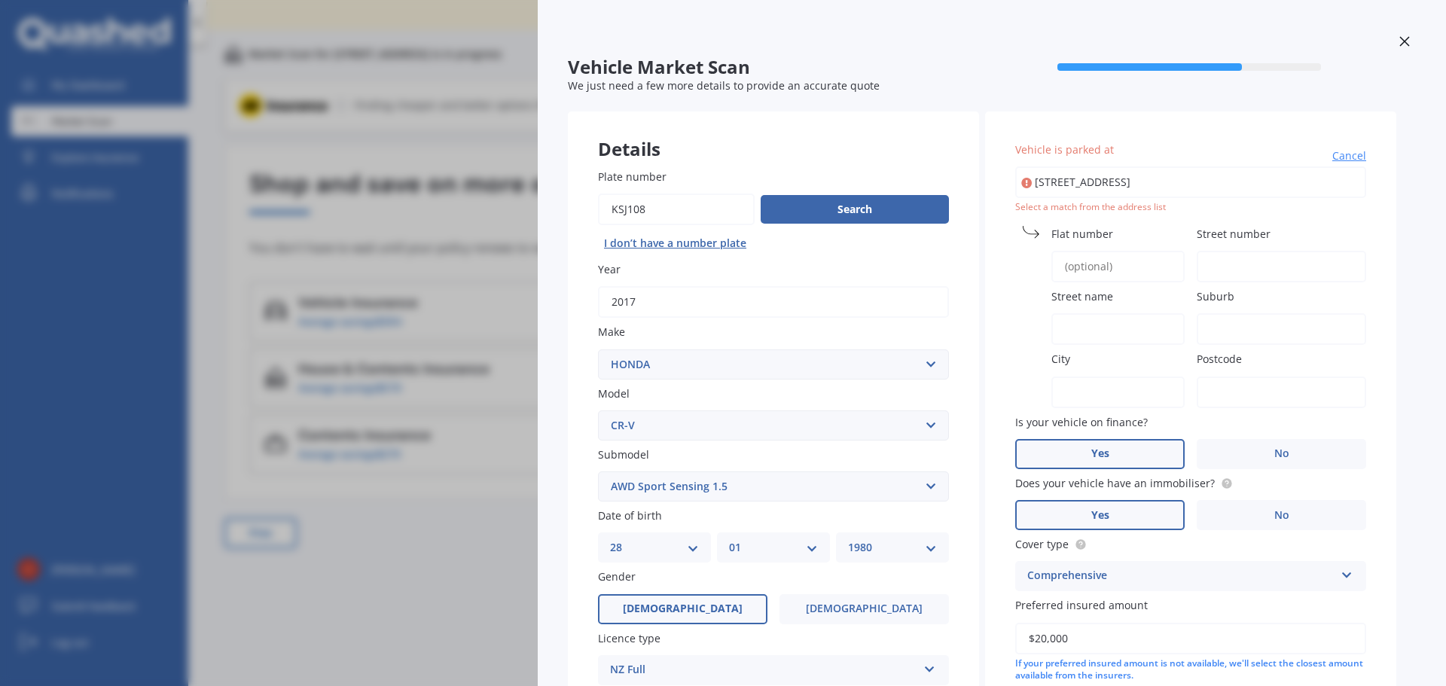
type input "9400"
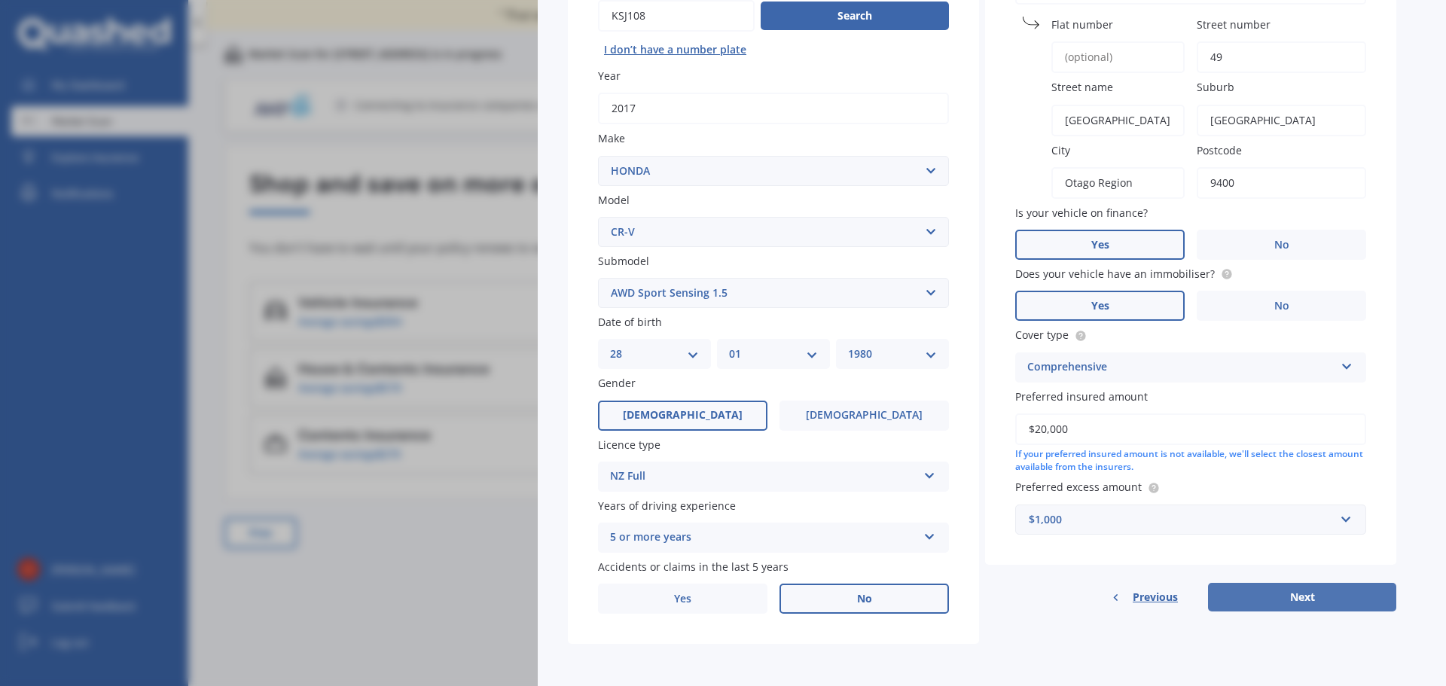
click at [1299, 590] on button "Next" at bounding box center [1302, 597] width 188 height 29
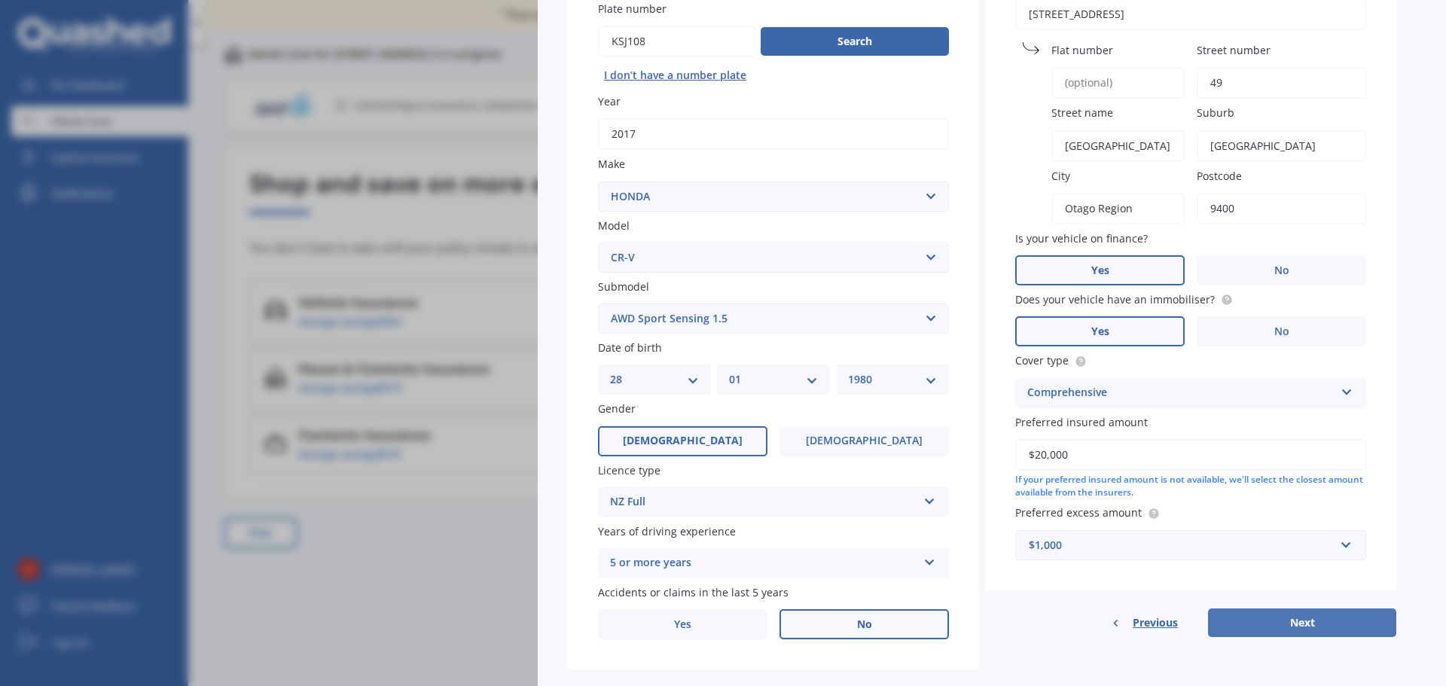
select select "28"
select select "01"
select select "1980"
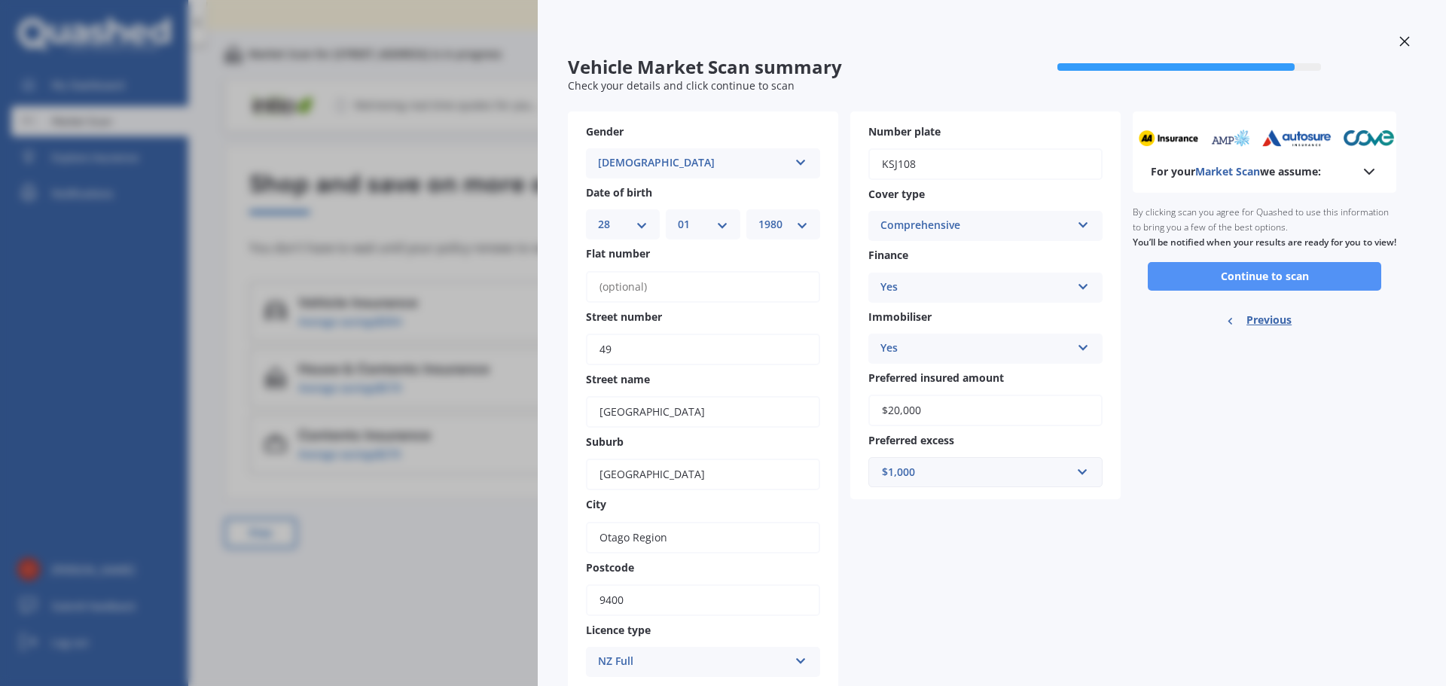
click at [1263, 291] on button "Continue to scan" at bounding box center [1263, 276] width 233 height 29
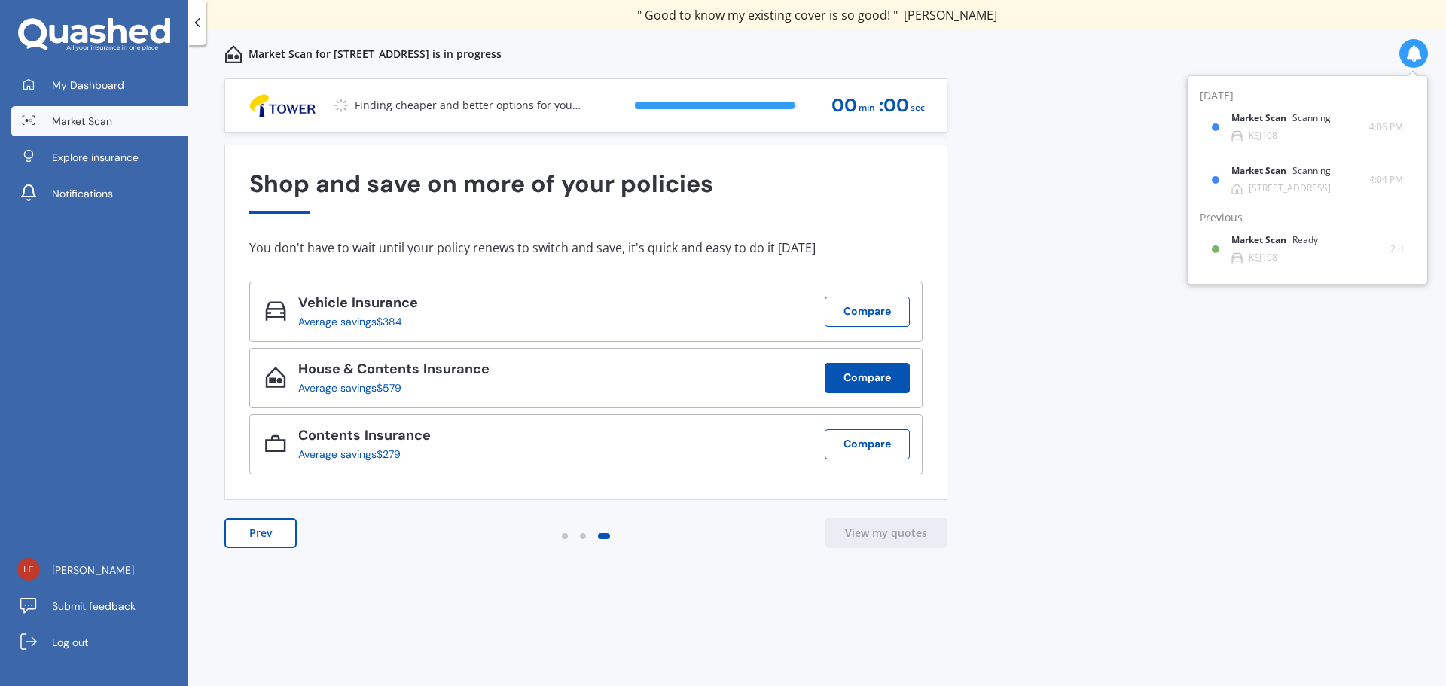
click at [870, 370] on button "Compare" at bounding box center [866, 378] width 85 height 30
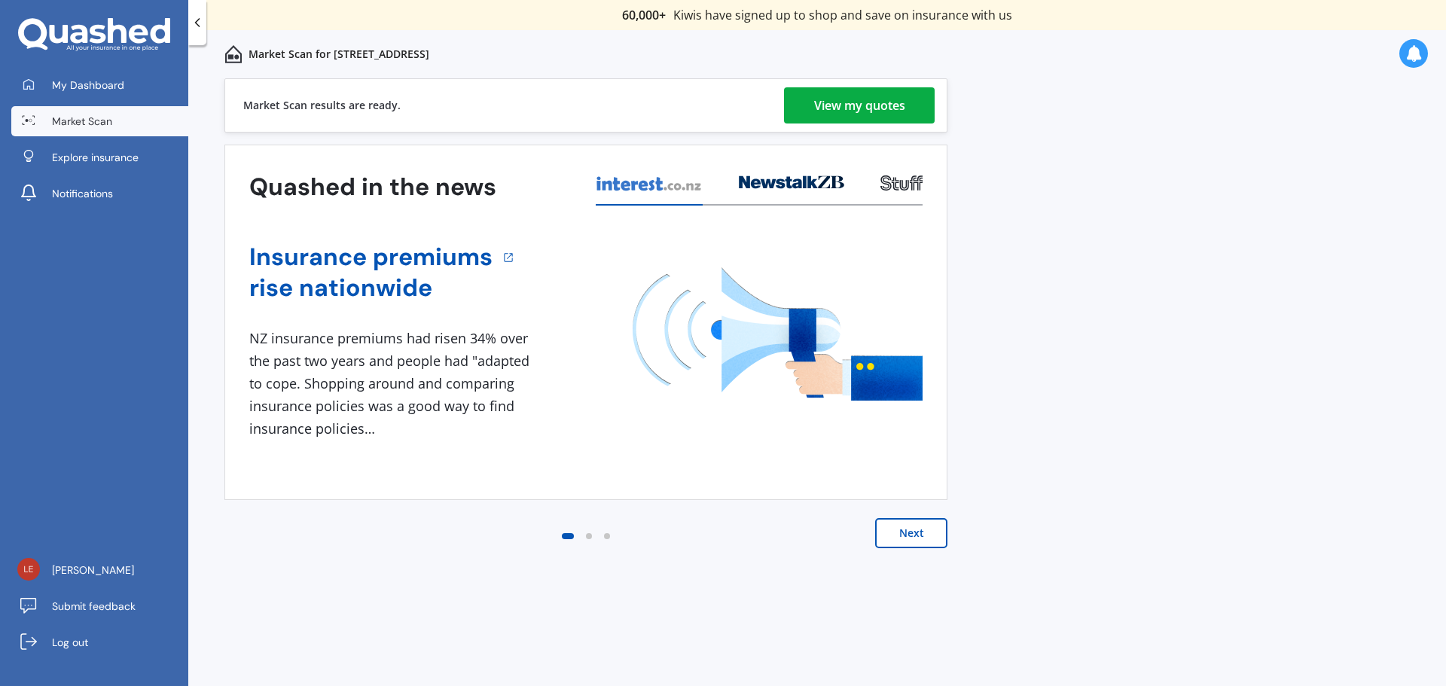
click at [912, 526] on button "Next" at bounding box center [911, 533] width 72 height 30
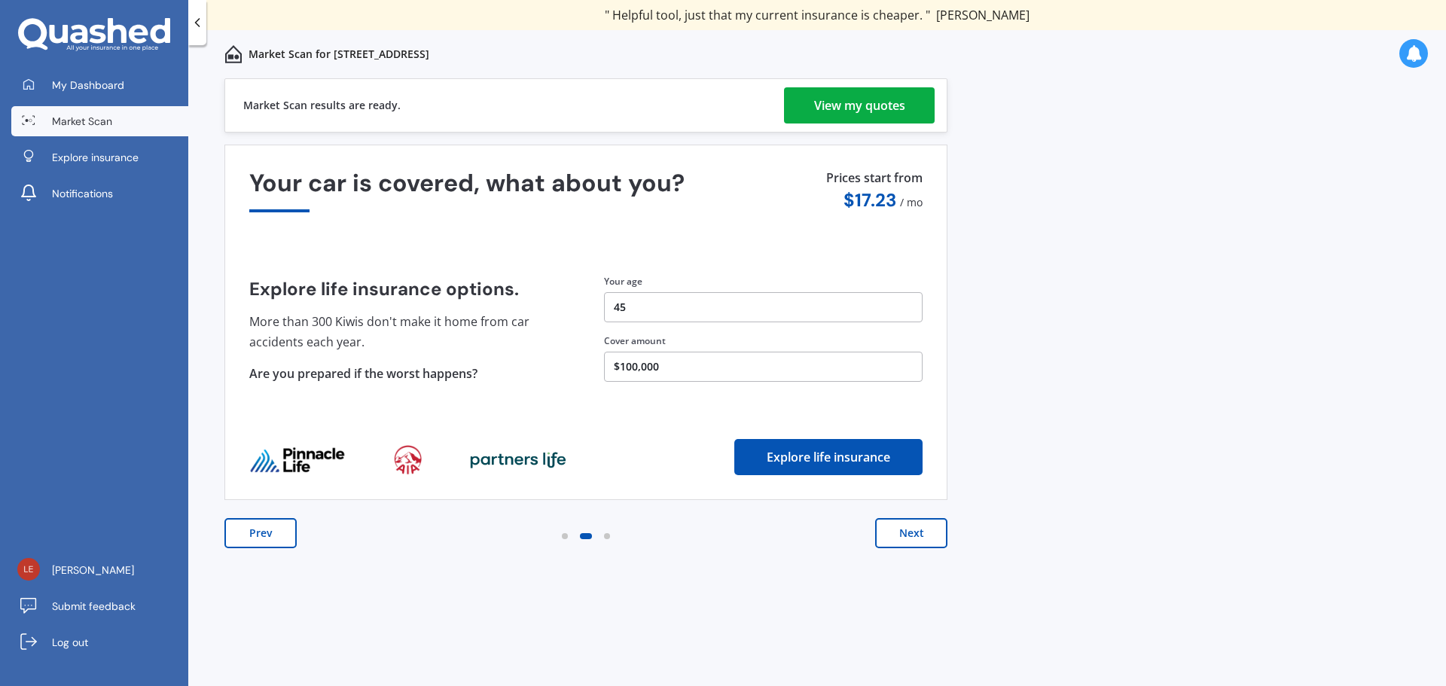
click at [912, 526] on button "Next" at bounding box center [911, 533] width 72 height 30
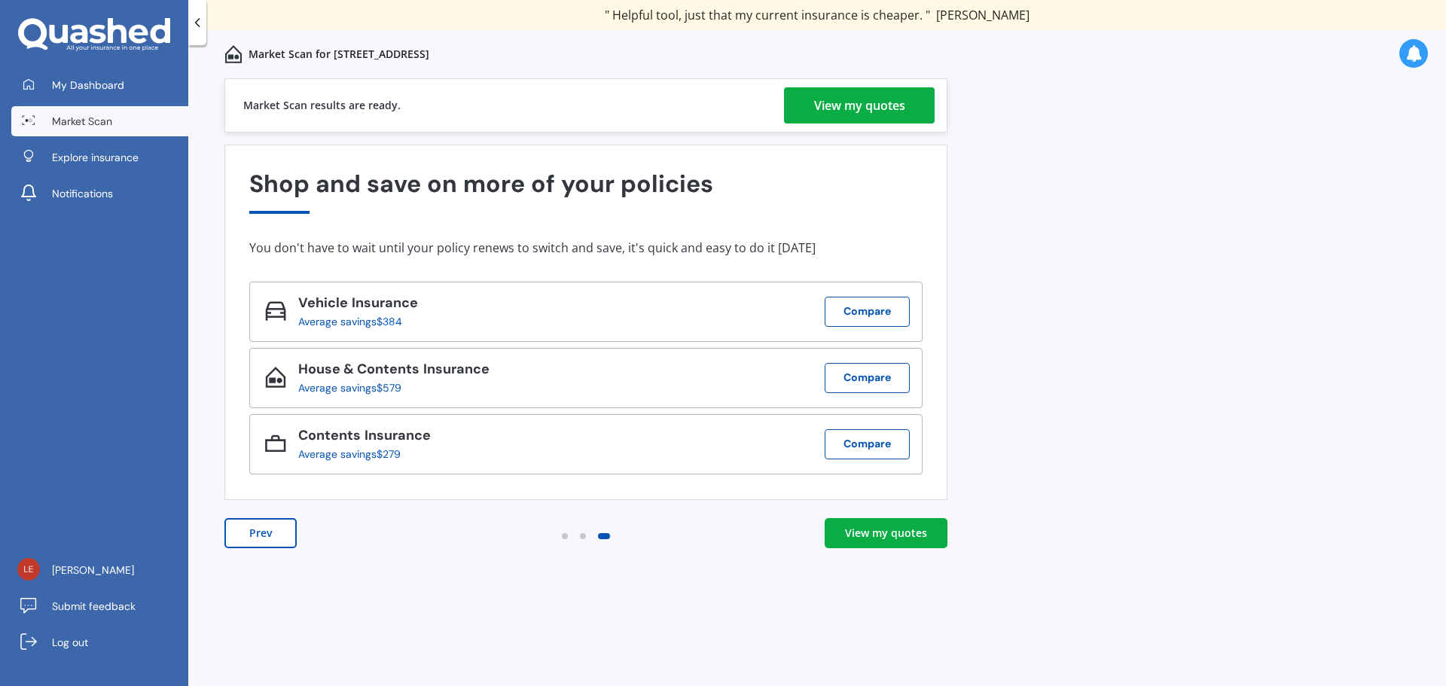
click at [904, 532] on div "View my quotes" at bounding box center [886, 533] width 82 height 15
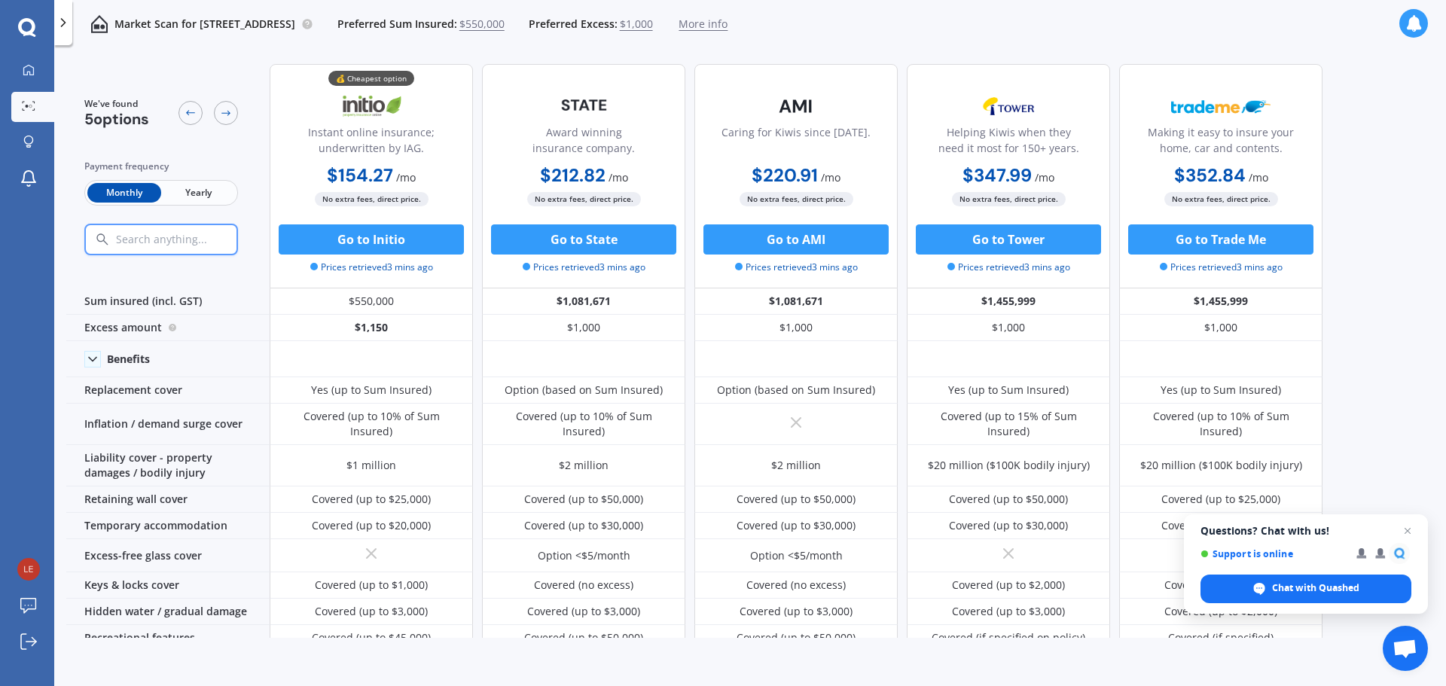
click at [195, 187] on span "Yearly" at bounding box center [198, 193] width 74 height 20
click at [118, 194] on span "Monthly" at bounding box center [124, 193] width 74 height 20
click at [1406, 529] on span "Close chat" at bounding box center [1407, 531] width 19 height 19
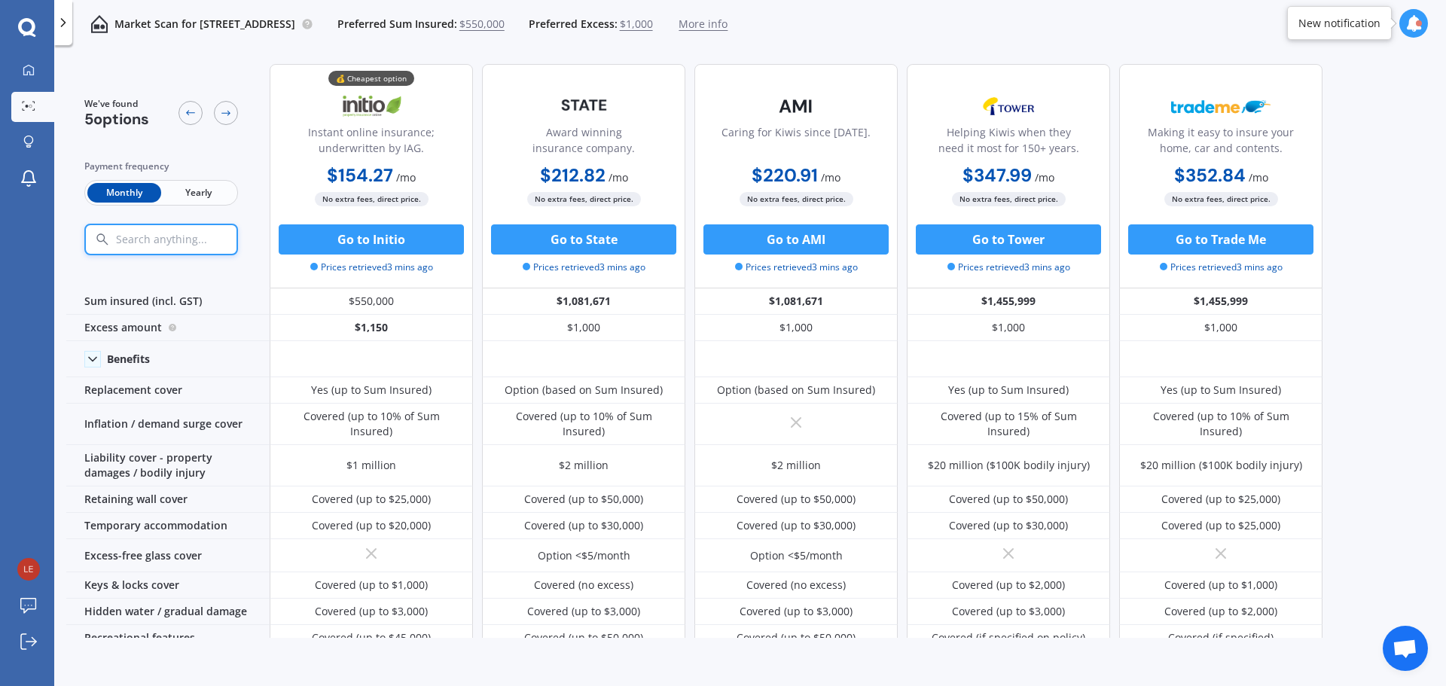
click at [123, 230] on div at bounding box center [161, 240] width 154 height 32
click at [125, 242] on input "text" at bounding box center [191, 240] width 154 height 14
type input "aa"
click at [227, 115] on icon at bounding box center [226, 113] width 12 height 12
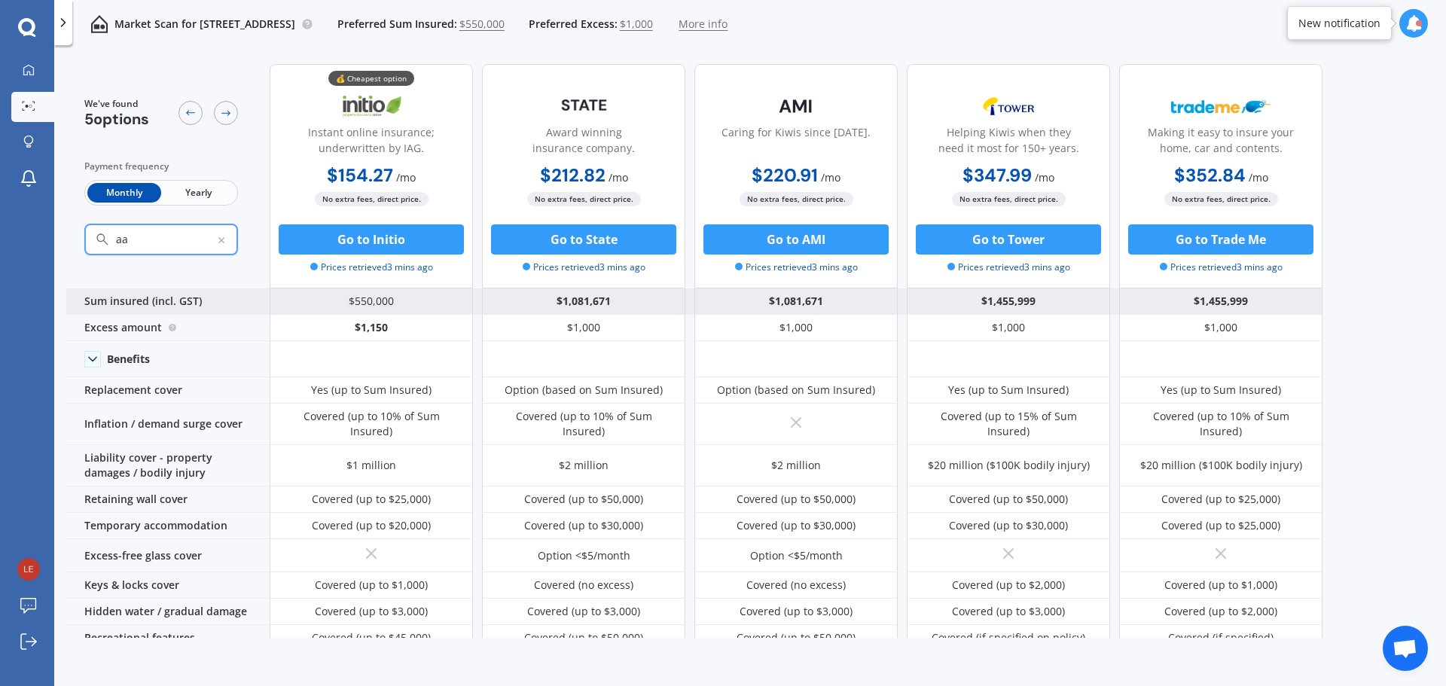
click at [364, 297] on div "$550,000" at bounding box center [371, 301] width 203 height 26
click at [136, 297] on div "Sum insured (incl. GST)" at bounding box center [167, 301] width 203 height 26
click at [134, 300] on div "Sum insured (incl. GST)" at bounding box center [167, 301] width 203 height 26
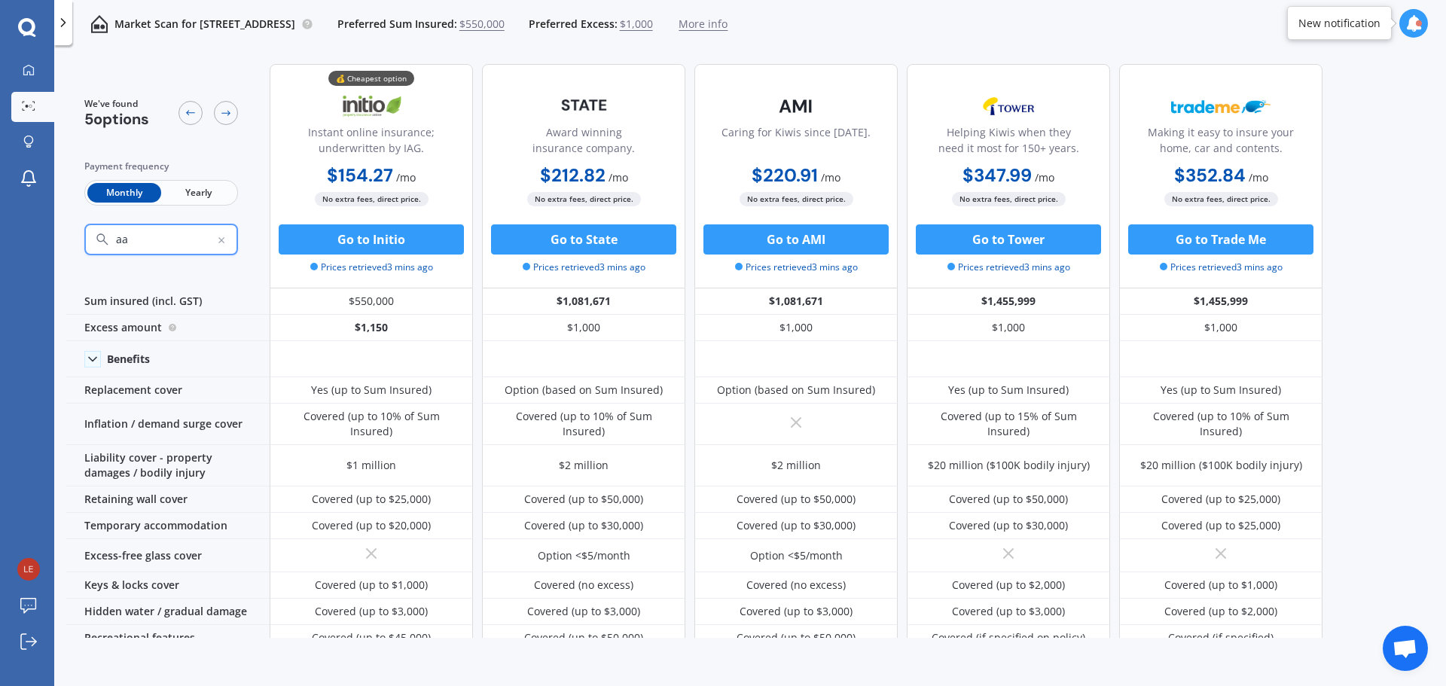
click at [203, 189] on span "Yearly" at bounding box center [198, 193] width 74 height 20
click at [117, 193] on span "Monthly" at bounding box center [124, 193] width 74 height 20
click at [504, 27] on span "$550,000" at bounding box center [481, 24] width 45 height 15
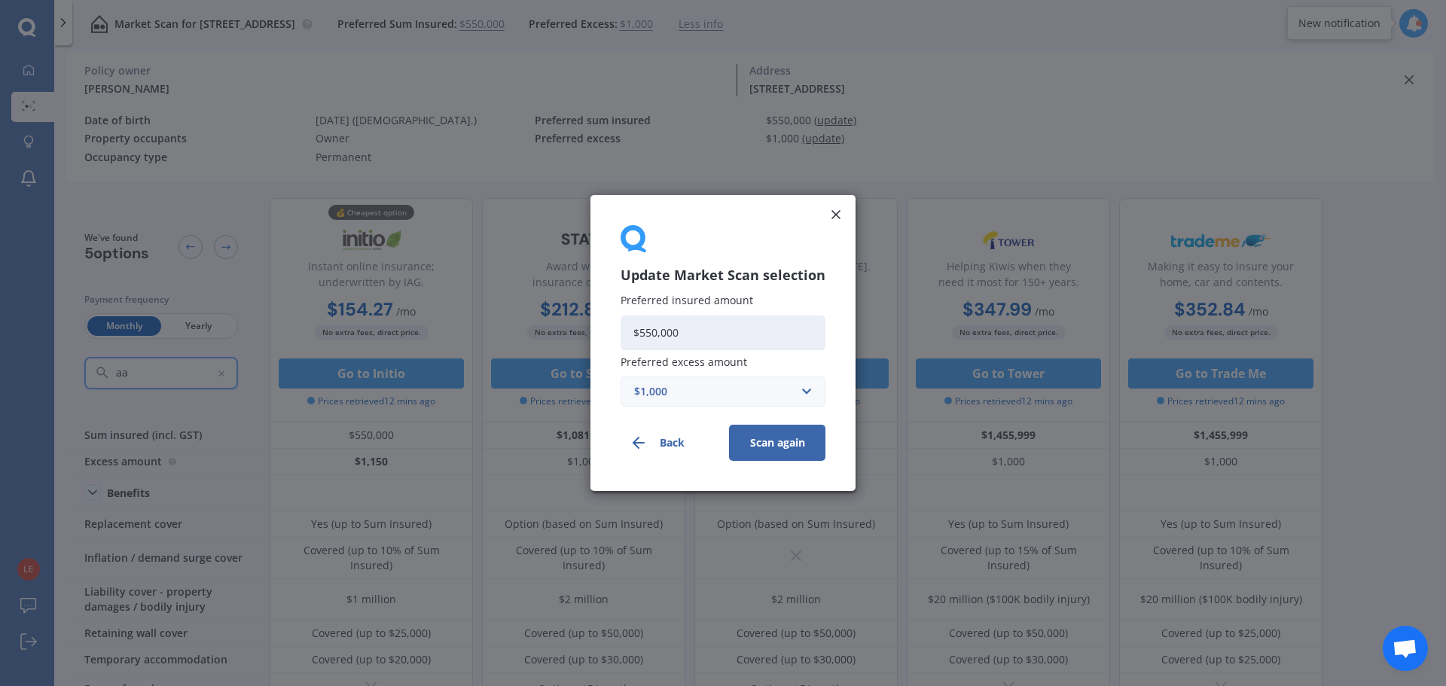
click at [691, 335] on input "$550,000" at bounding box center [722, 332] width 205 height 35
click at [836, 214] on line at bounding box center [836, 215] width 8 height 8
